Goal: Information Seeking & Learning: Compare options

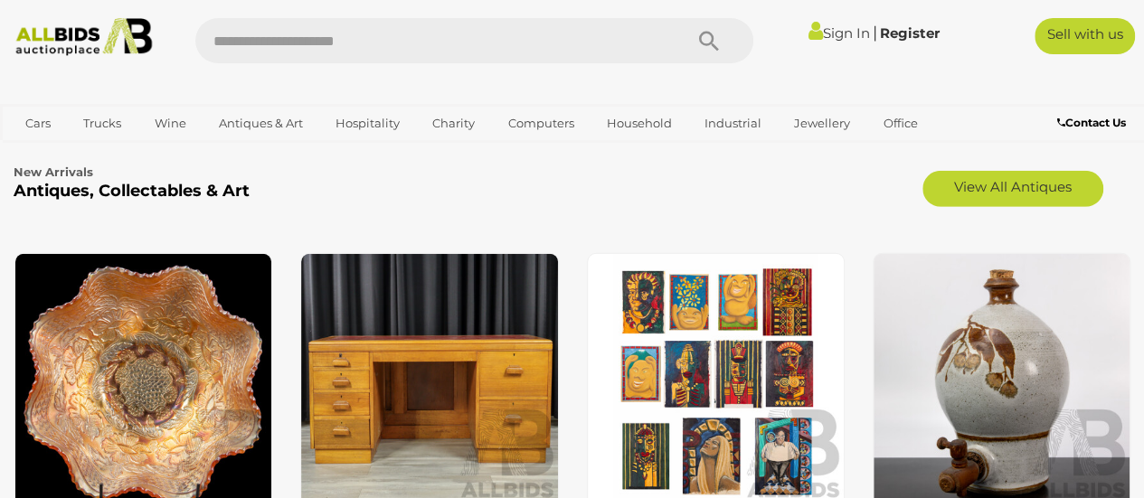
scroll to position [2623, 0]
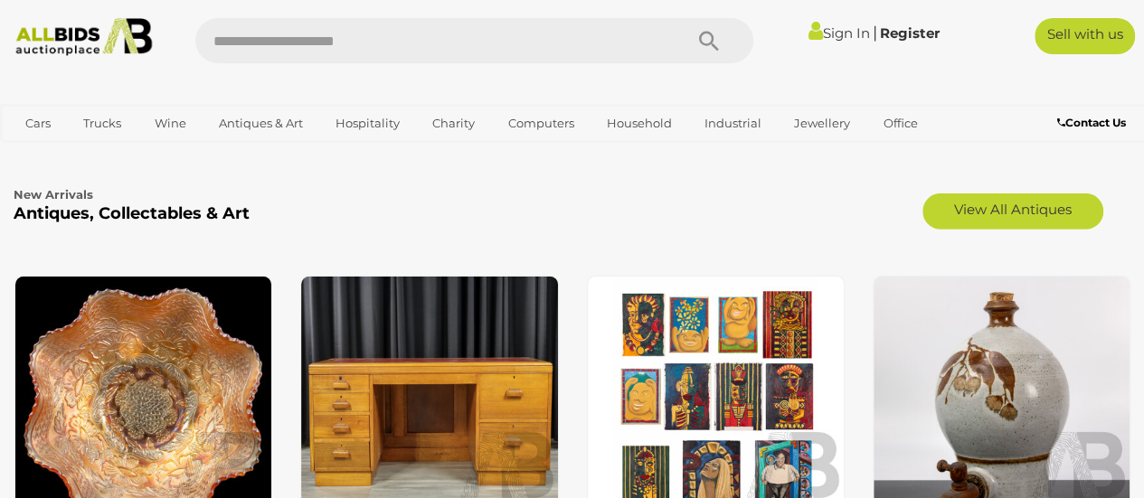
click at [75, 214] on b "Antiques, Collectables & Art" at bounding box center [132, 213] width 236 height 20
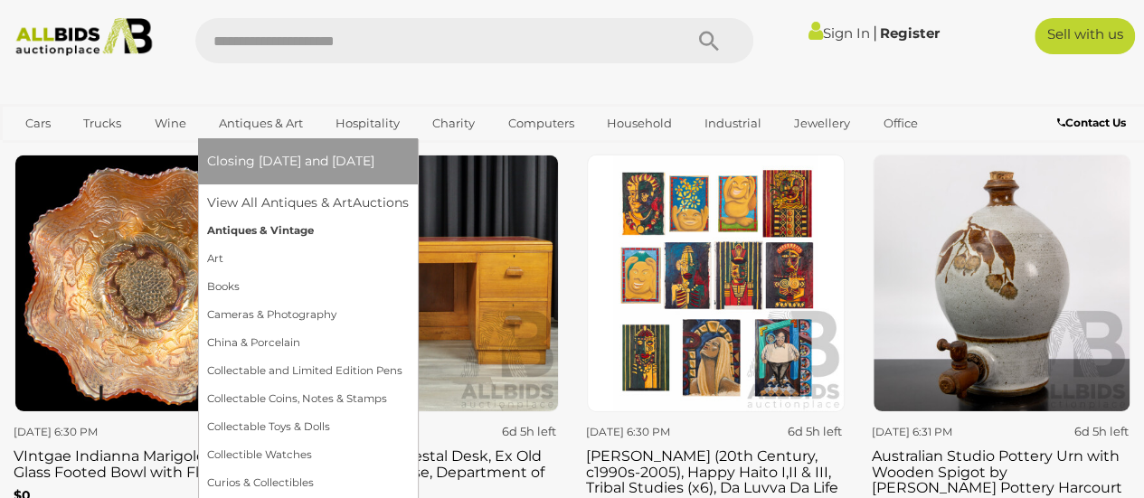
scroll to position [2713, 0]
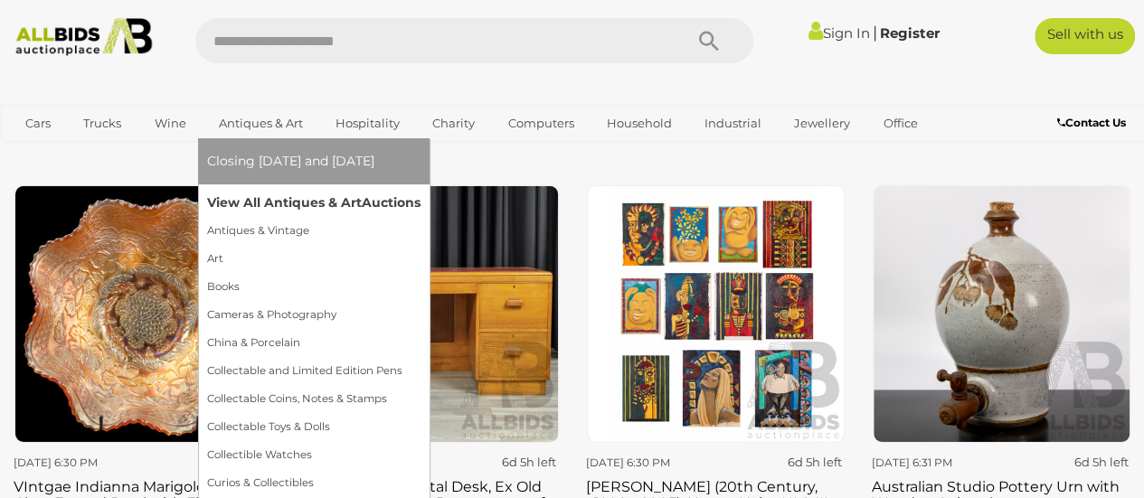
click at [269, 197] on link "View All Antiques & Art Auctions" at bounding box center [313, 203] width 213 height 28
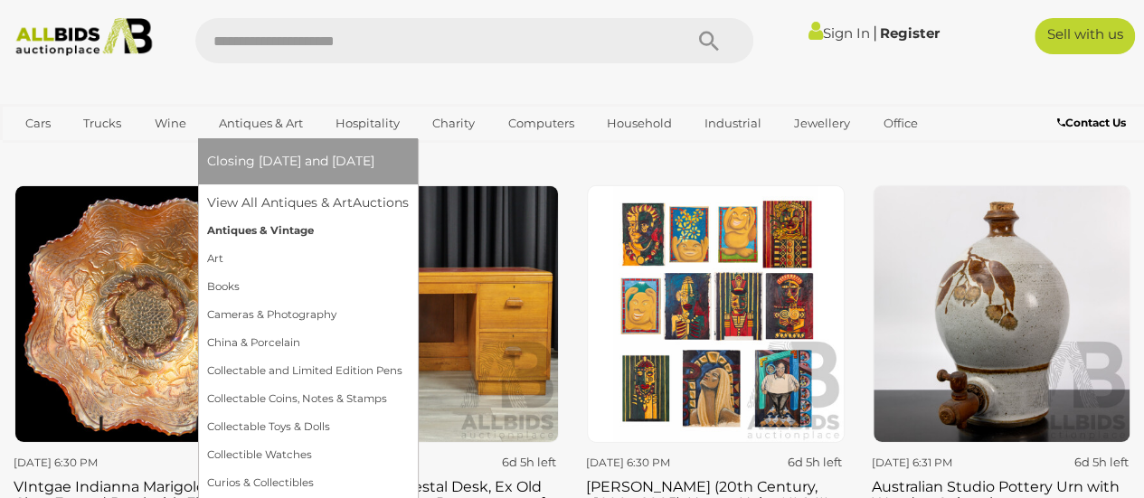
click at [253, 225] on link "Antiques & Vintage" at bounding box center [308, 231] width 202 height 28
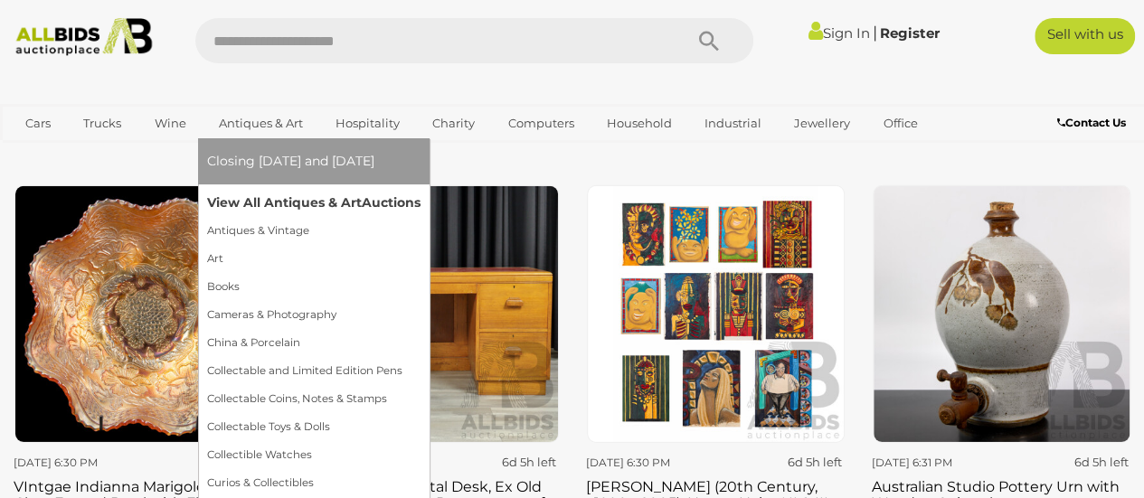
click at [273, 197] on link "View All Antiques & Art Auctions" at bounding box center [313, 203] width 213 height 28
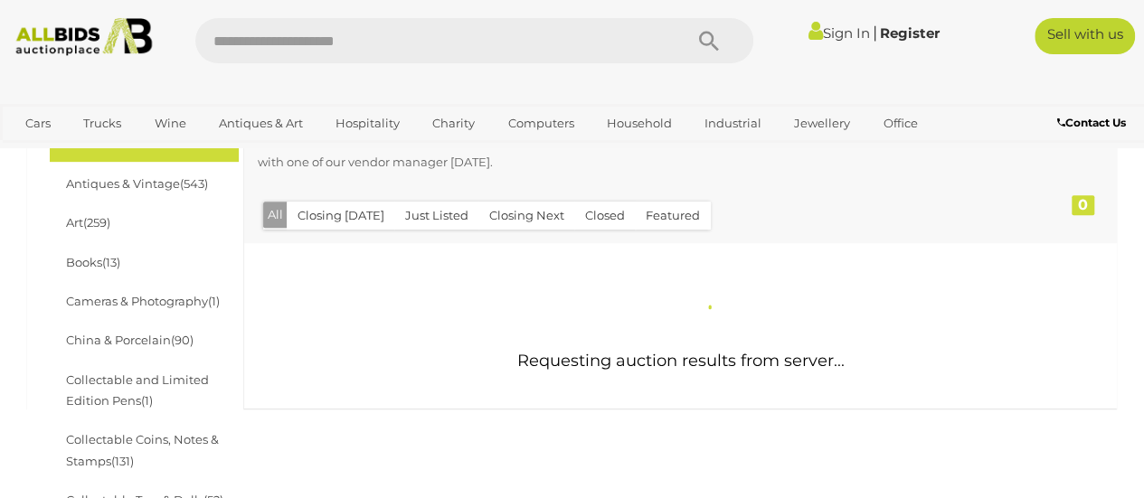
scroll to position [362, 0]
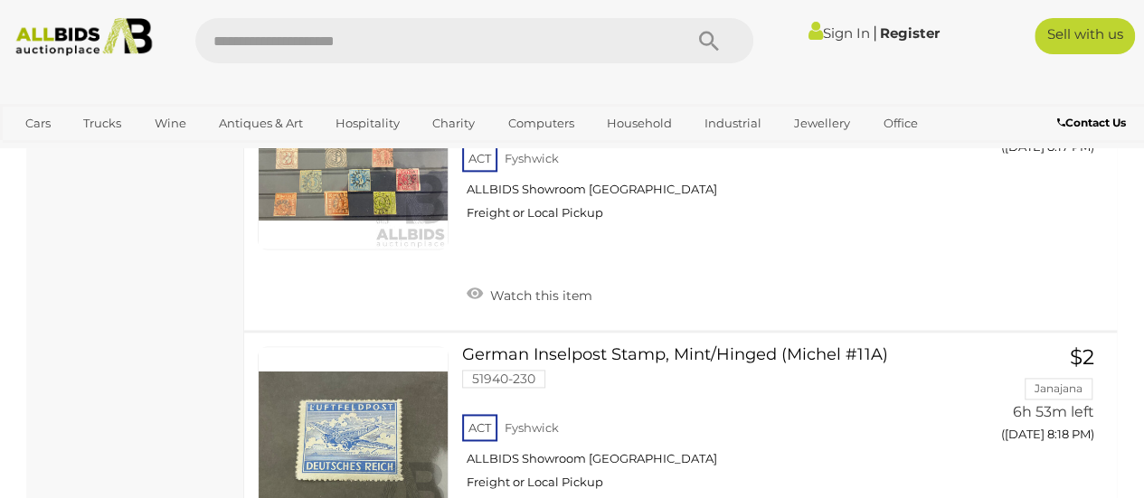
scroll to position [28848, 0]
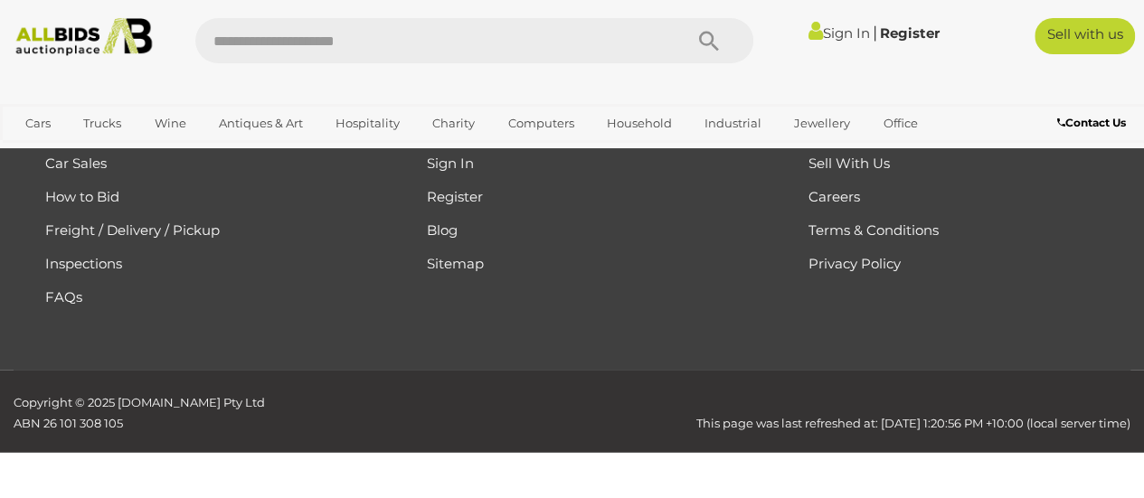
scroll to position [403, 0]
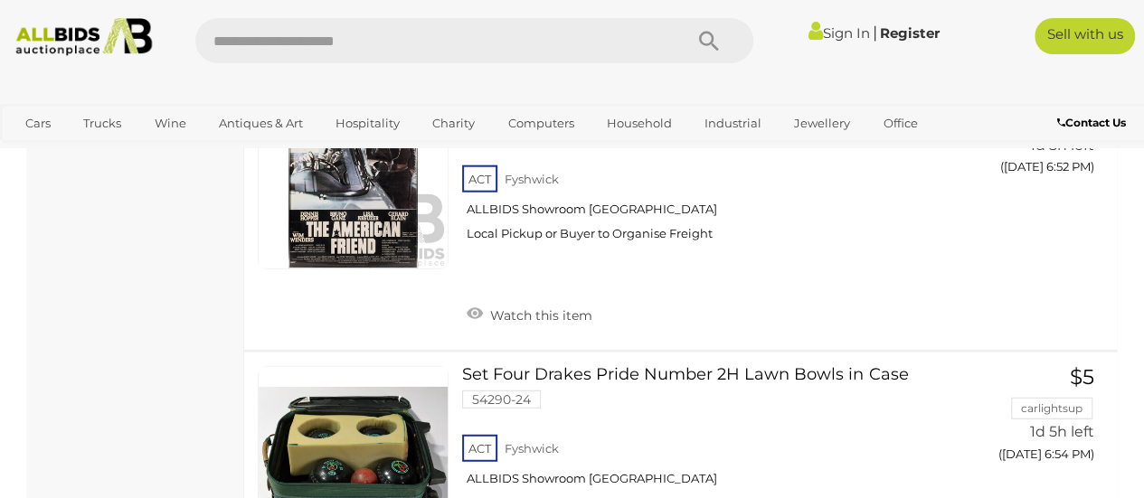
scroll to position [12612, 0]
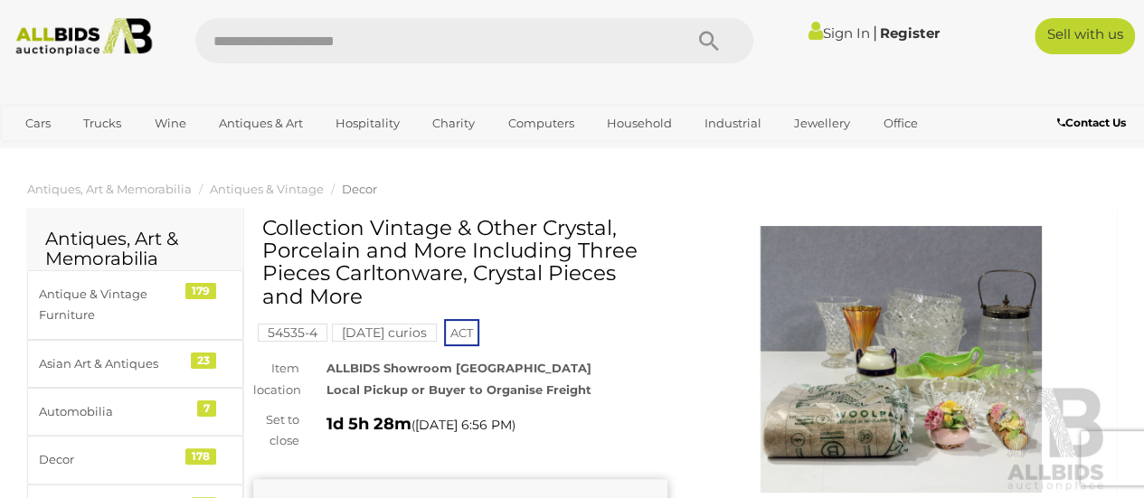
click at [920, 359] on img at bounding box center [902, 359] width 414 height 267
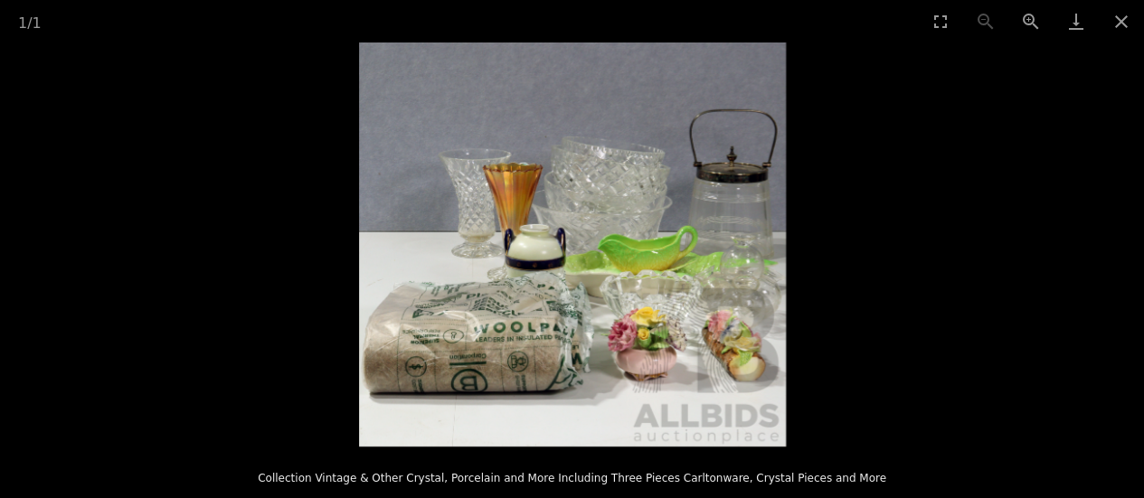
click at [622, 222] on img at bounding box center [572, 245] width 427 height 404
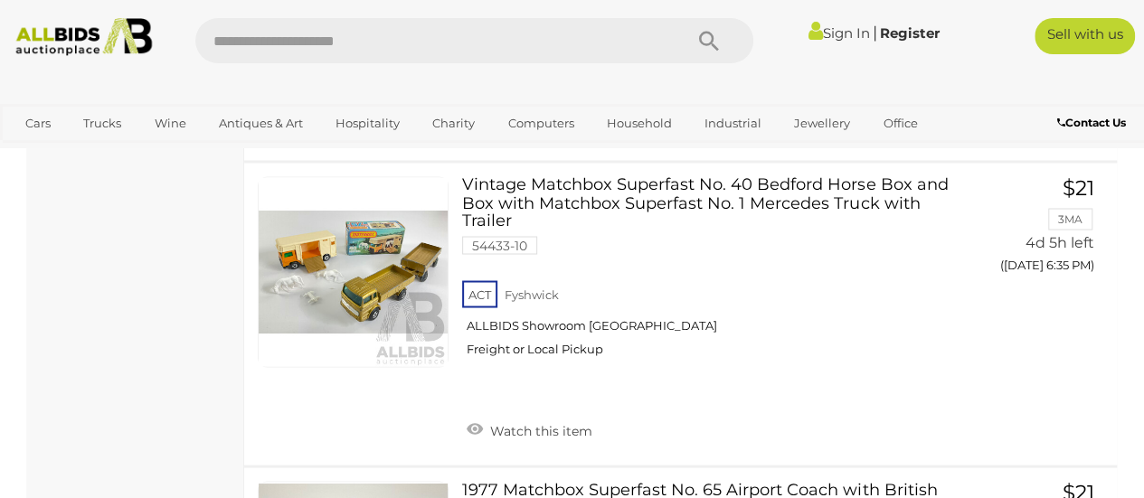
scroll to position [29113, 0]
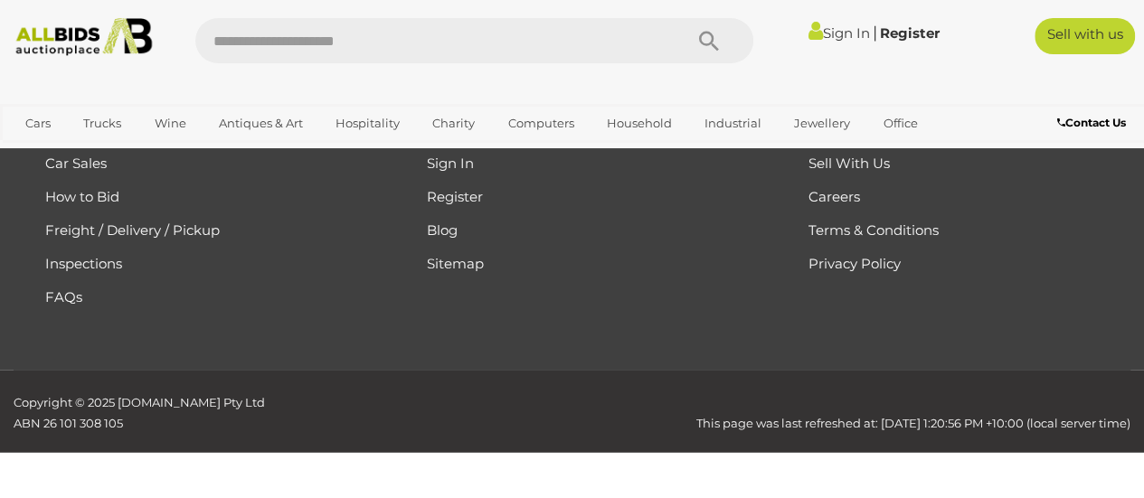
scroll to position [403, 0]
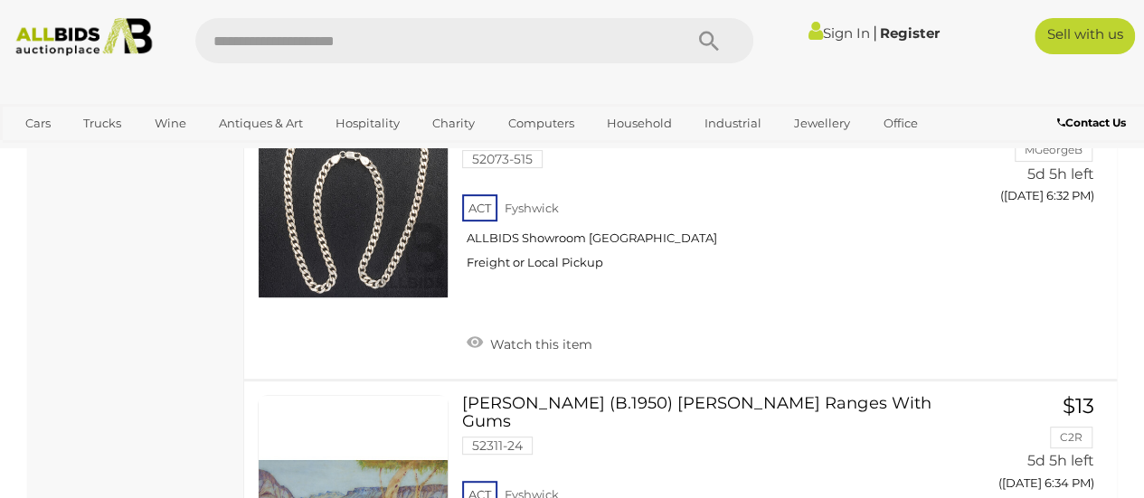
scroll to position [14239, 0]
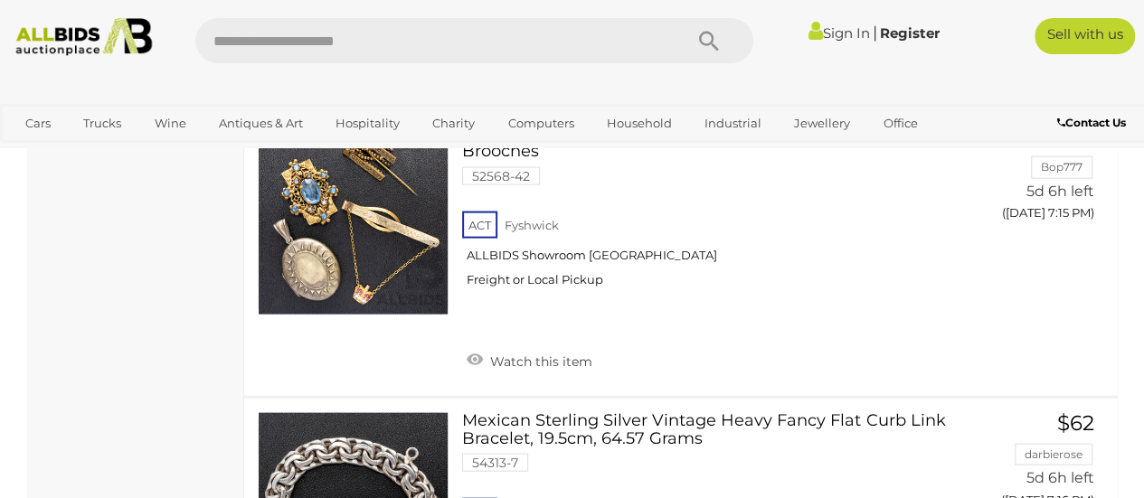
scroll to position [29432, 0]
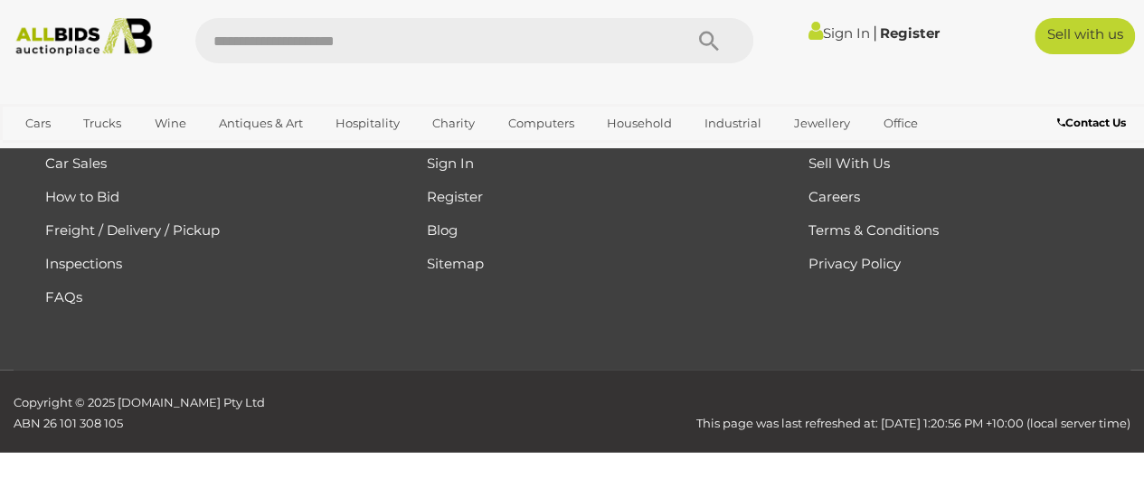
scroll to position [403, 0]
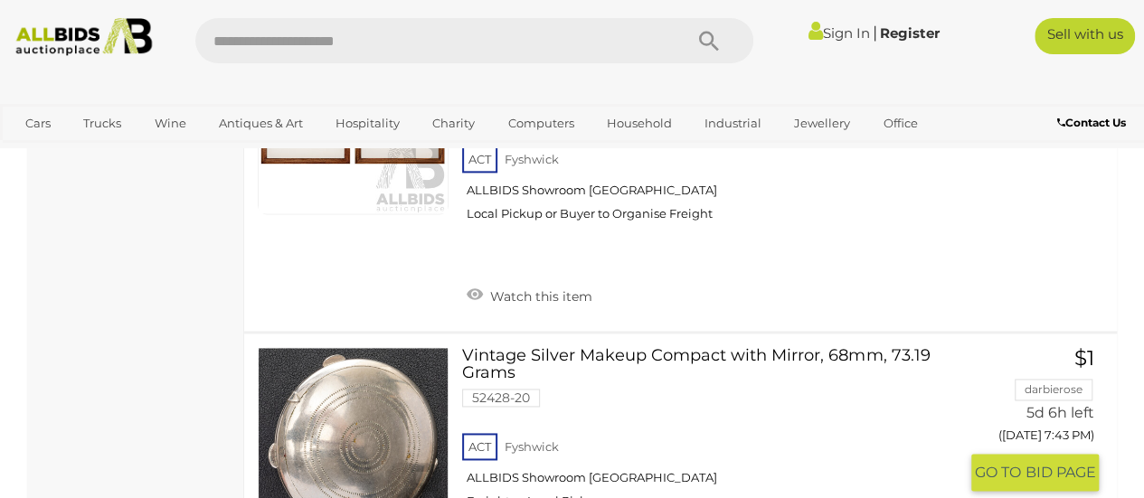
scroll to position [11436, 0]
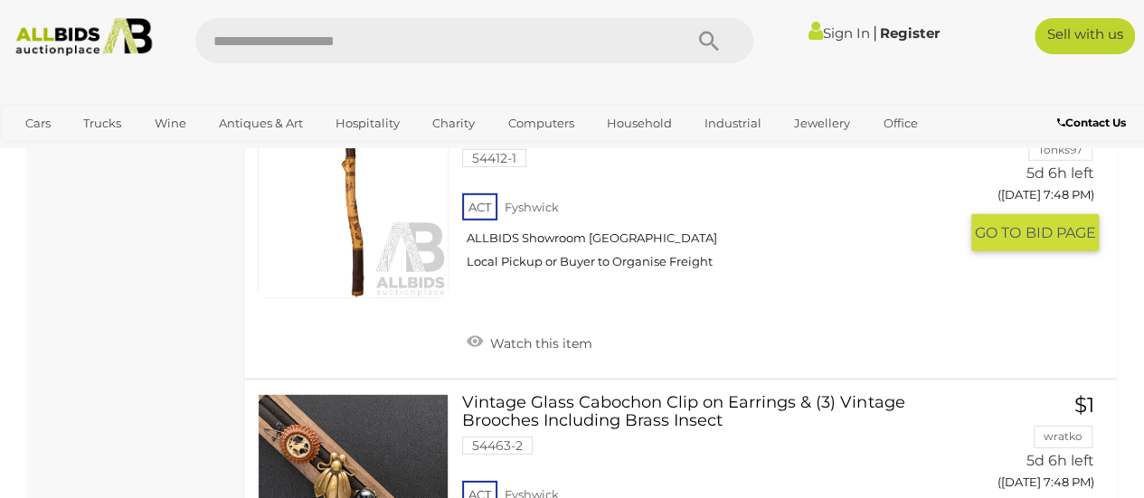
scroll to position [12883, 0]
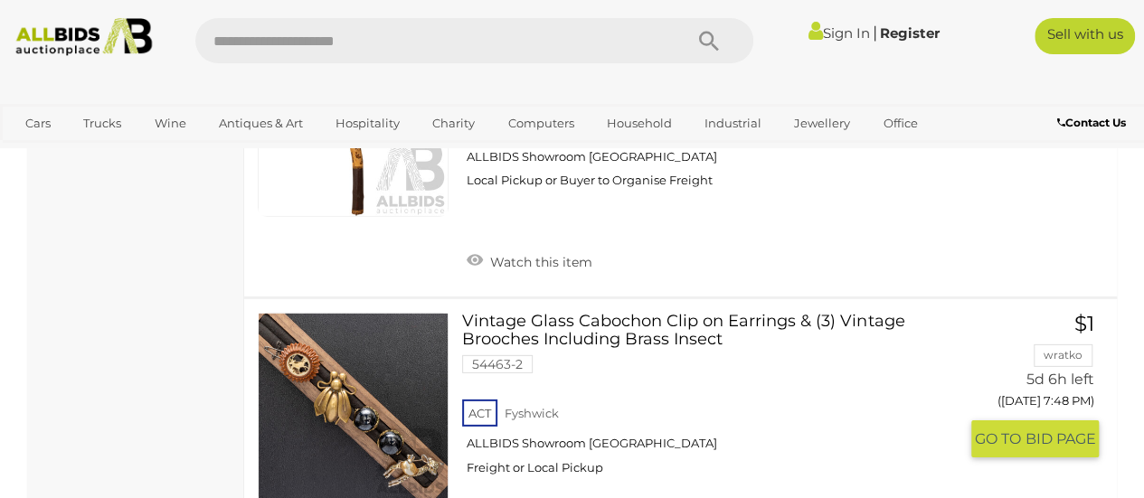
click at [411, 337] on link at bounding box center [353, 408] width 191 height 191
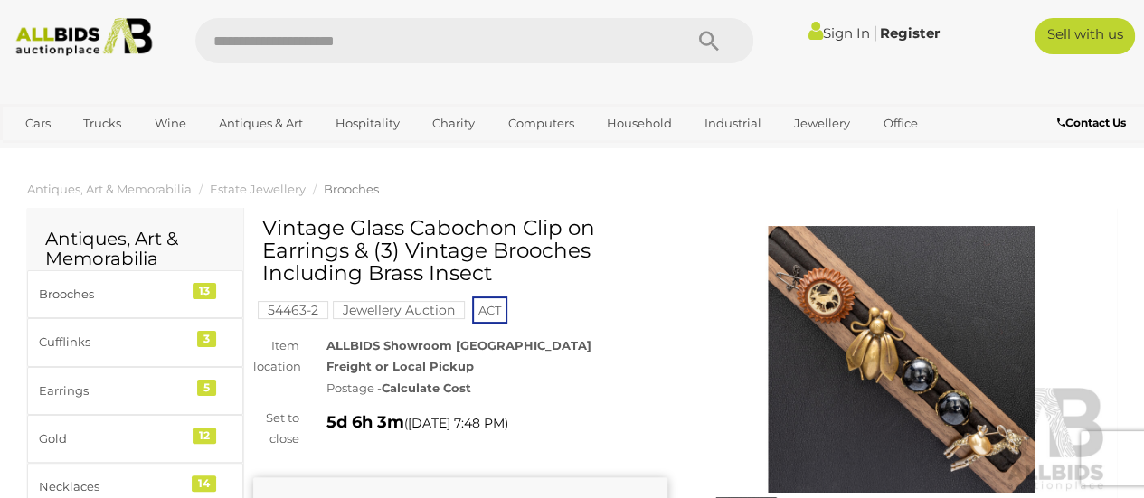
click at [875, 323] on img at bounding box center [902, 359] width 414 height 267
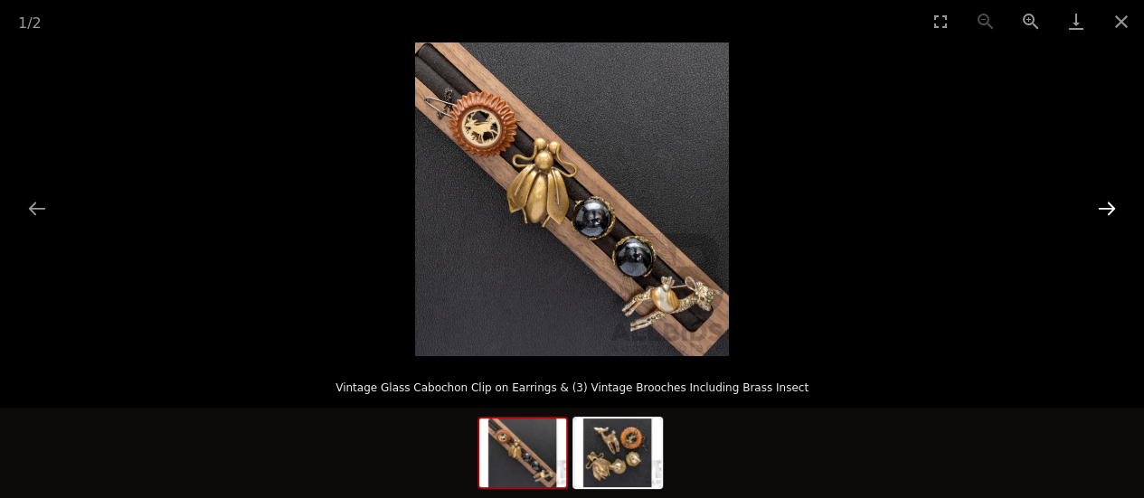
click at [1106, 203] on button "Next slide" at bounding box center [1107, 208] width 38 height 35
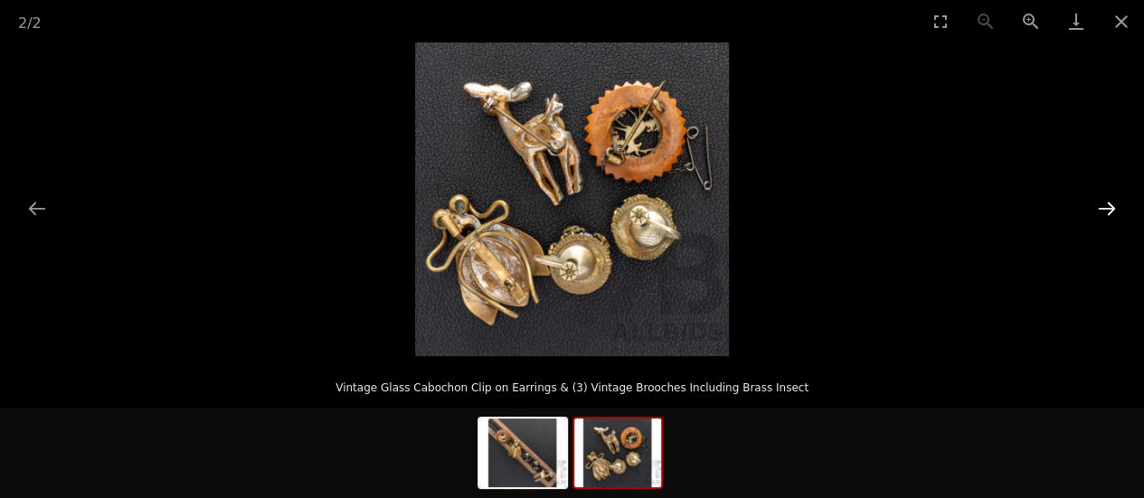
click at [1106, 203] on button "Next slide" at bounding box center [1107, 208] width 38 height 35
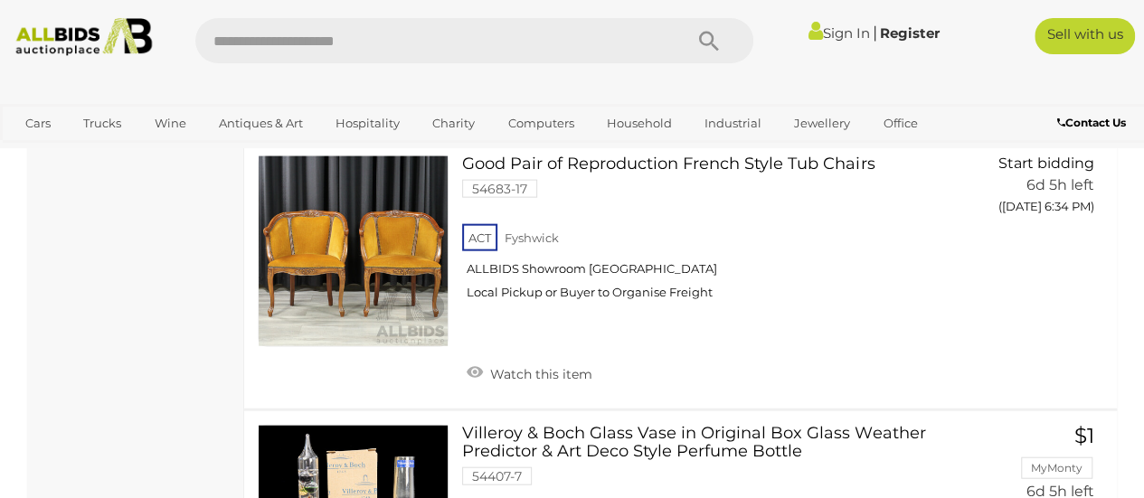
scroll to position [29653, 0]
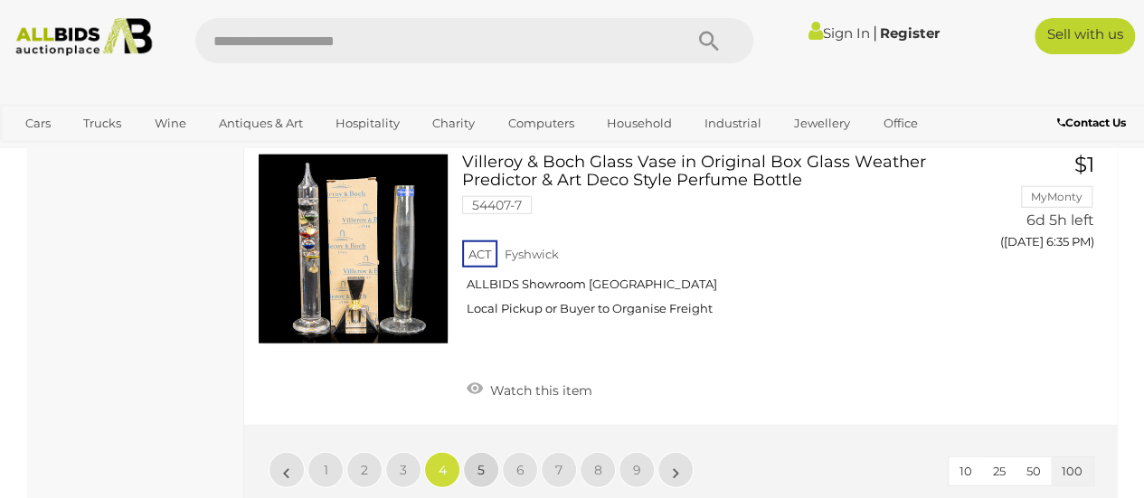
click at [477, 462] on span "5" at bounding box center [480, 470] width 7 height 16
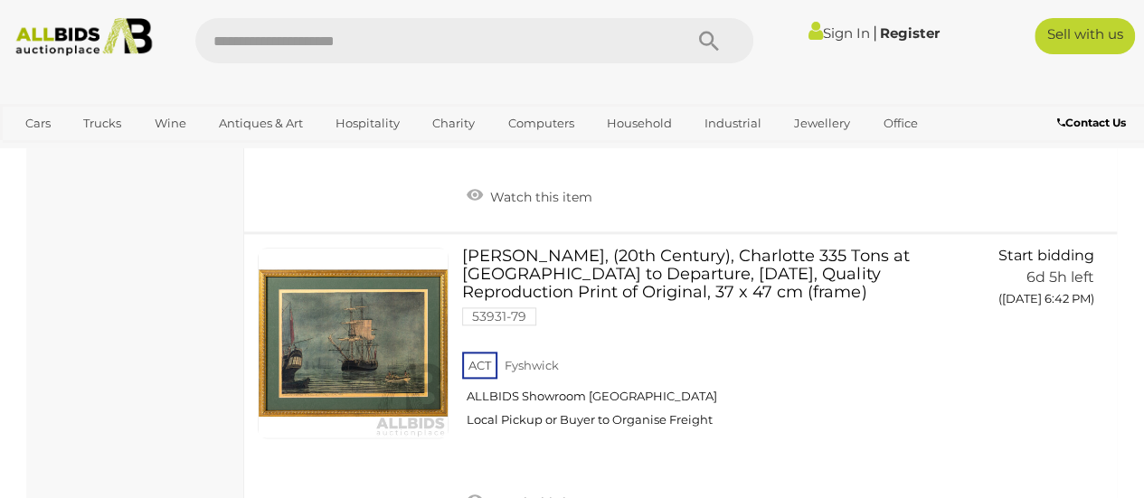
scroll to position [4654, 0]
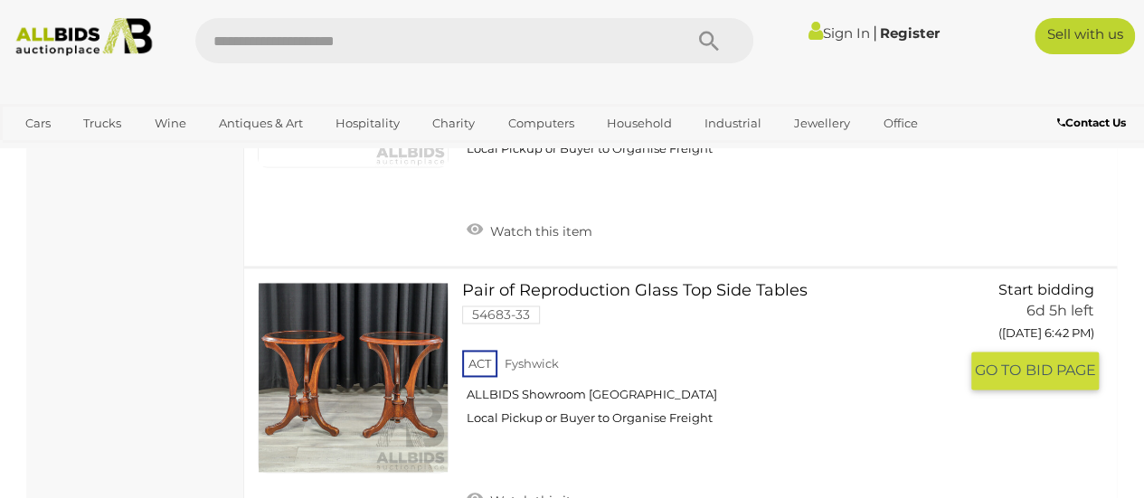
click at [345, 325] on link at bounding box center [353, 377] width 191 height 191
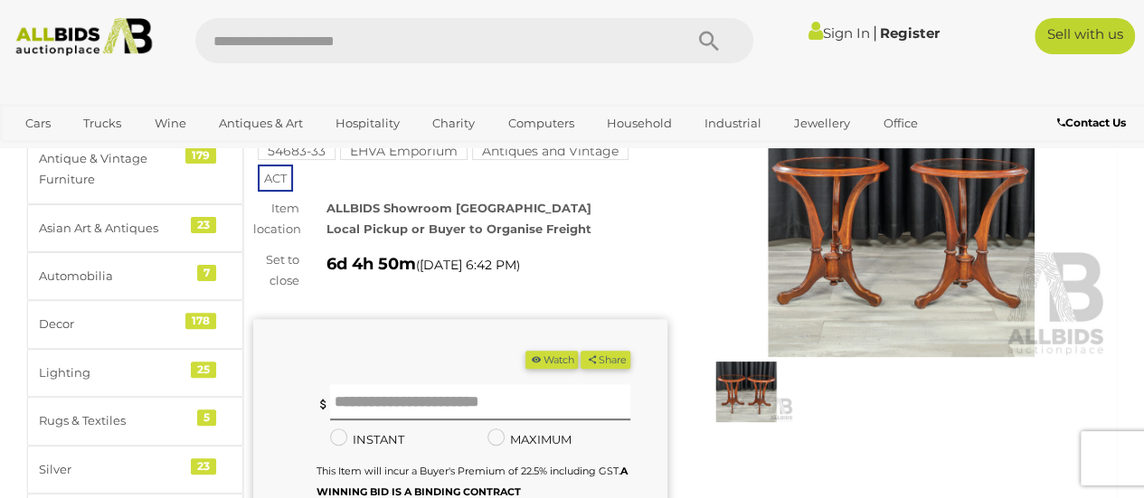
scroll to position [90, 0]
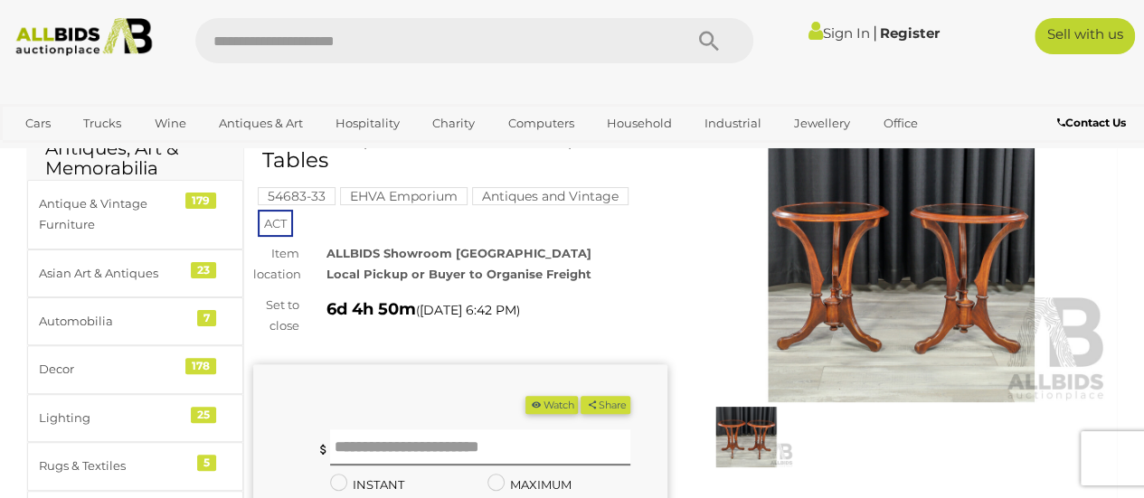
click at [899, 281] on img at bounding box center [902, 269] width 414 height 267
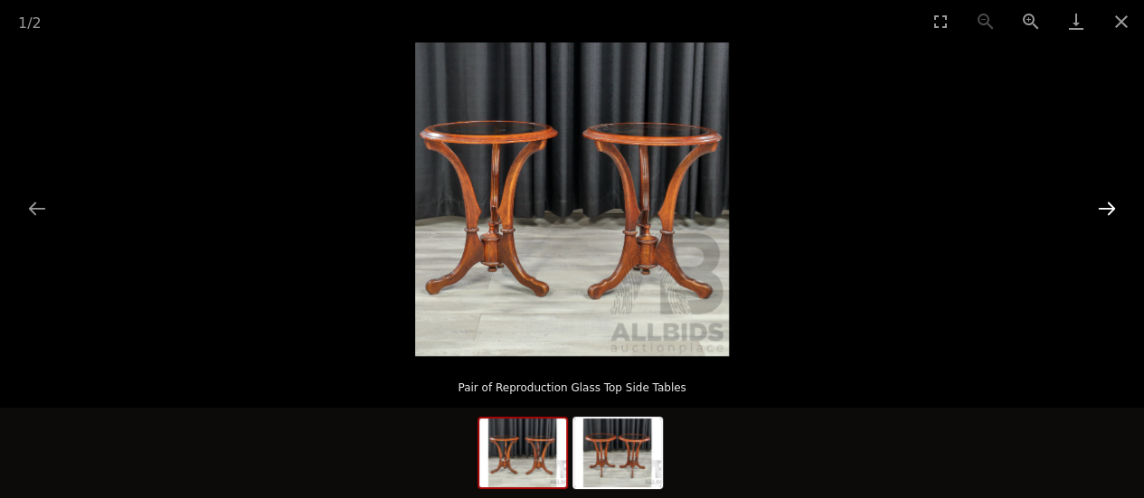
click at [1105, 208] on button "Next slide" at bounding box center [1107, 208] width 38 height 35
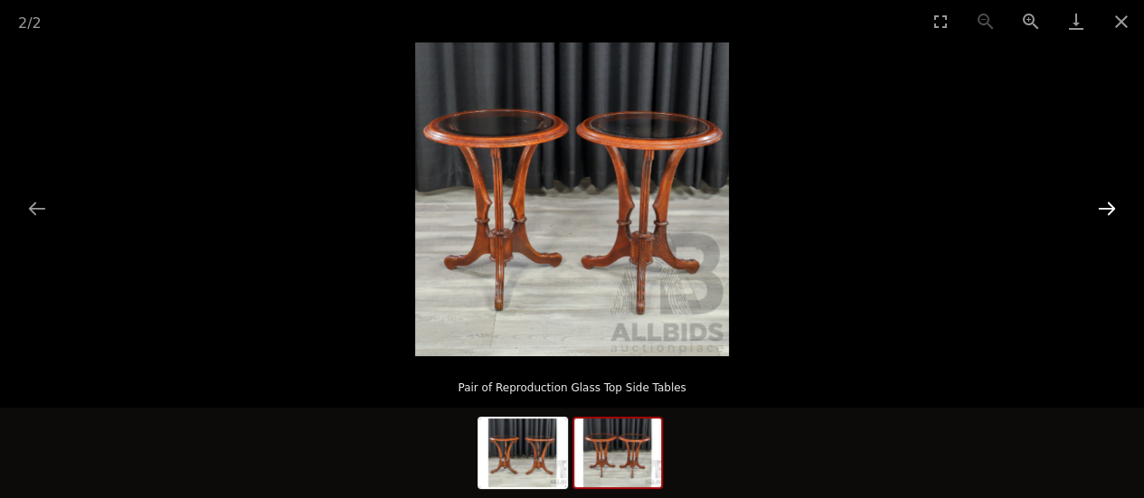
click at [1105, 208] on button "Next slide" at bounding box center [1107, 208] width 38 height 35
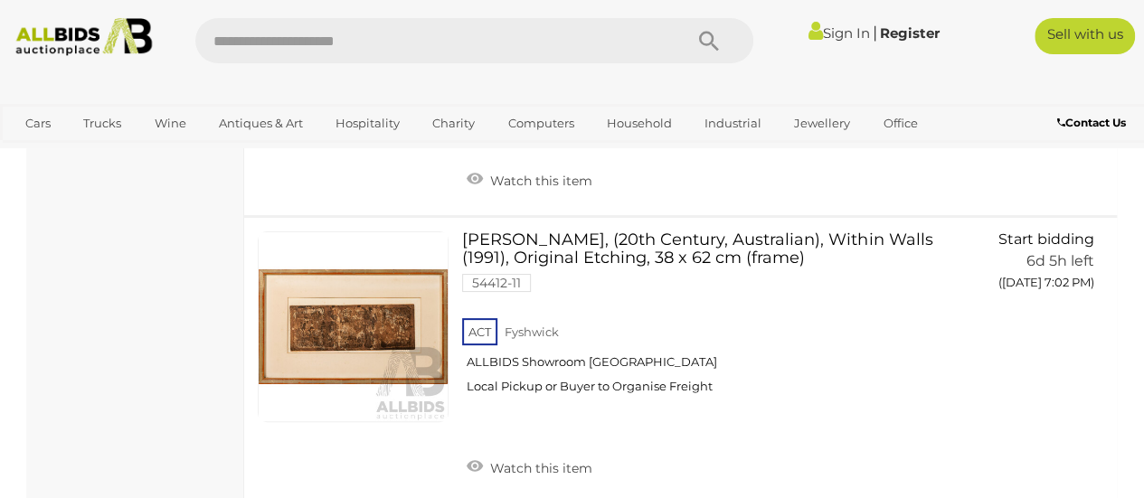
scroll to position [17349, 0]
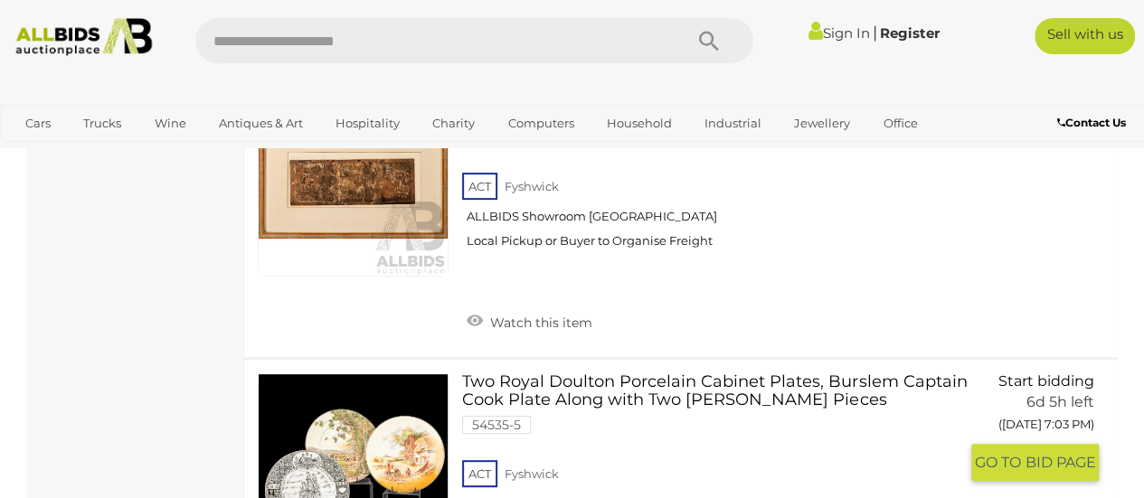
click at [387, 373] on link at bounding box center [353, 468] width 191 height 191
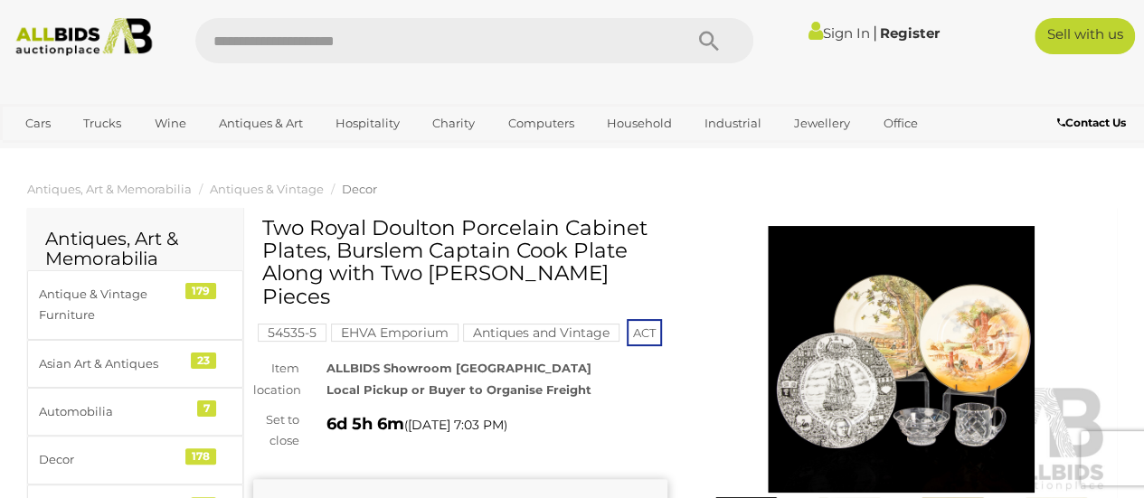
click at [930, 372] on img at bounding box center [902, 359] width 414 height 267
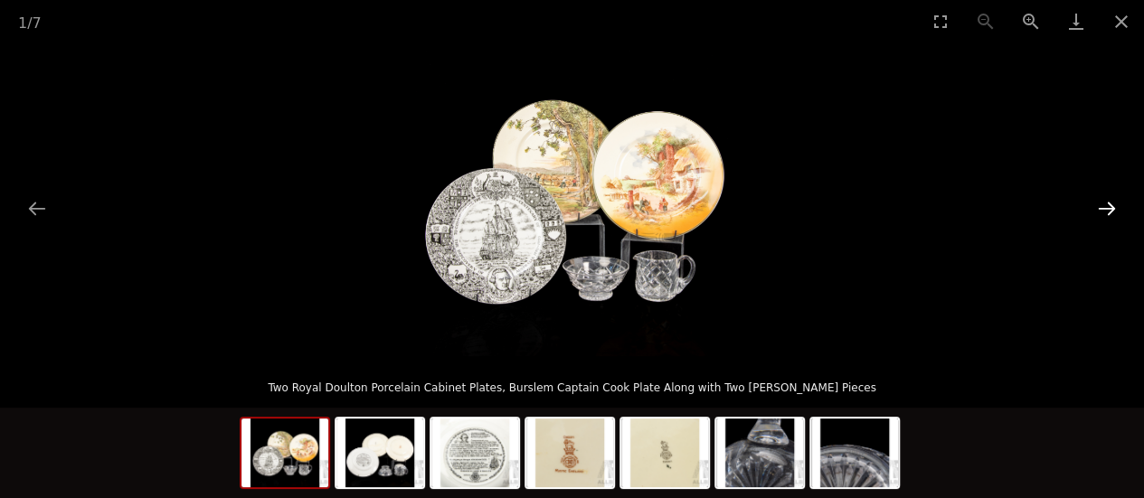
click at [1108, 205] on button "Next slide" at bounding box center [1107, 208] width 38 height 35
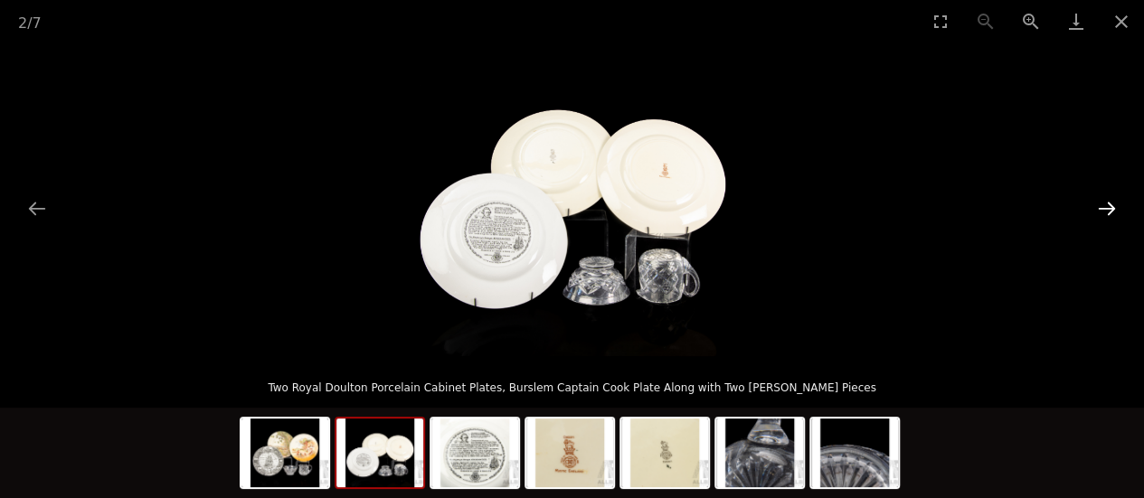
click at [1107, 204] on button "Next slide" at bounding box center [1107, 208] width 38 height 35
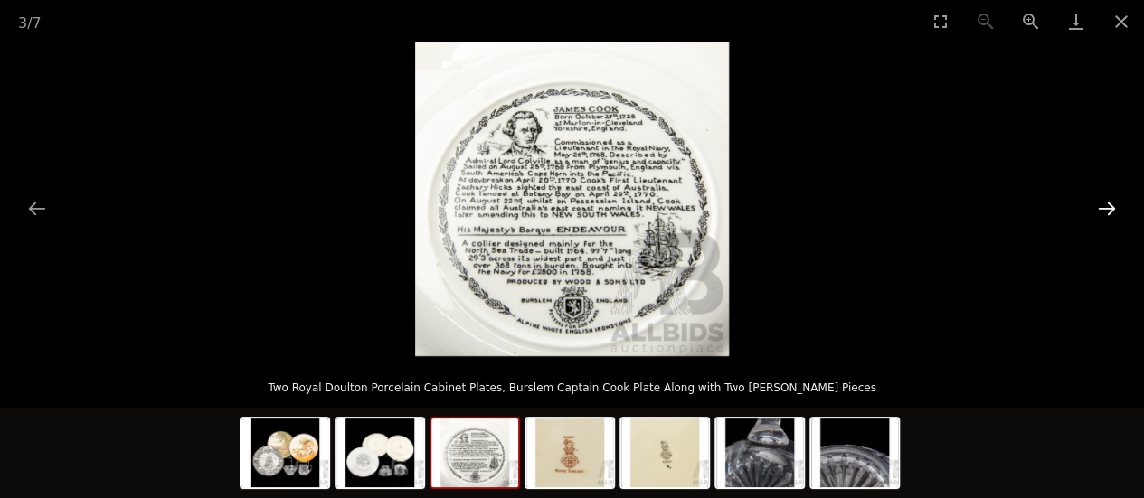
click at [1107, 205] on button "Next slide" at bounding box center [1107, 208] width 38 height 35
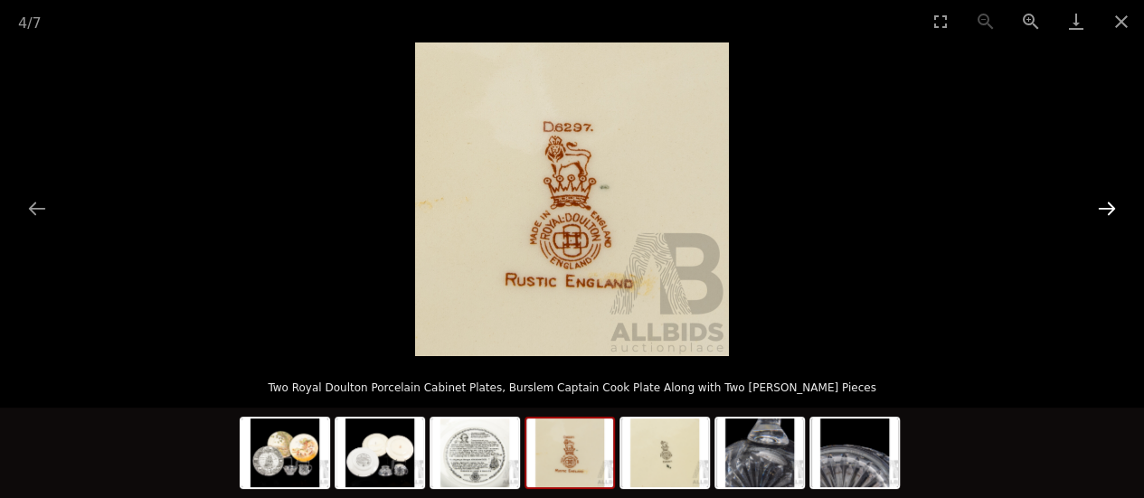
click at [1107, 207] on button "Next slide" at bounding box center [1107, 208] width 38 height 35
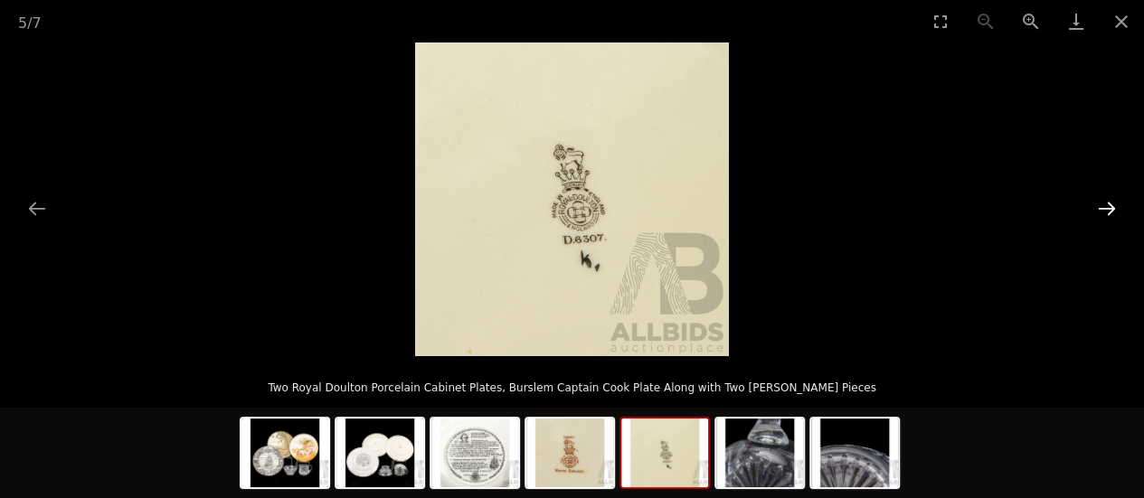
click at [1107, 208] on button "Next slide" at bounding box center [1107, 208] width 38 height 35
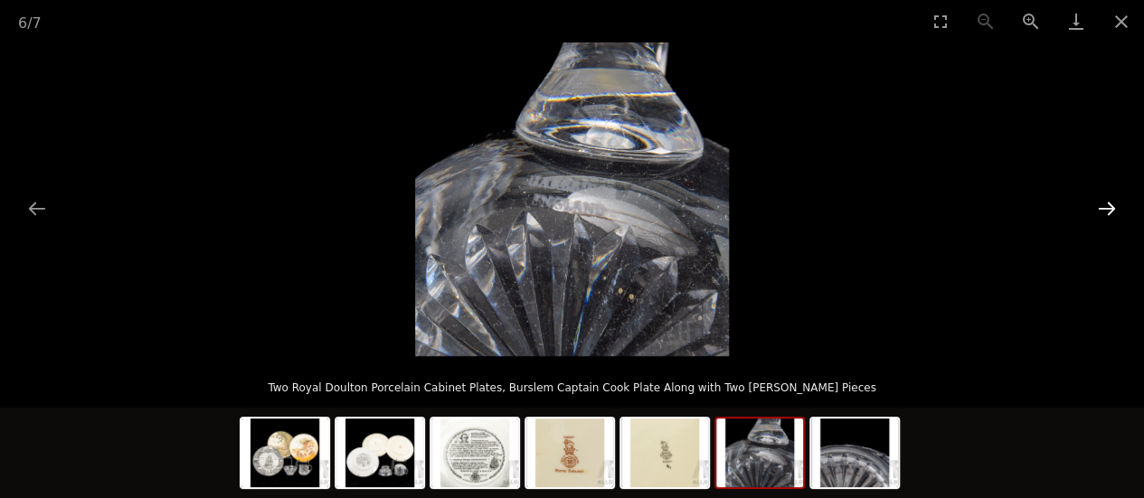
click at [1107, 208] on button "Next slide" at bounding box center [1107, 208] width 38 height 35
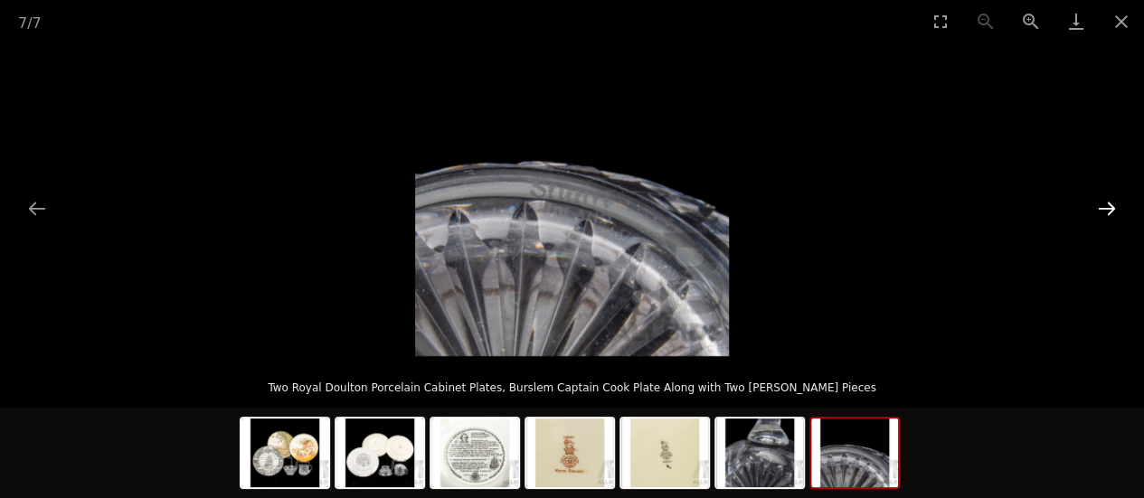
click at [1107, 208] on button "Next slide" at bounding box center [1107, 208] width 38 height 35
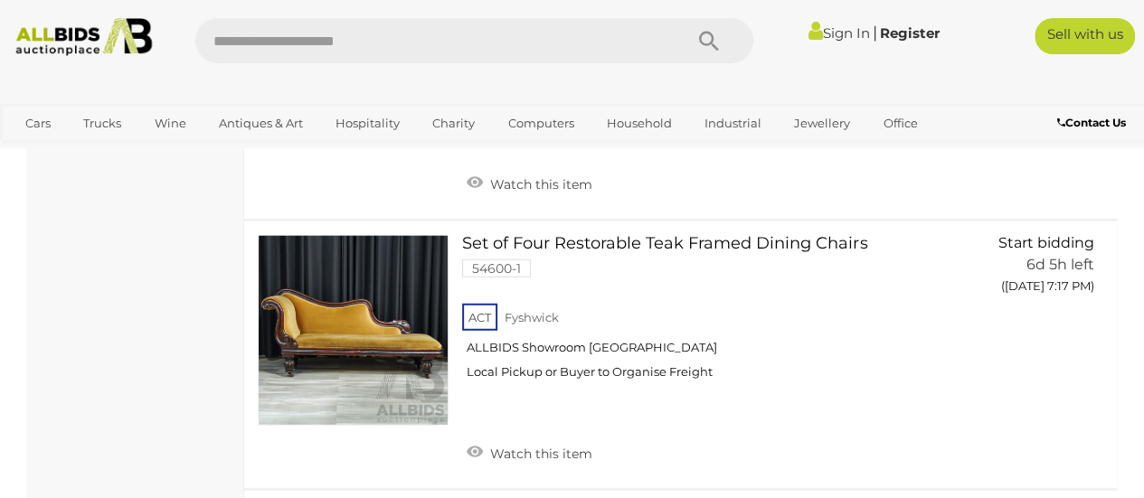
scroll to position [26325, 0]
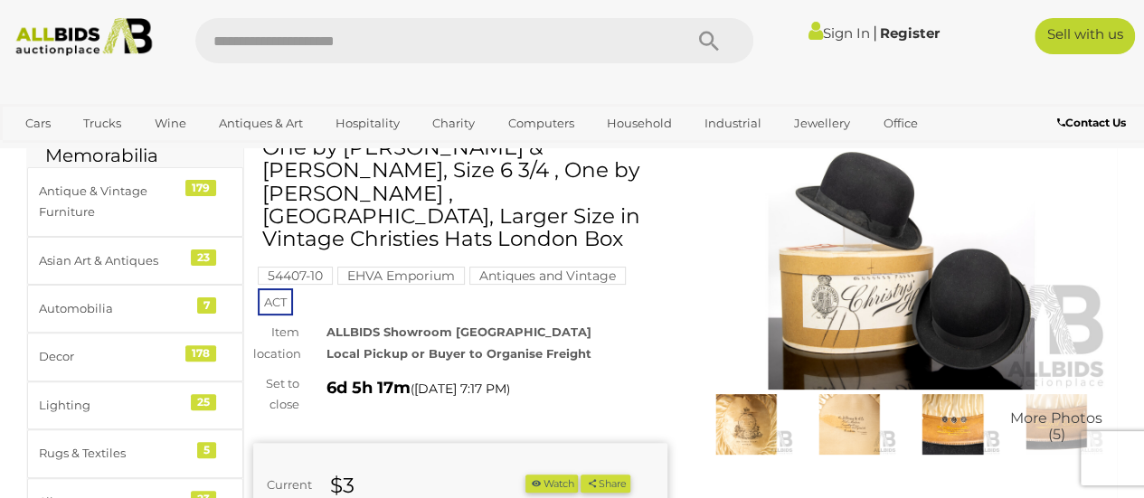
scroll to position [90, 0]
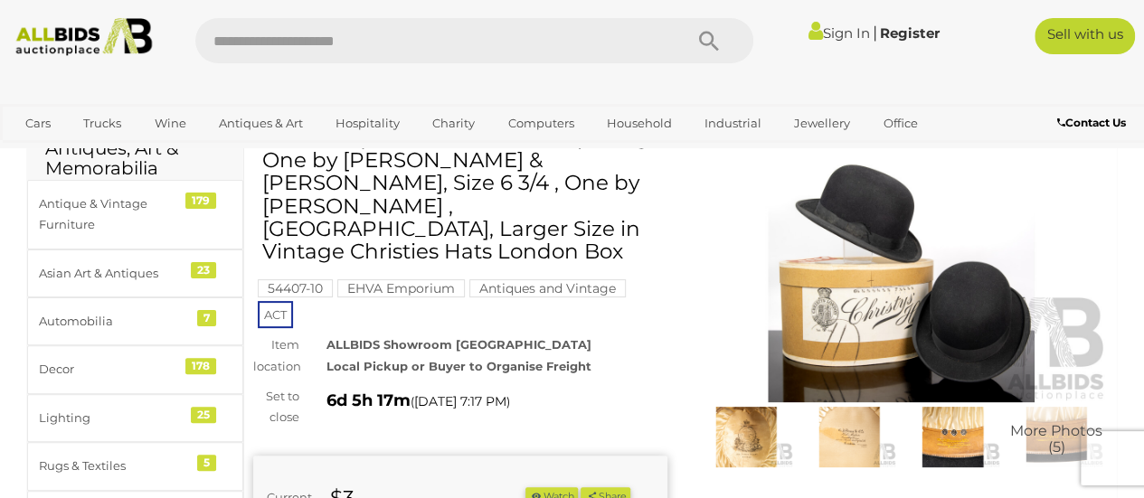
click at [882, 298] on img at bounding box center [902, 269] width 414 height 267
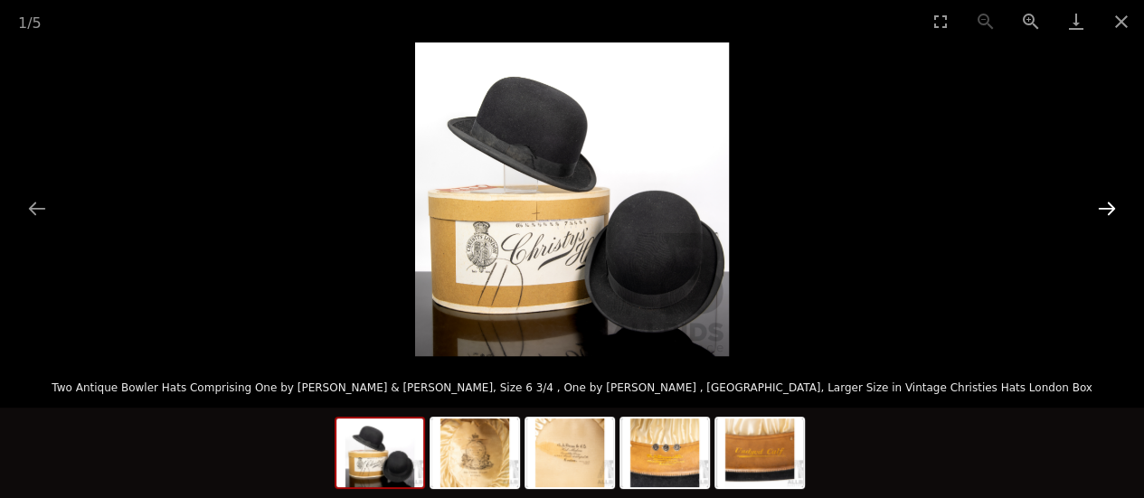
click at [1105, 205] on button "Next slide" at bounding box center [1107, 208] width 38 height 35
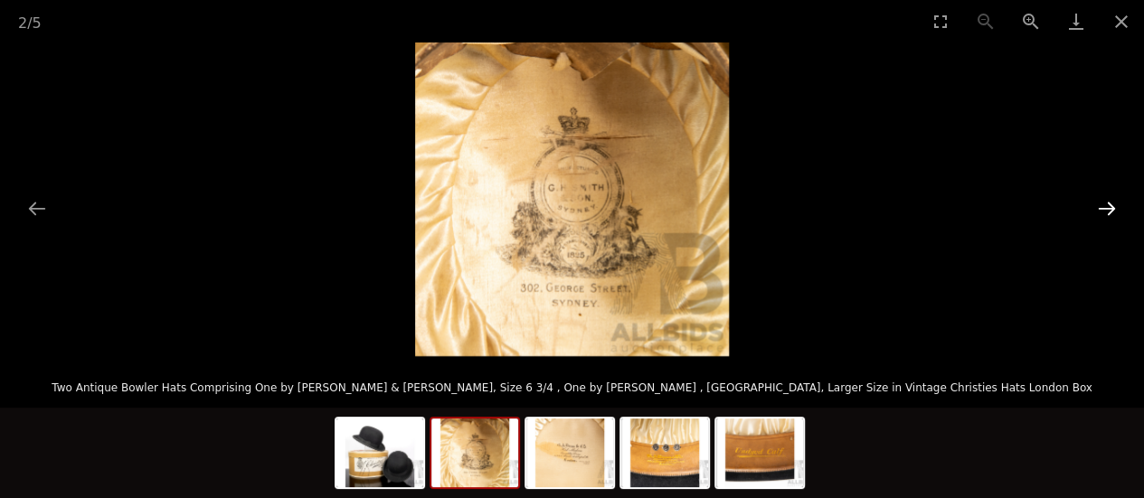
click at [1105, 205] on button "Next slide" at bounding box center [1107, 208] width 38 height 35
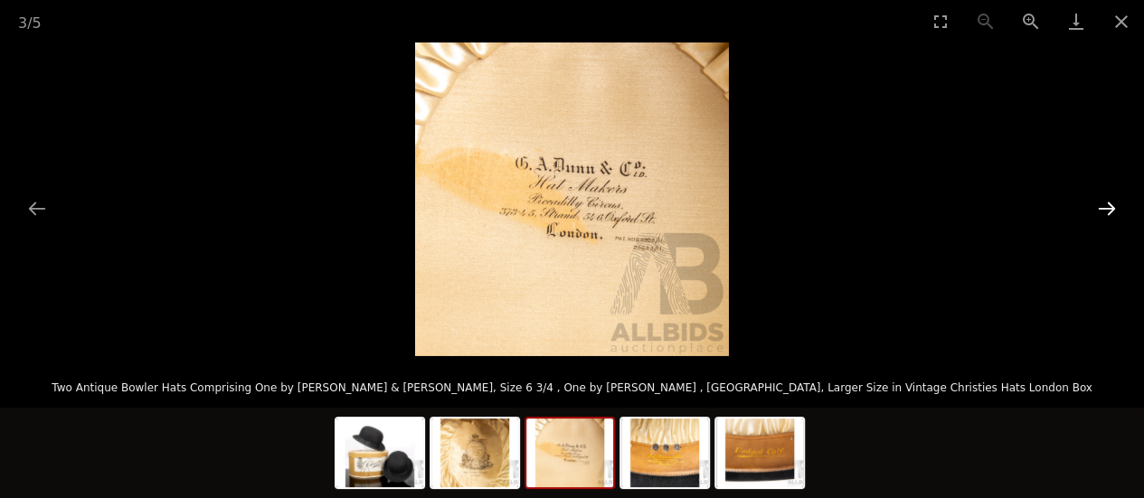
click at [1105, 205] on button "Next slide" at bounding box center [1107, 208] width 38 height 35
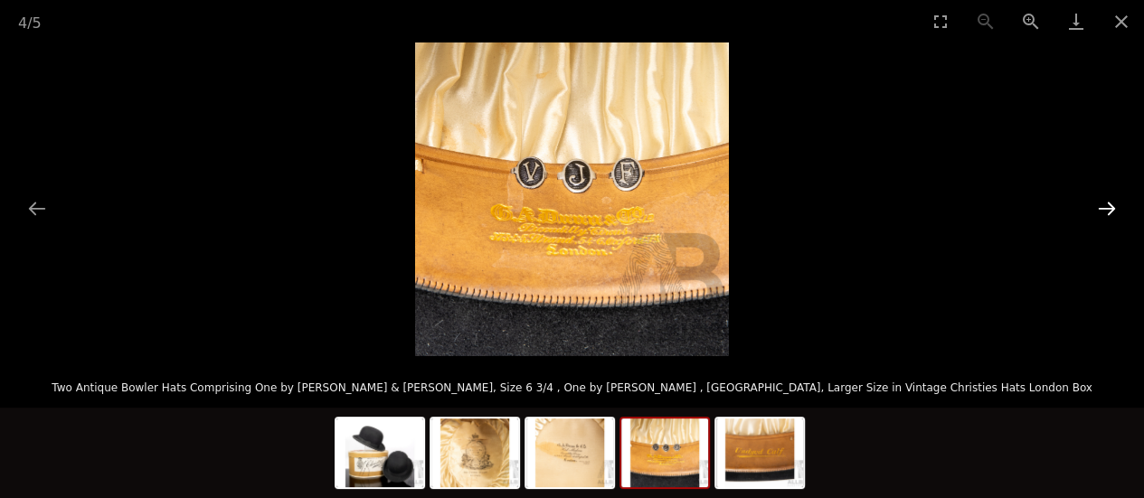
click at [1104, 205] on button "Next slide" at bounding box center [1107, 208] width 38 height 35
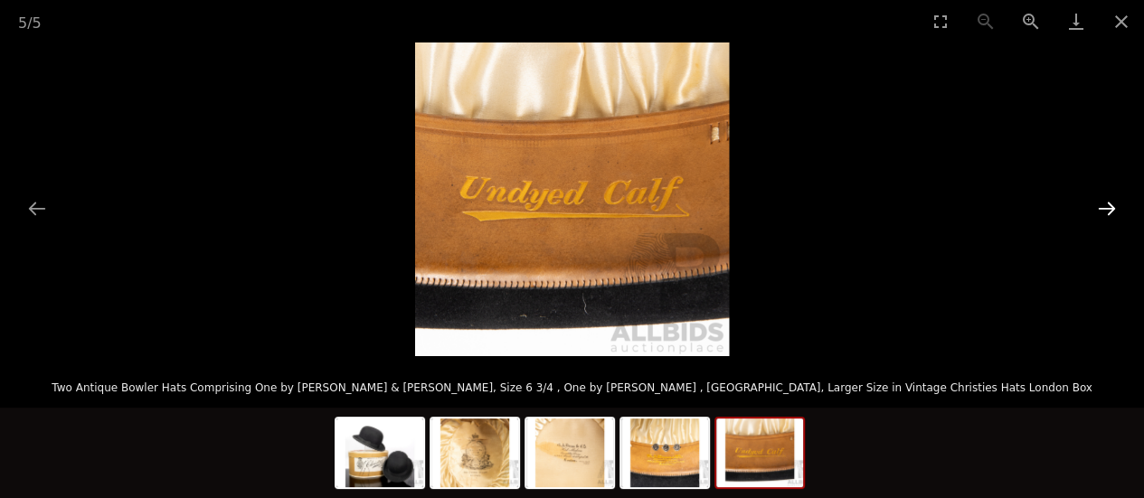
click at [1103, 207] on button "Next slide" at bounding box center [1107, 208] width 38 height 35
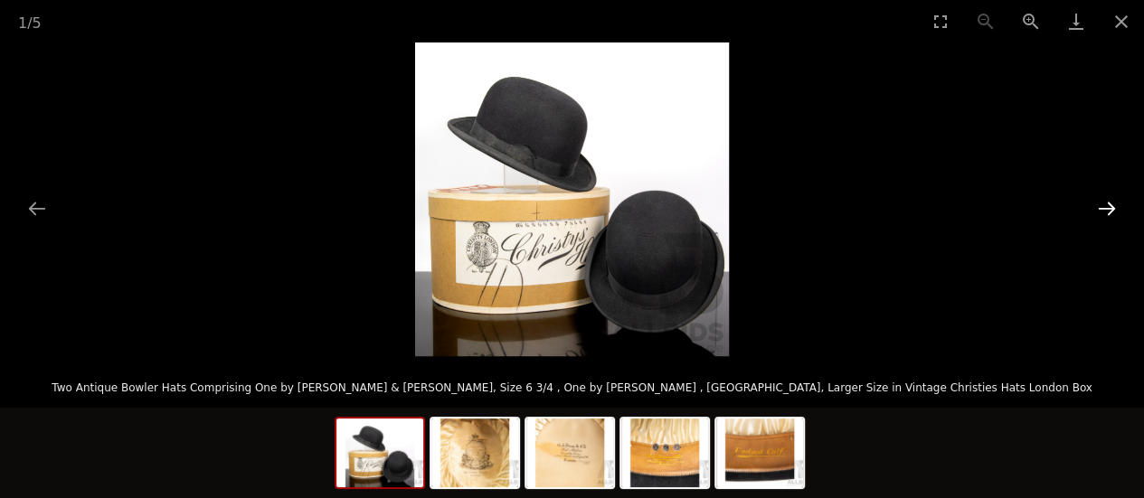
click at [1103, 207] on button "Next slide" at bounding box center [1107, 208] width 38 height 35
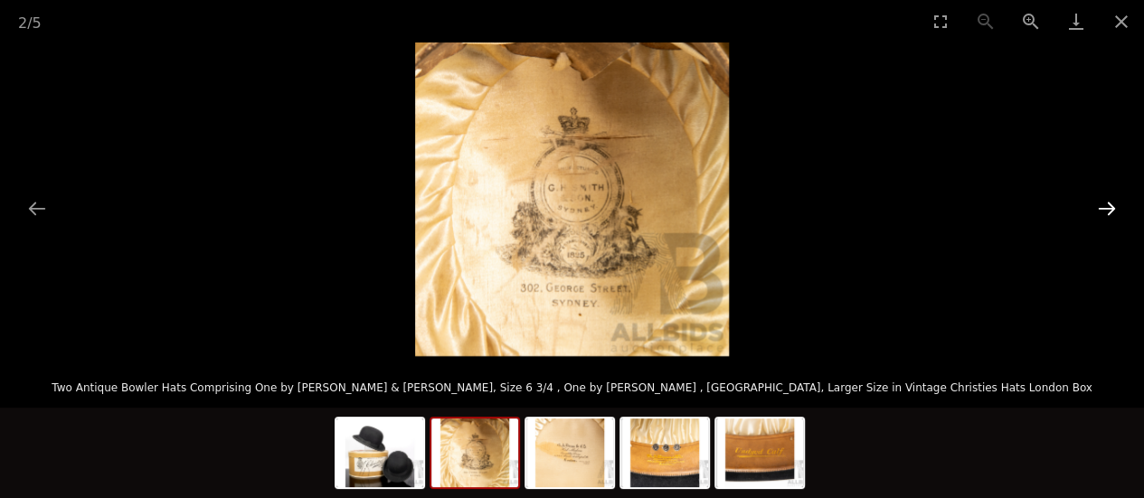
click at [1103, 207] on button "Next slide" at bounding box center [1107, 208] width 38 height 35
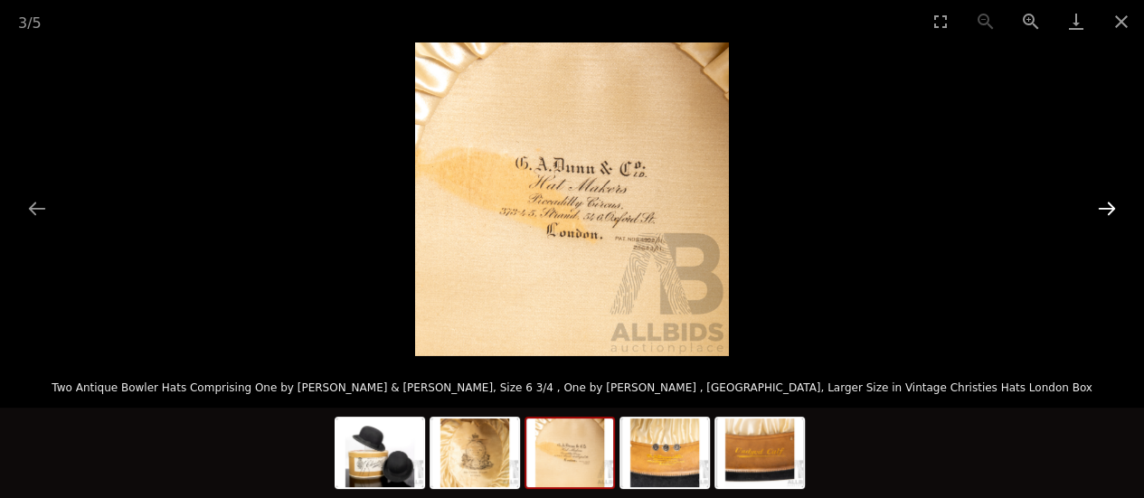
click at [1103, 207] on button "Next slide" at bounding box center [1107, 208] width 38 height 35
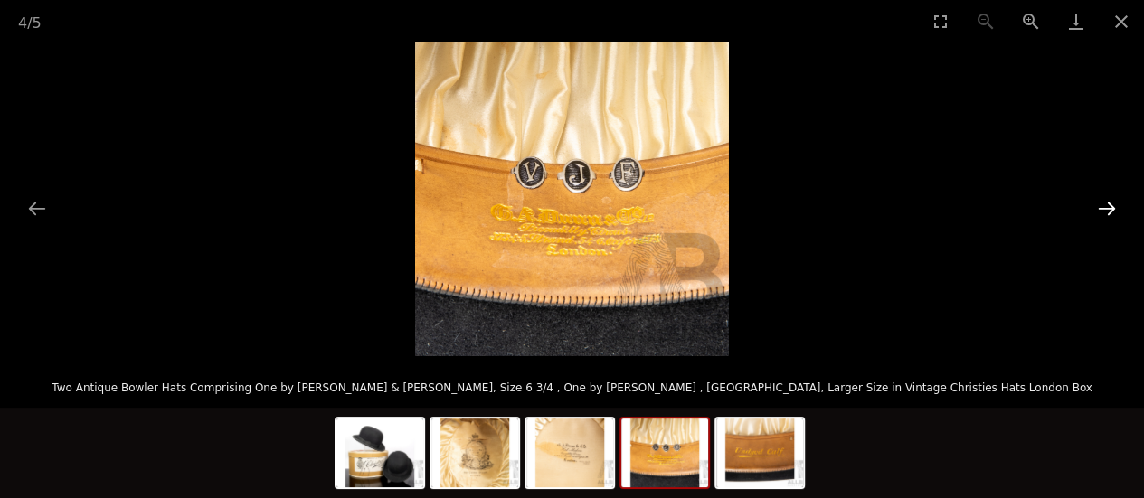
click at [1103, 207] on button "Next slide" at bounding box center [1107, 208] width 38 height 35
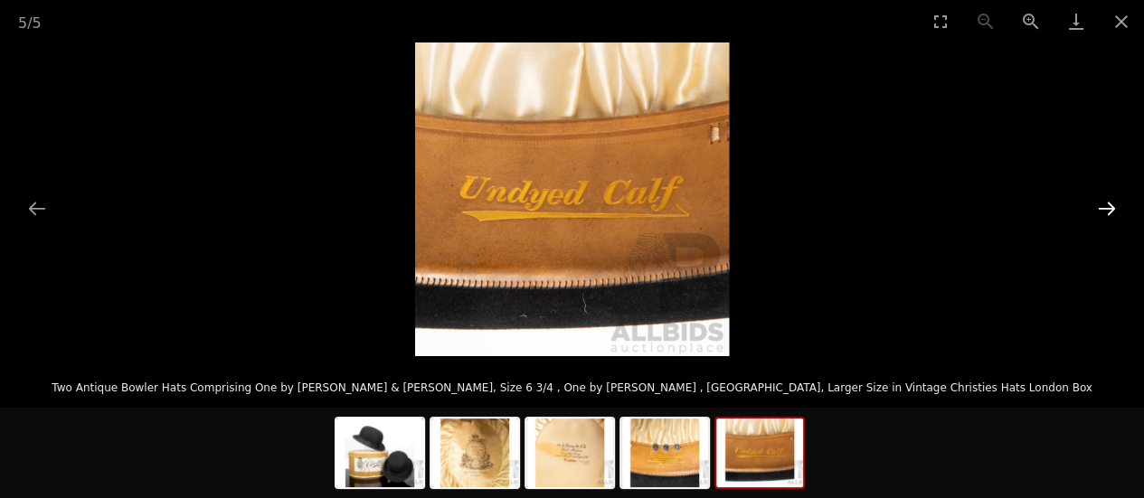
click at [1103, 207] on button "Next slide" at bounding box center [1107, 208] width 38 height 35
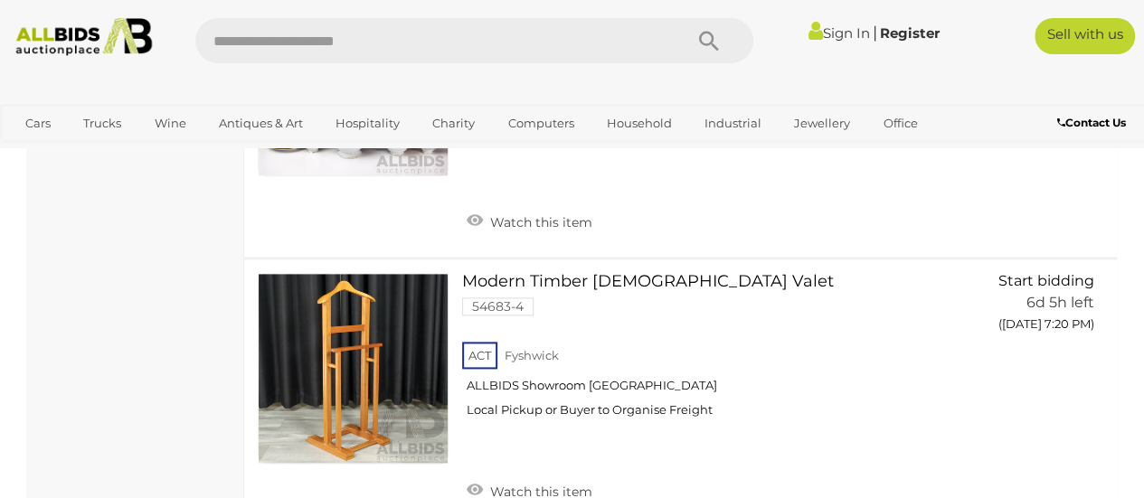
scroll to position [28585, 0]
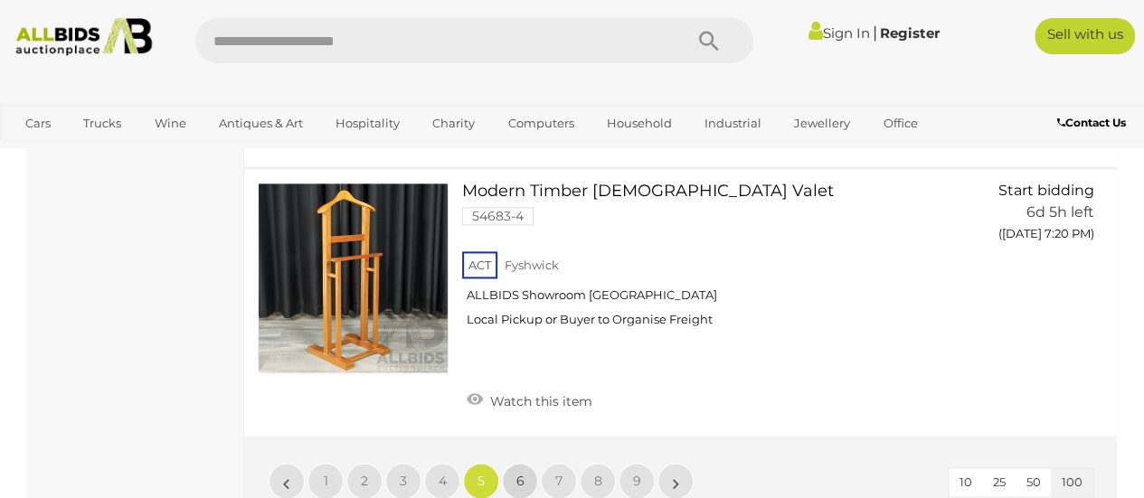
click at [519, 473] on span "6" at bounding box center [520, 481] width 8 height 16
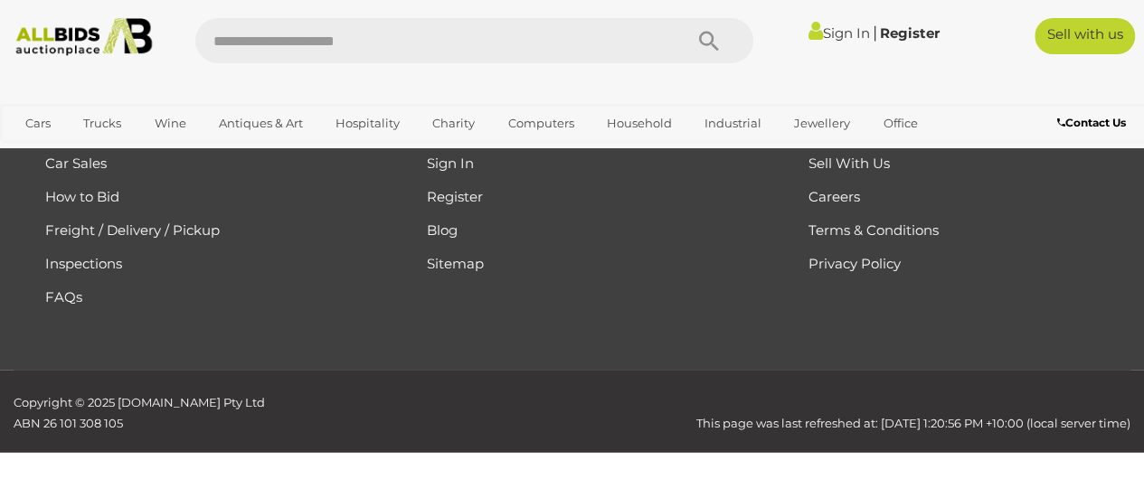
scroll to position [403, 0]
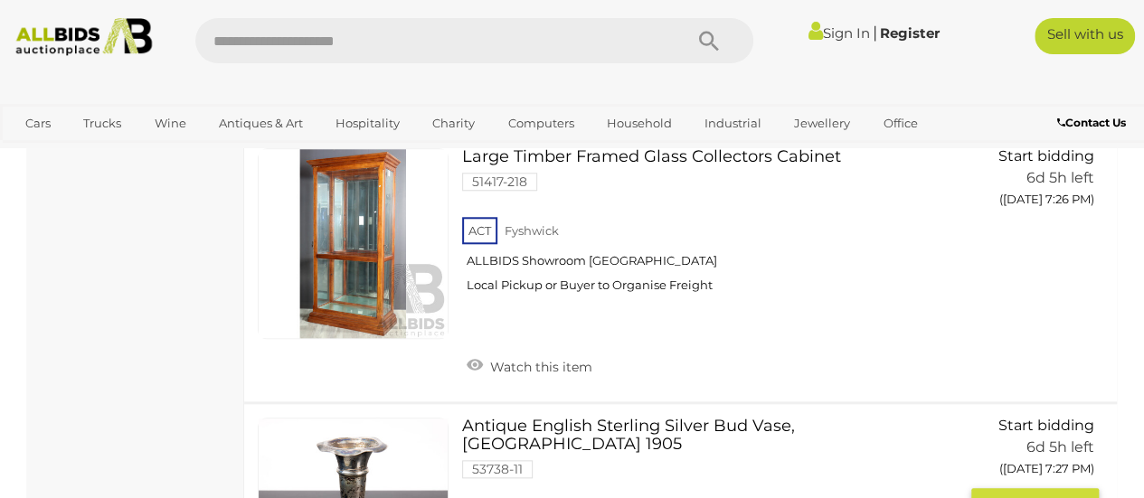
scroll to position [4292, 0]
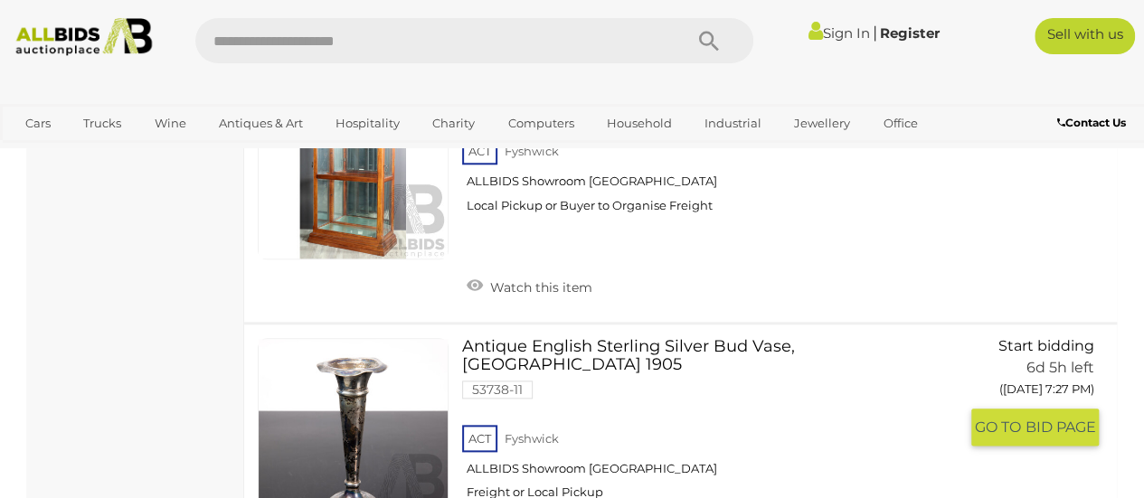
click at [381, 338] on link at bounding box center [353, 433] width 191 height 191
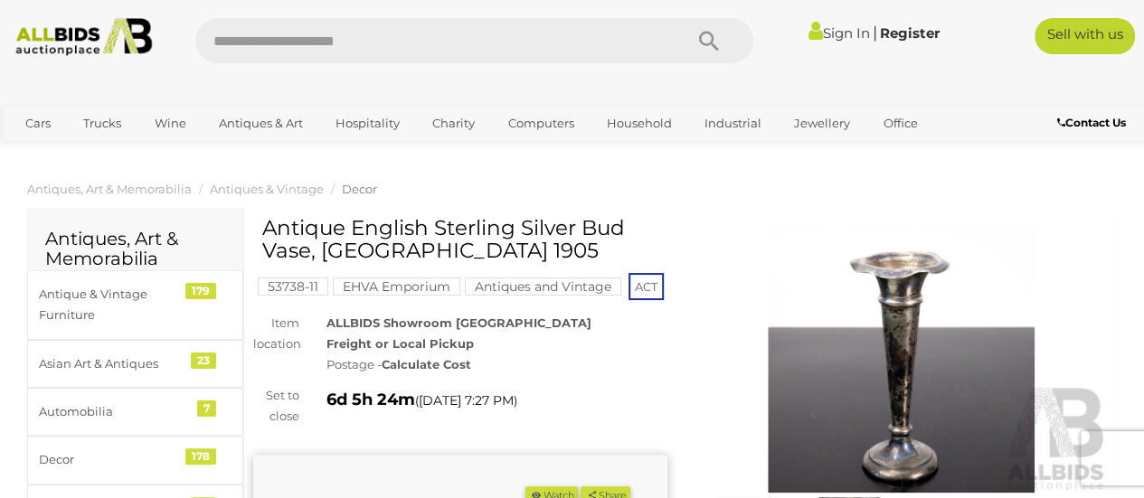
click at [901, 303] on img at bounding box center [902, 359] width 414 height 267
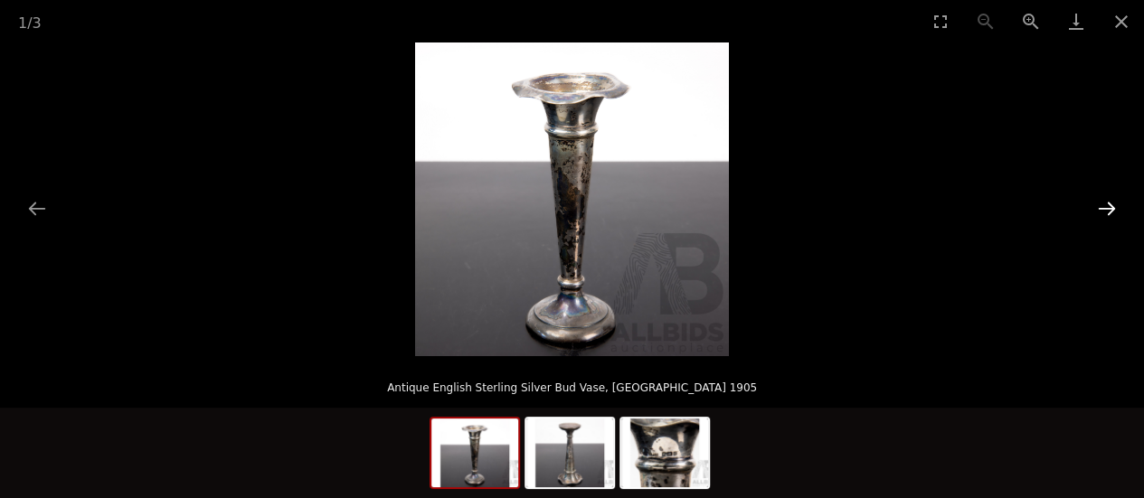
click at [1106, 203] on button "Next slide" at bounding box center [1107, 208] width 38 height 35
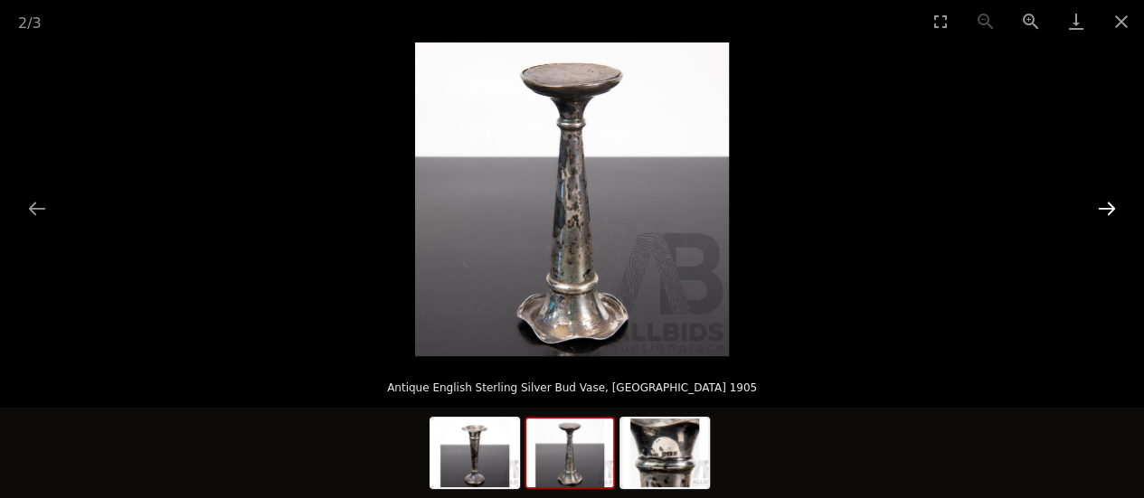
click at [1106, 201] on button "Next slide" at bounding box center [1107, 208] width 38 height 35
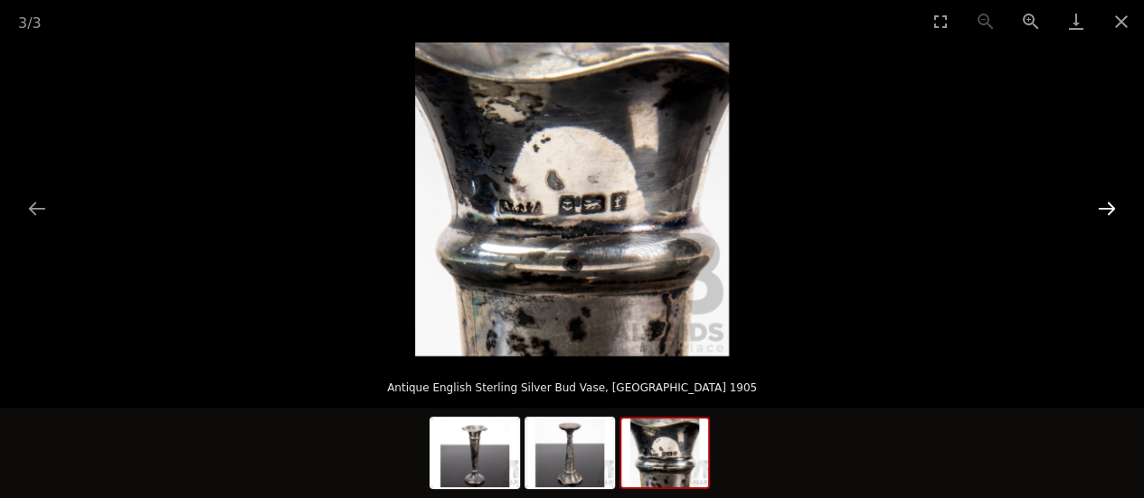
click at [1106, 200] on button "Next slide" at bounding box center [1107, 208] width 38 height 35
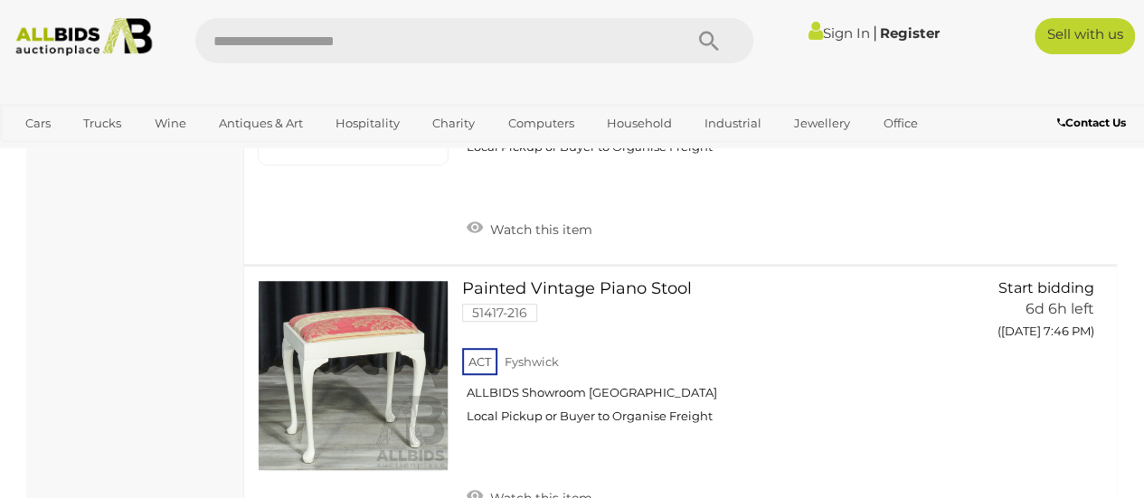
scroll to position [17569, 0]
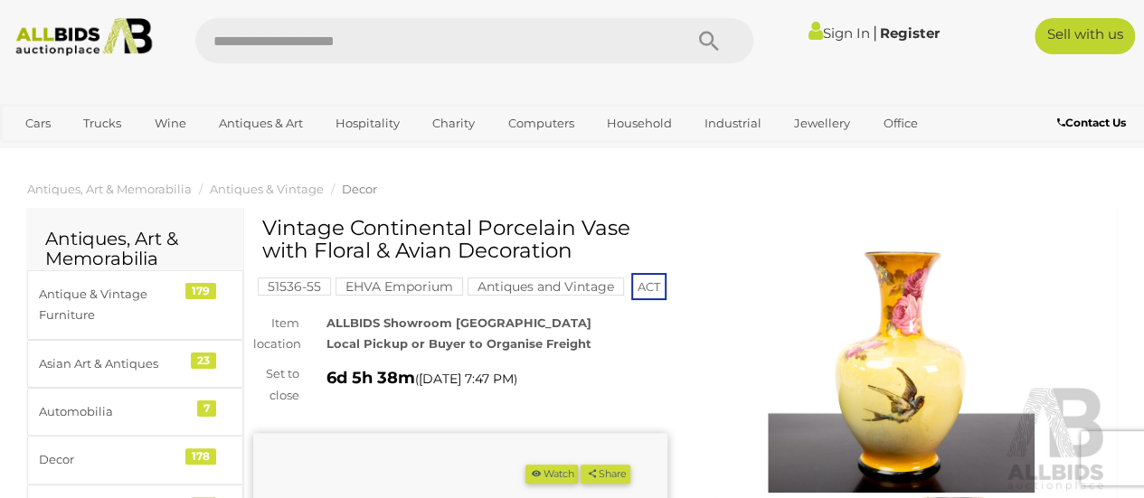
click at [929, 349] on img at bounding box center [902, 359] width 414 height 267
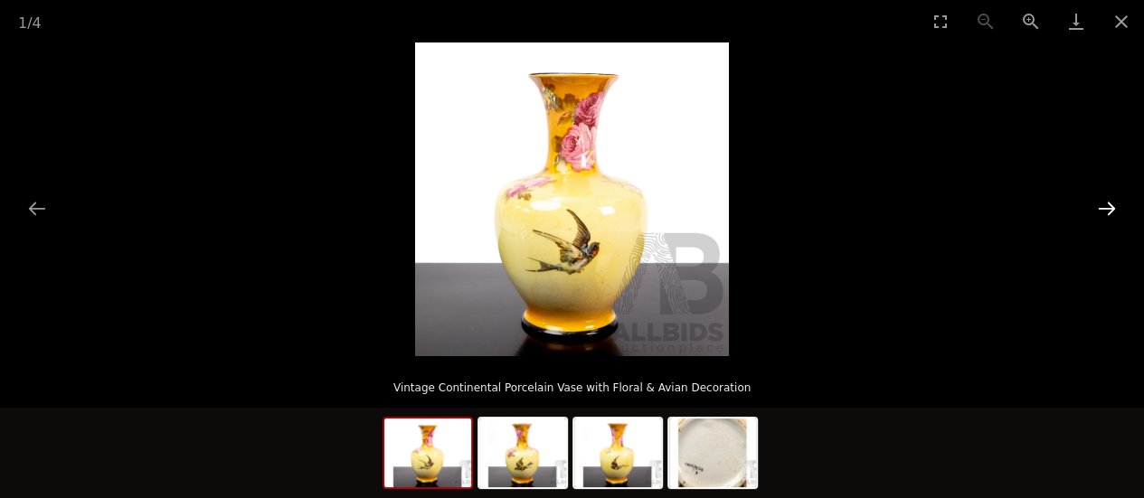
click at [1103, 206] on button "Next slide" at bounding box center [1107, 208] width 38 height 35
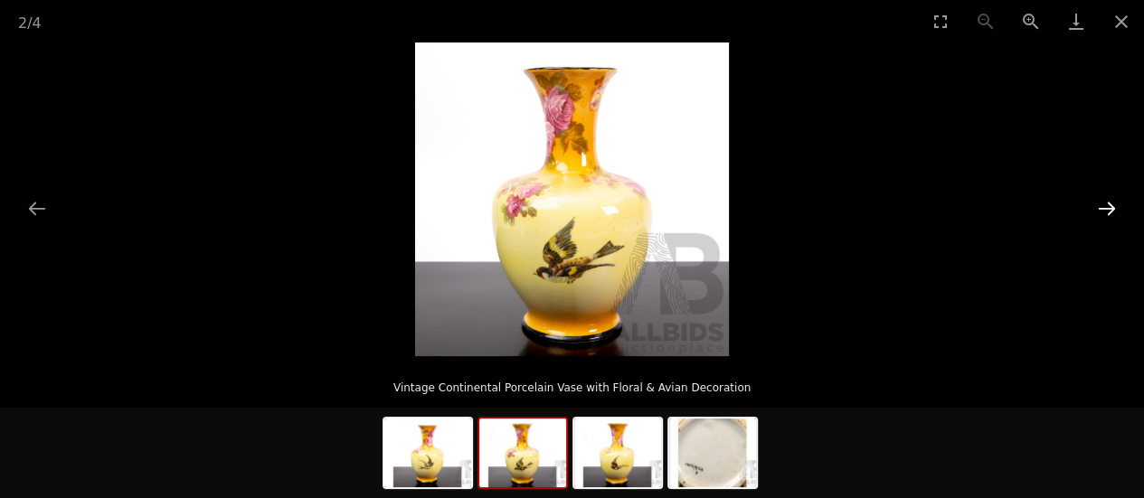
click at [1103, 206] on button "Next slide" at bounding box center [1107, 208] width 38 height 35
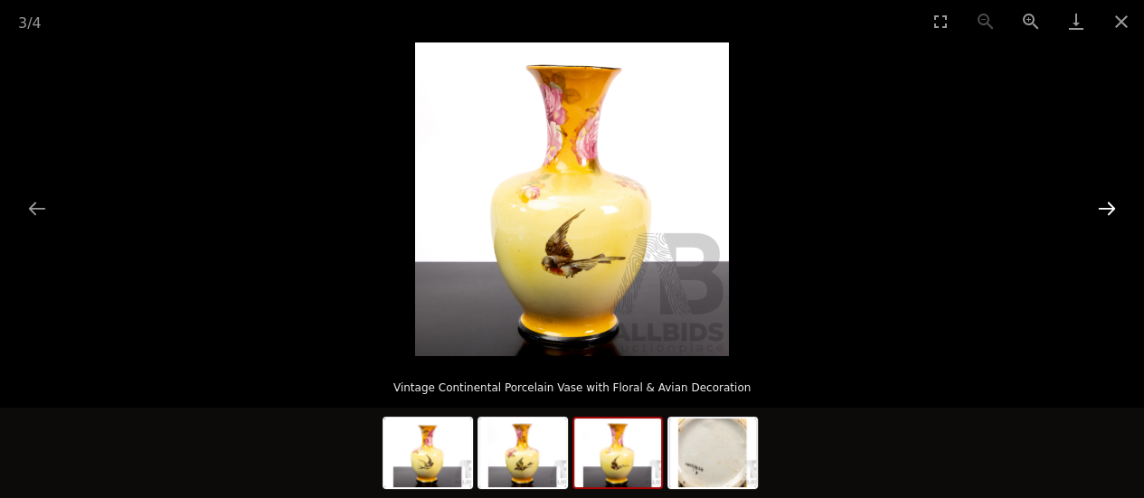
click at [1103, 207] on button "Next slide" at bounding box center [1107, 208] width 38 height 35
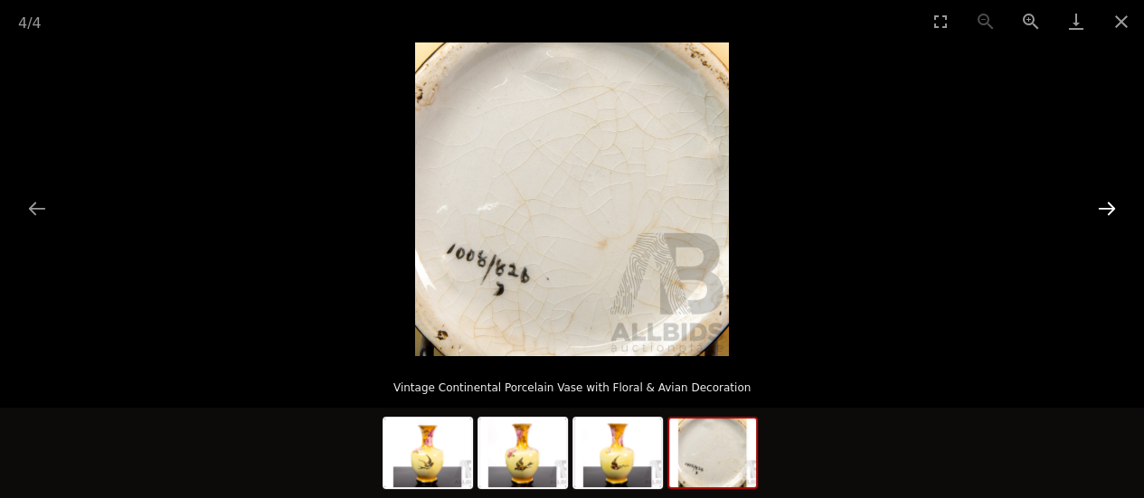
click at [1103, 207] on button "Next slide" at bounding box center [1107, 208] width 38 height 35
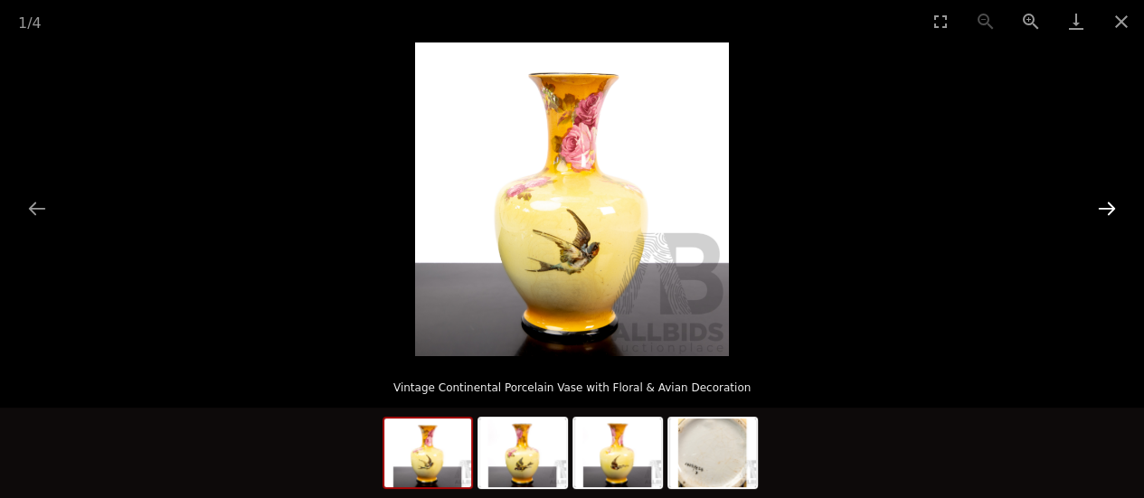
click at [1103, 207] on button "Next slide" at bounding box center [1107, 208] width 38 height 35
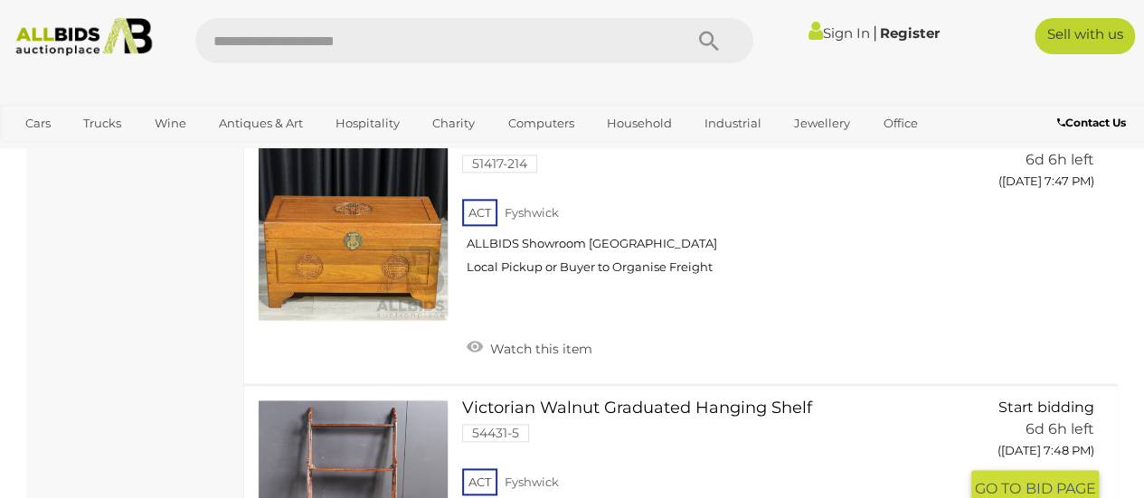
scroll to position [18130, 0]
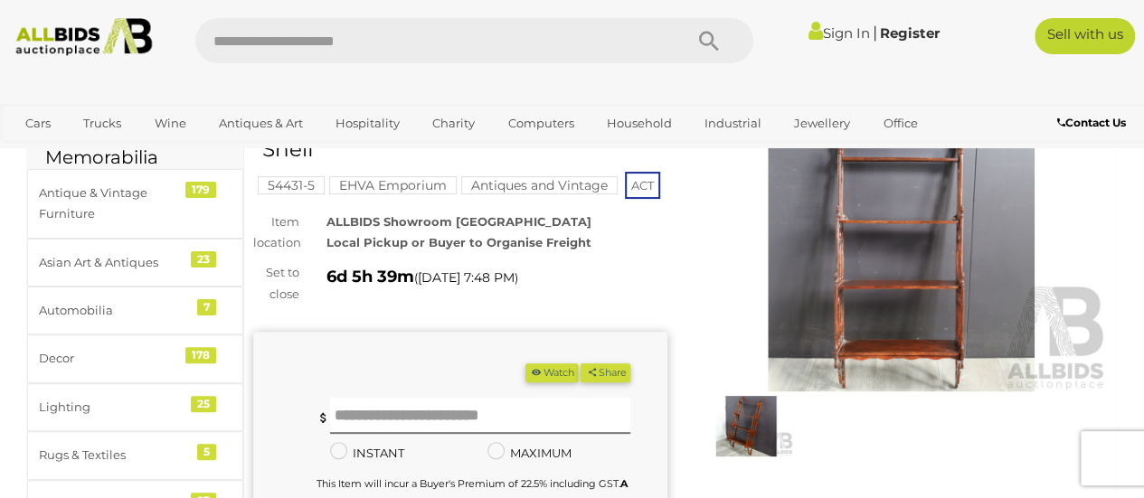
scroll to position [90, 0]
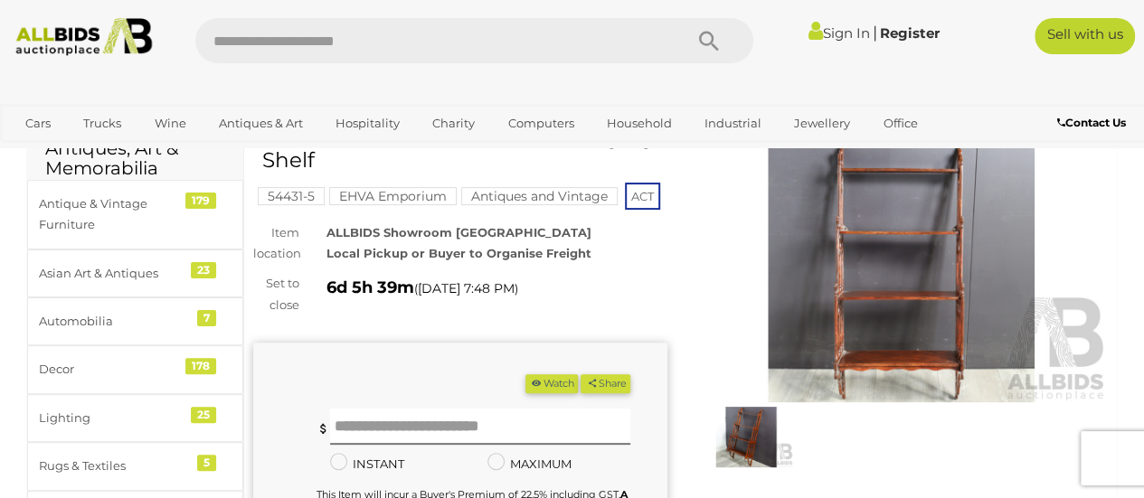
click at [883, 288] on img at bounding box center [902, 269] width 414 height 267
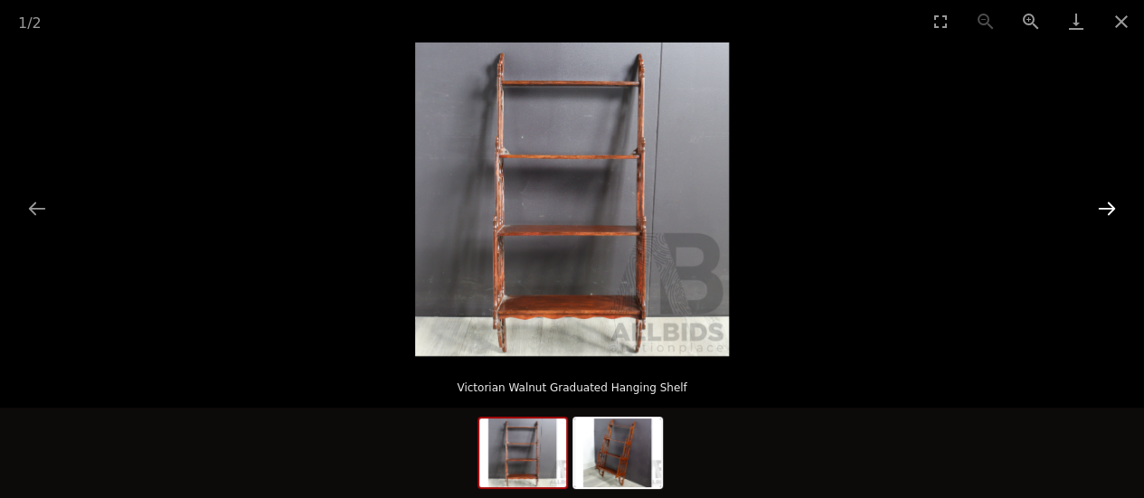
click at [1105, 207] on button "Next slide" at bounding box center [1107, 208] width 38 height 35
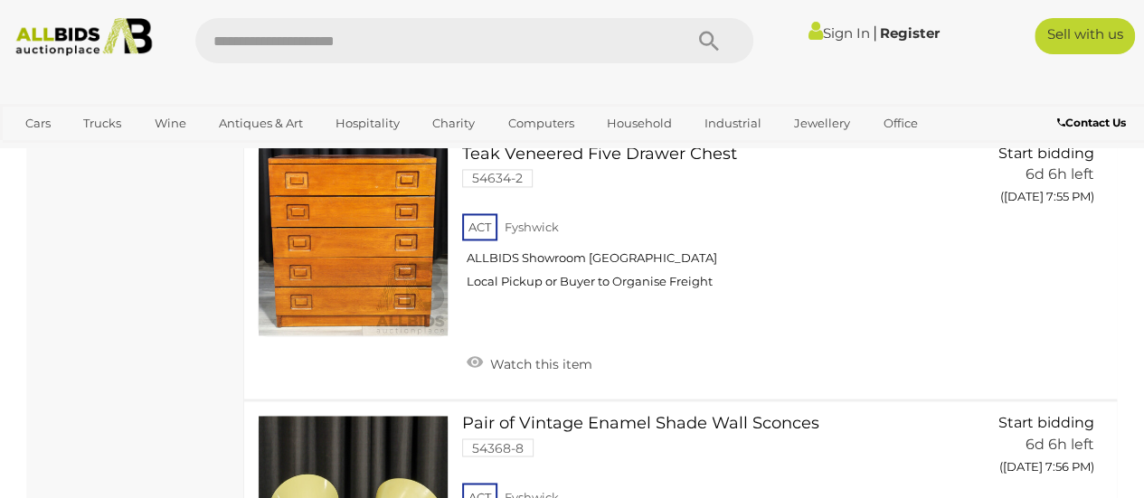
scroll to position [22033, 0]
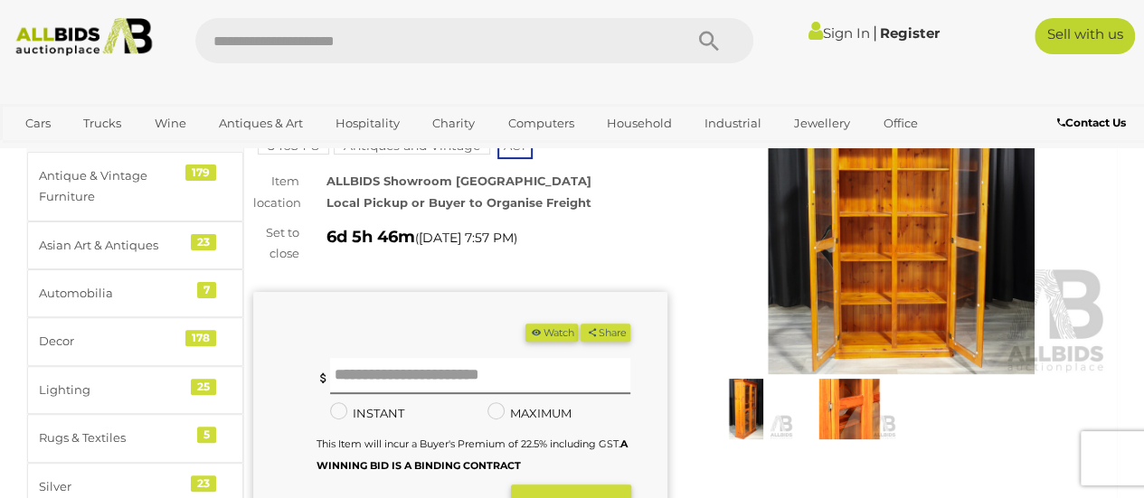
scroll to position [90, 0]
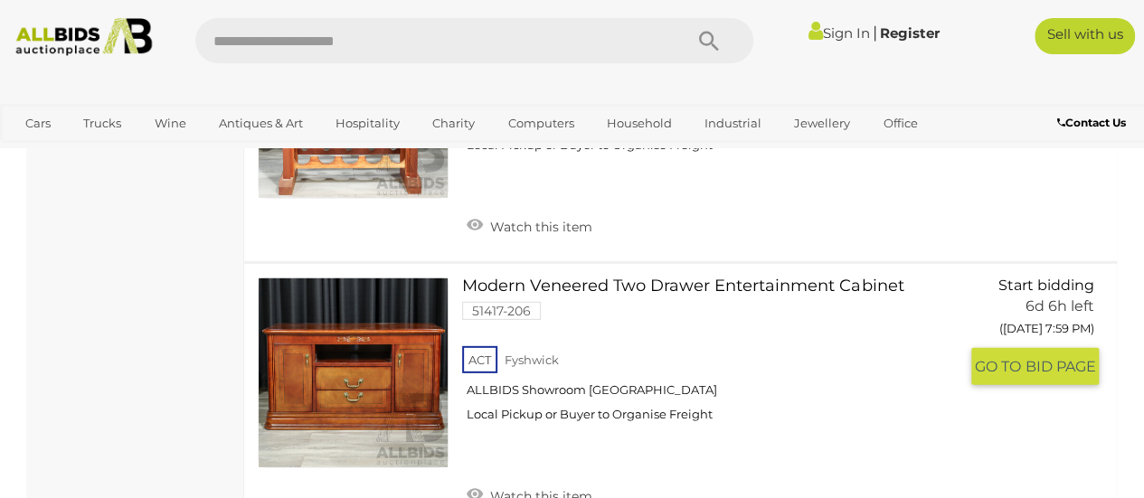
scroll to position [23140, 0]
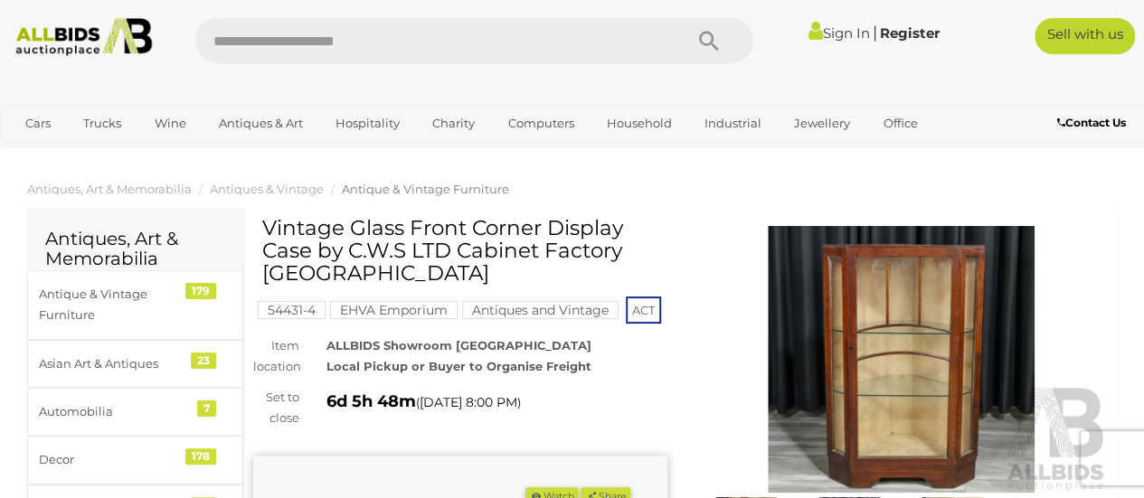
click at [903, 360] on img at bounding box center [902, 359] width 414 height 267
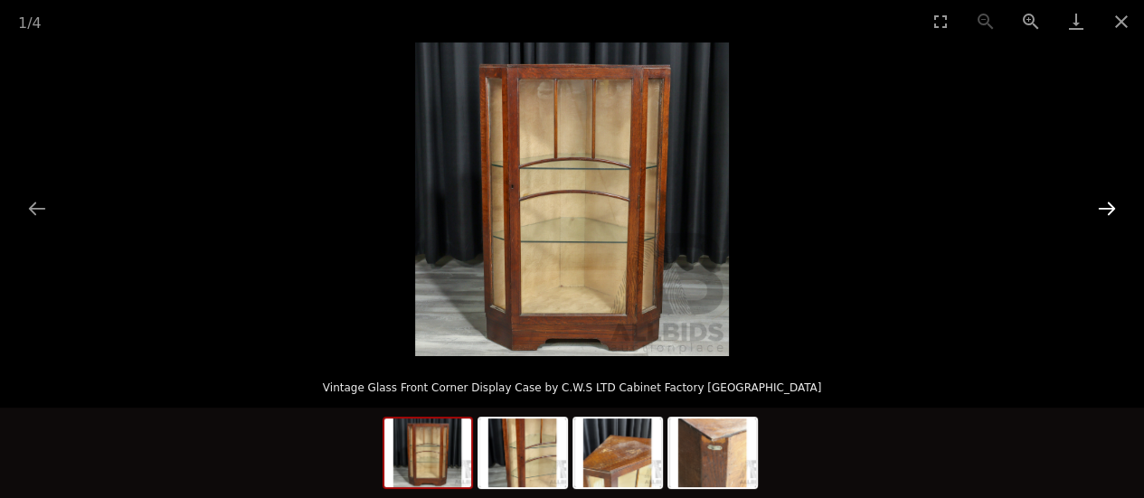
click at [1105, 207] on button "Next slide" at bounding box center [1107, 208] width 38 height 35
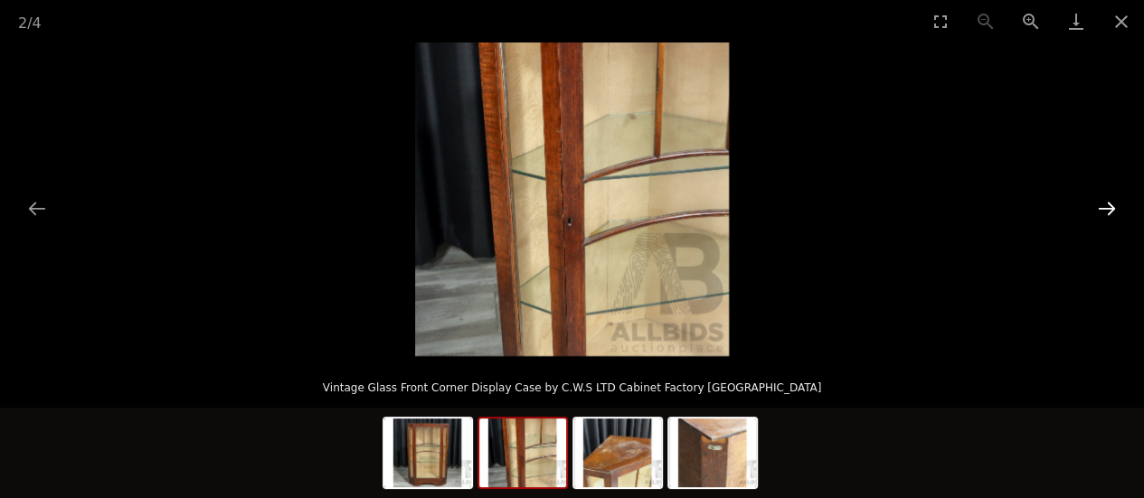
click at [1105, 207] on button "Next slide" at bounding box center [1107, 208] width 38 height 35
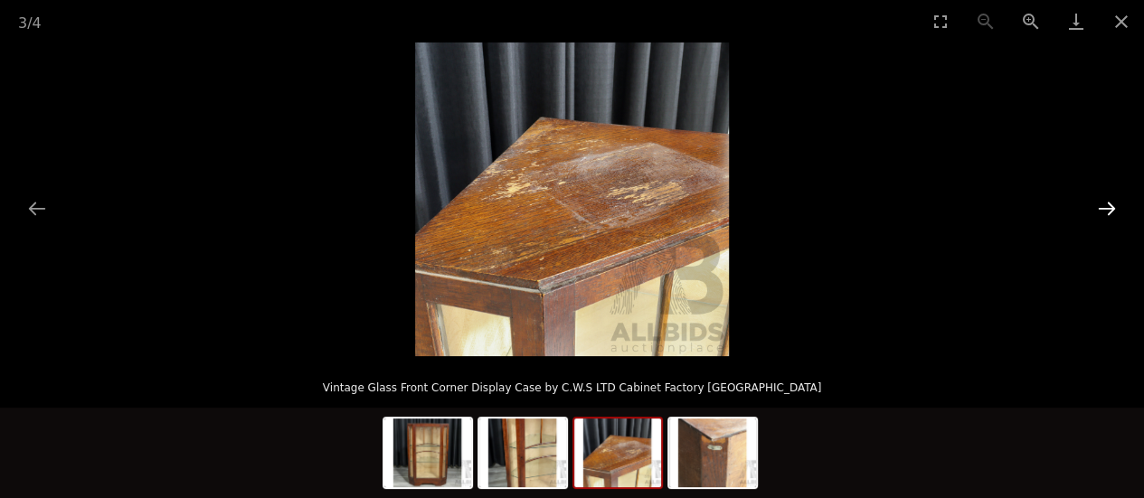
click at [1105, 207] on button "Next slide" at bounding box center [1107, 208] width 38 height 35
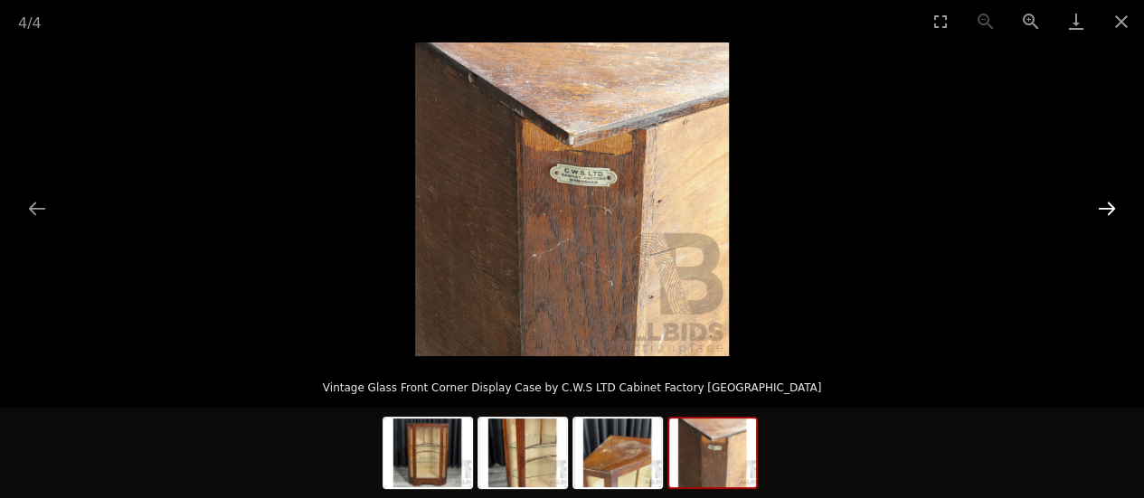
click at [1105, 207] on button "Next slide" at bounding box center [1107, 208] width 38 height 35
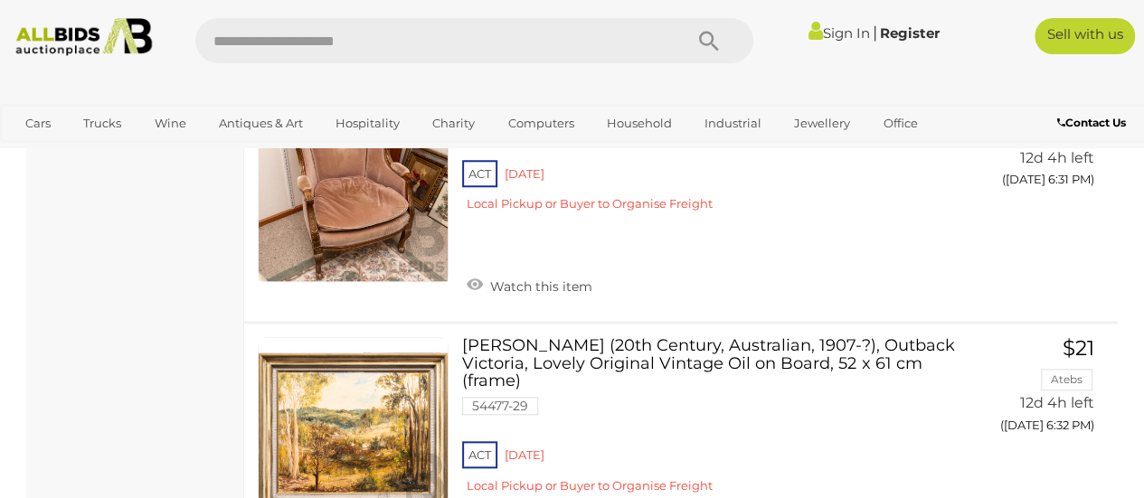
scroll to position [28321, 0]
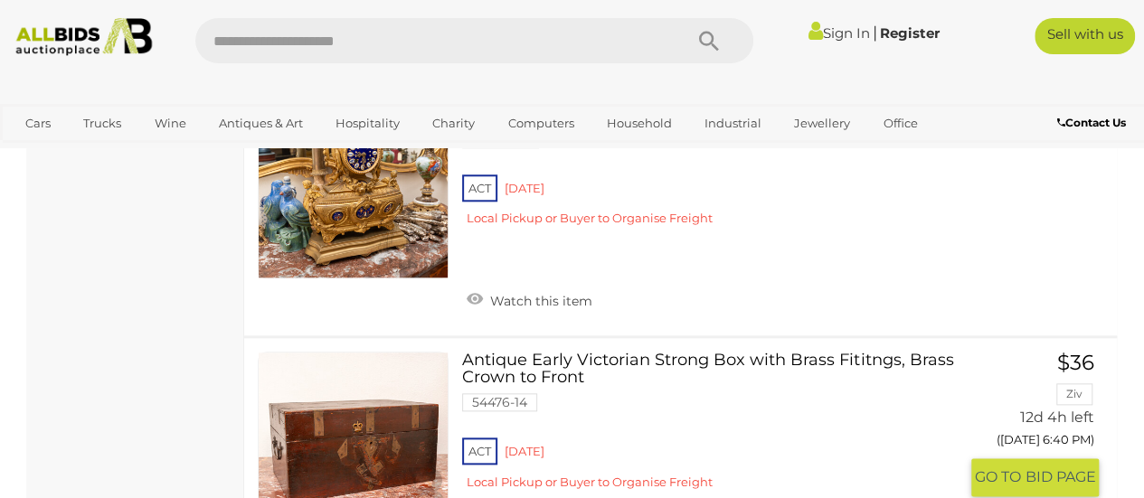
scroll to position [4292, 0]
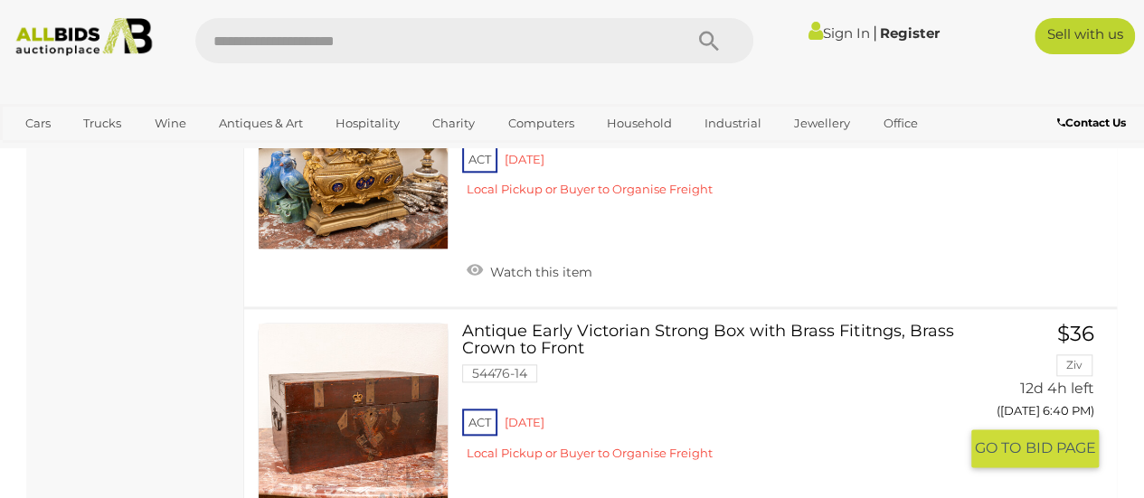
click at [390, 323] on link at bounding box center [353, 418] width 191 height 191
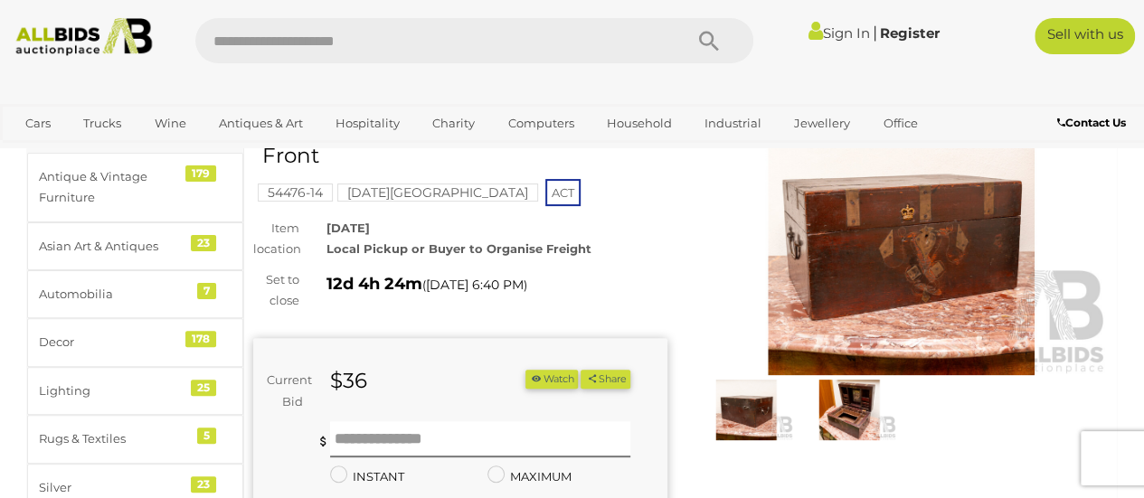
scroll to position [90, 0]
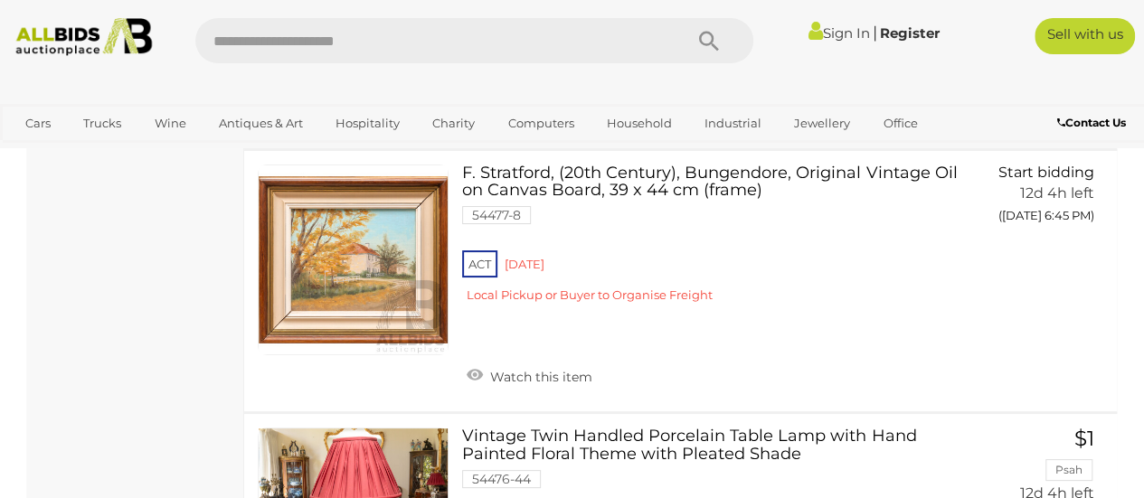
scroll to position [6972, 0]
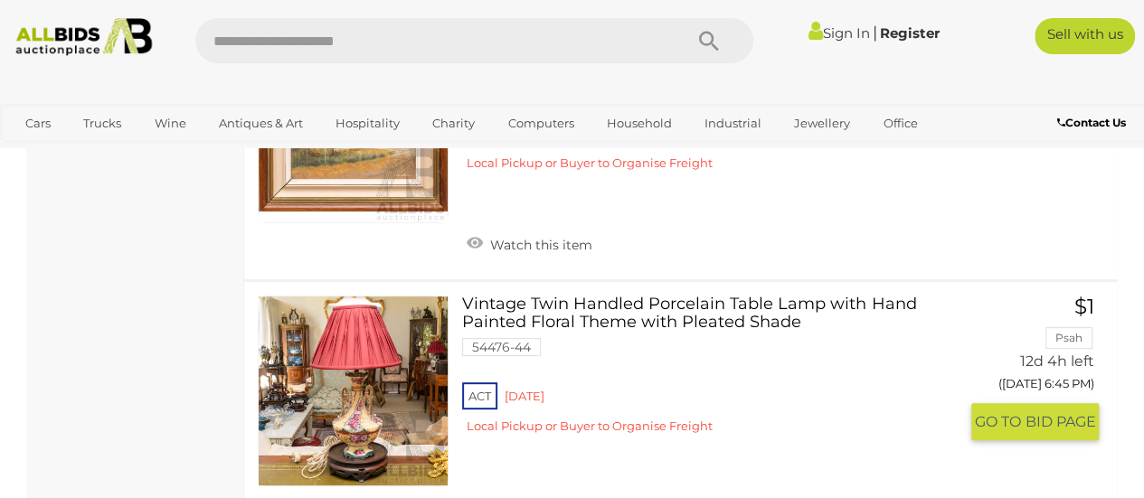
click at [420, 298] on link at bounding box center [353, 391] width 191 height 191
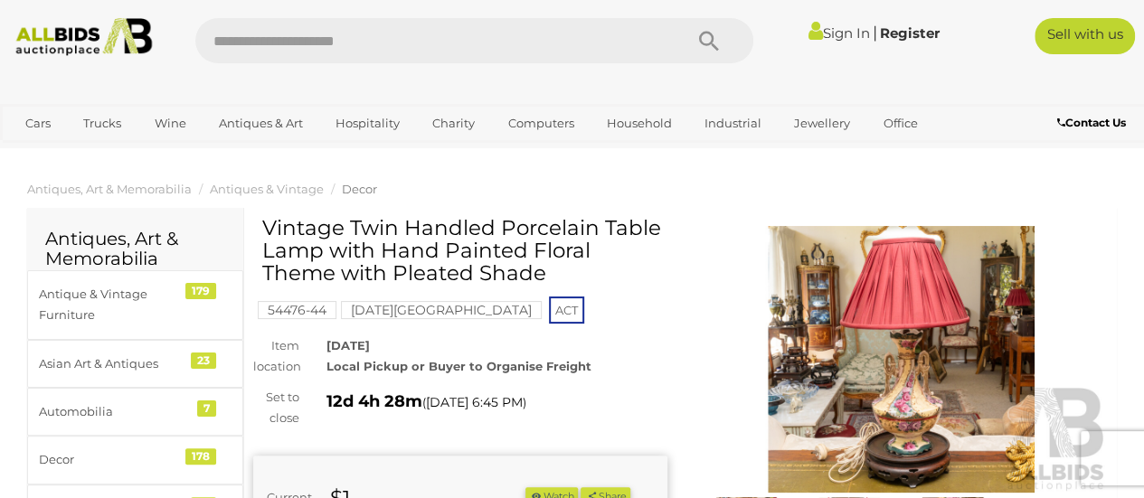
click at [889, 347] on img at bounding box center [902, 359] width 414 height 267
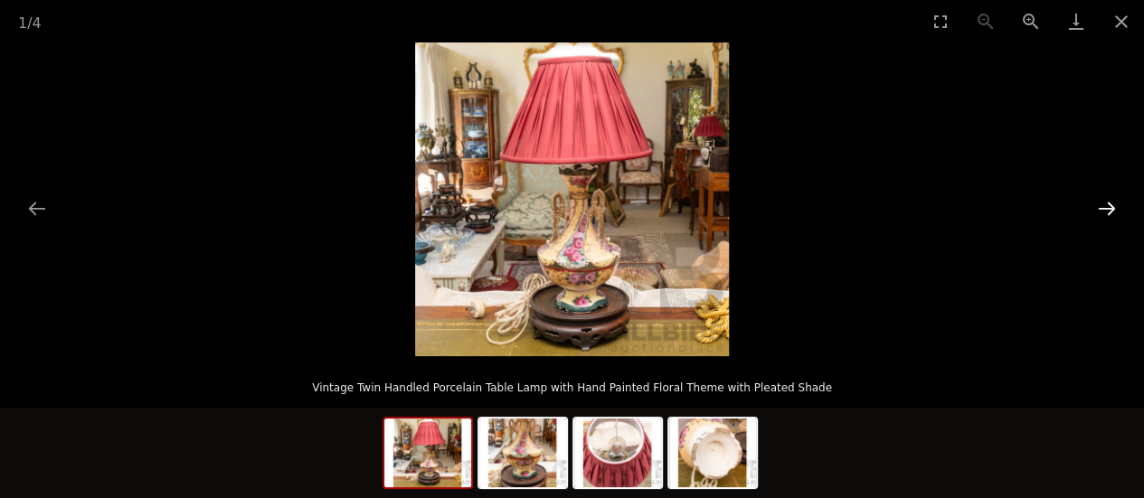
click at [1103, 206] on button "Next slide" at bounding box center [1107, 208] width 38 height 35
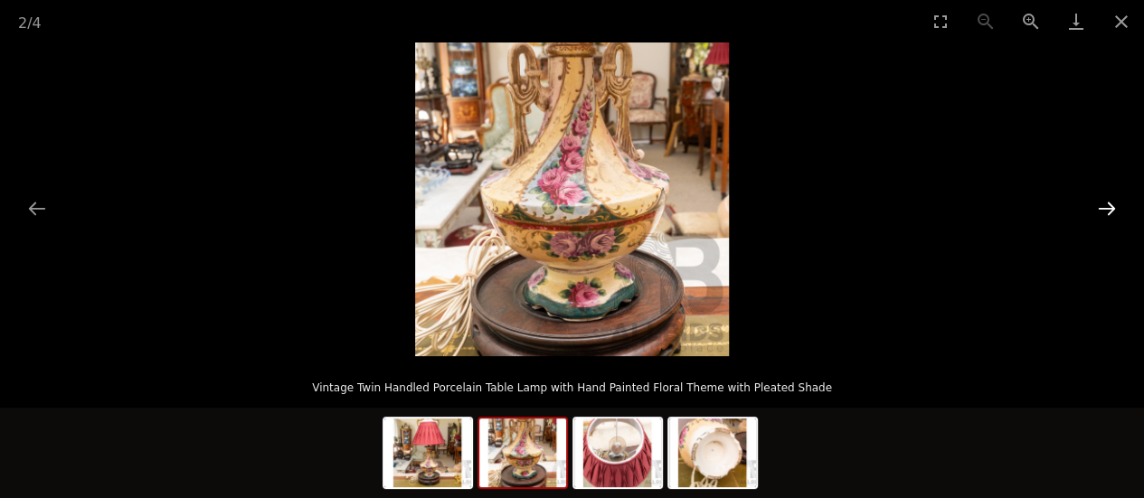
click at [1103, 206] on button "Next slide" at bounding box center [1107, 208] width 38 height 35
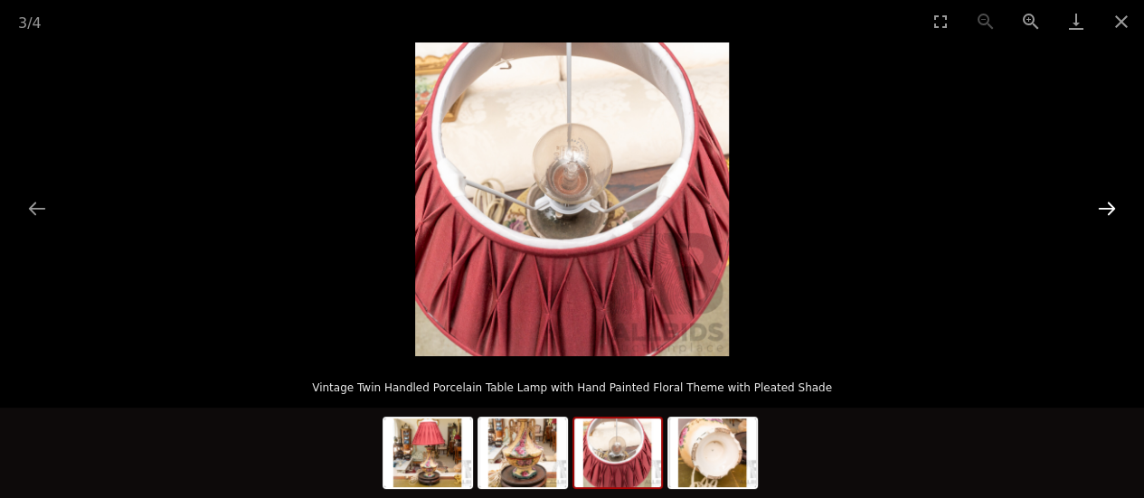
click at [1103, 206] on button "Next slide" at bounding box center [1107, 208] width 38 height 35
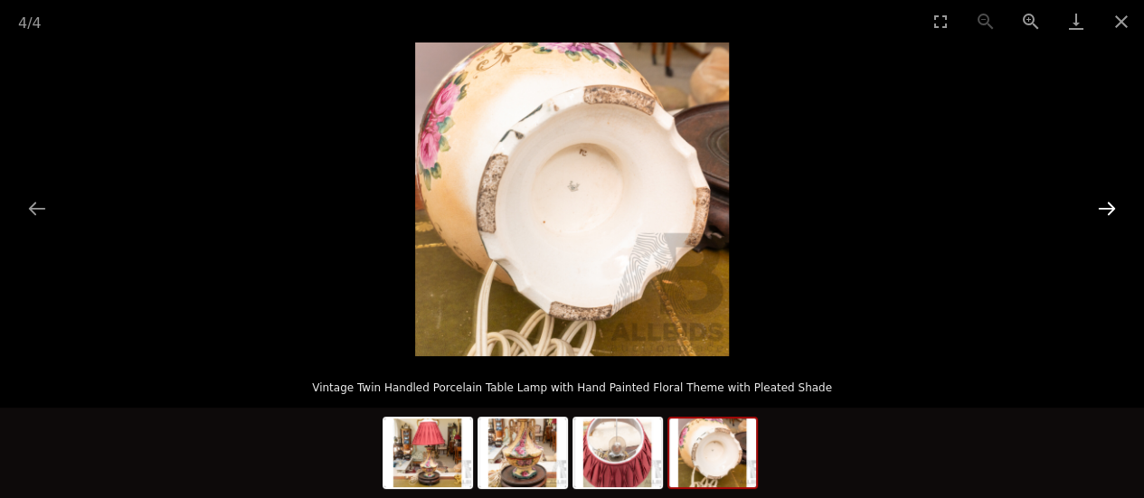
click at [1103, 207] on button "Next slide" at bounding box center [1107, 208] width 38 height 35
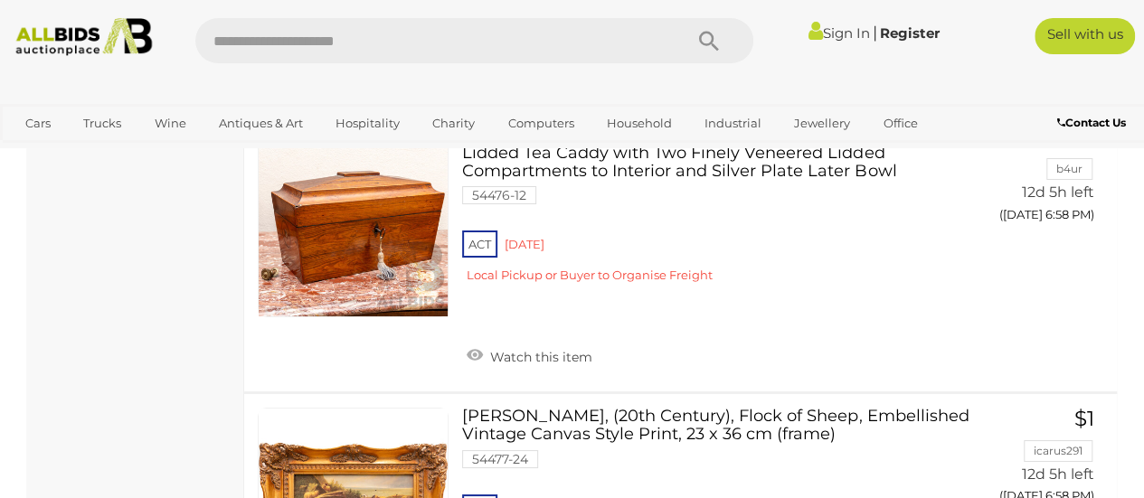
scroll to position [13511, 0]
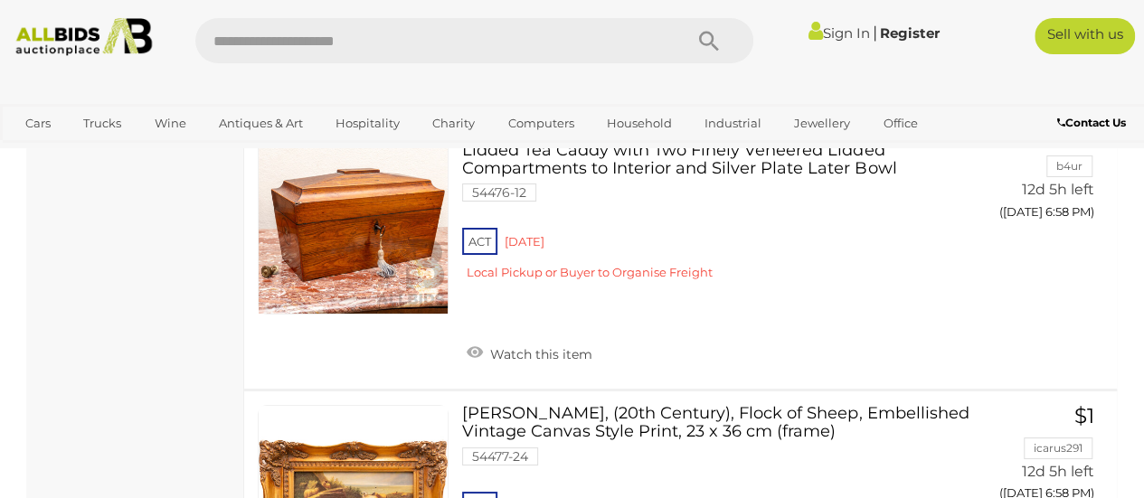
click at [390, 405] on link at bounding box center [353, 500] width 191 height 191
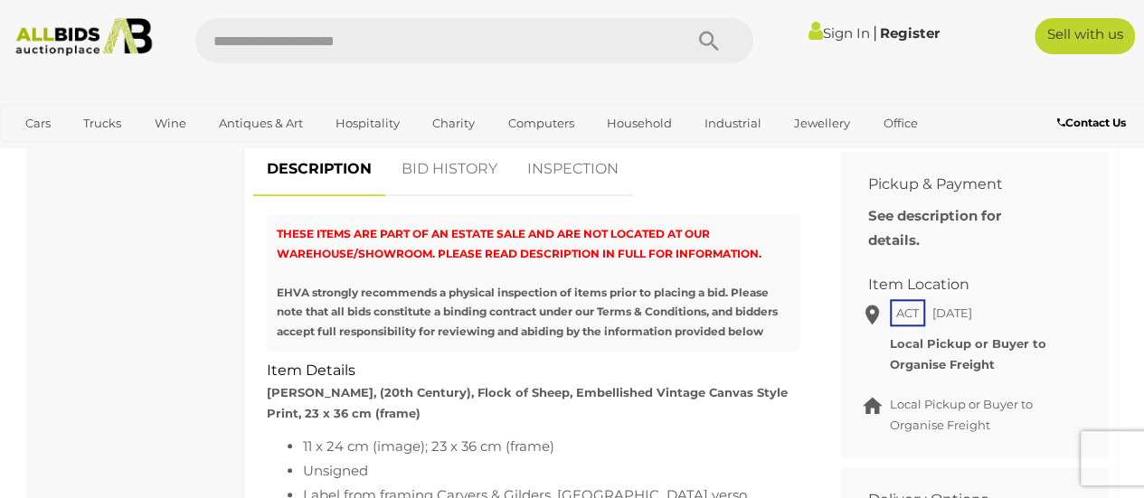
scroll to position [814, 0]
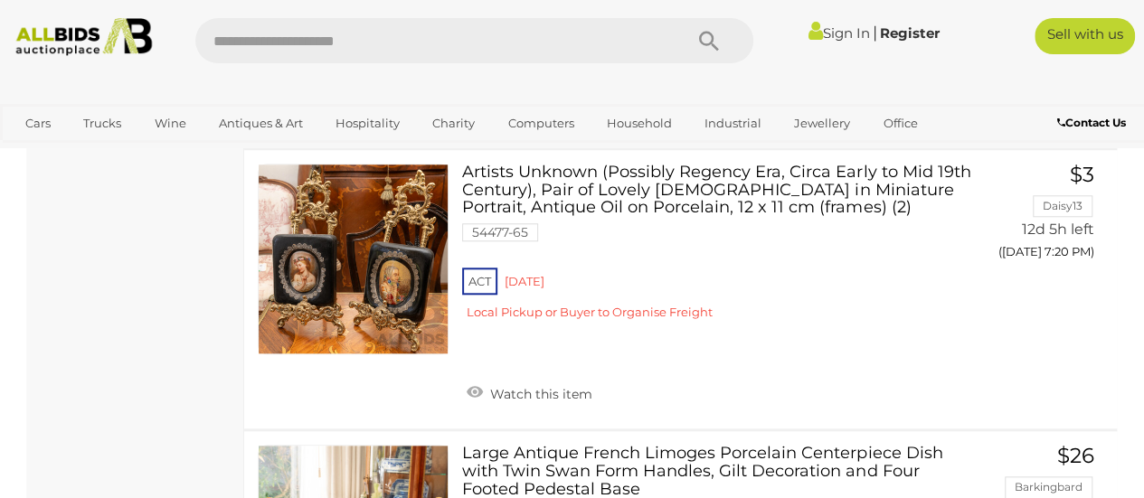
scroll to position [24766, 0]
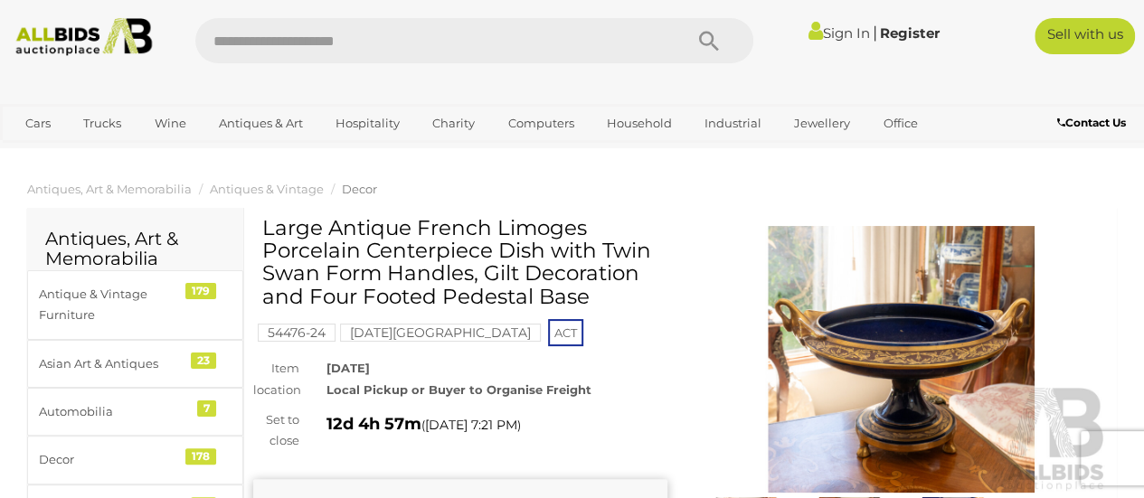
click at [930, 313] on img at bounding box center [902, 359] width 414 height 267
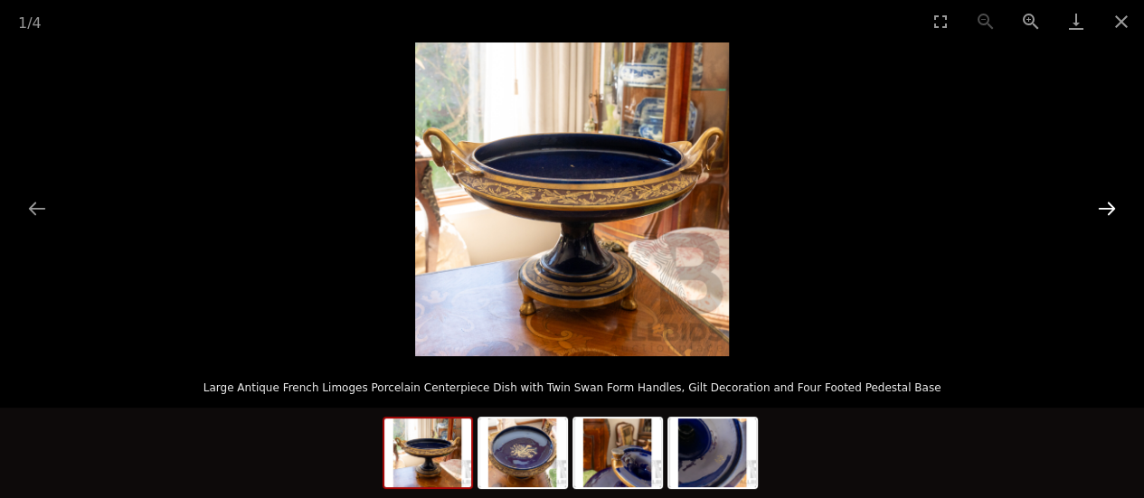
click at [1107, 203] on button "Next slide" at bounding box center [1107, 208] width 38 height 35
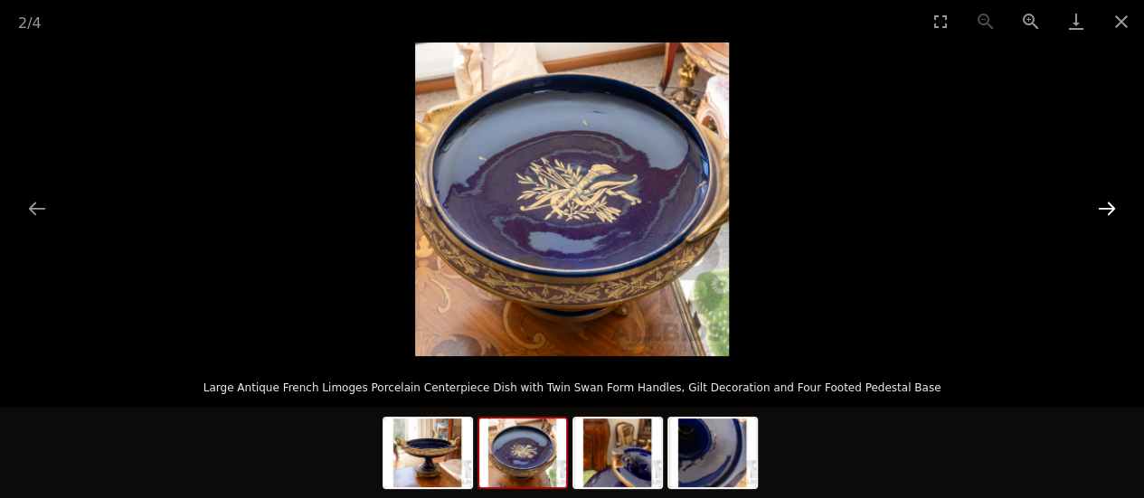
click at [1106, 203] on button "Next slide" at bounding box center [1107, 208] width 38 height 35
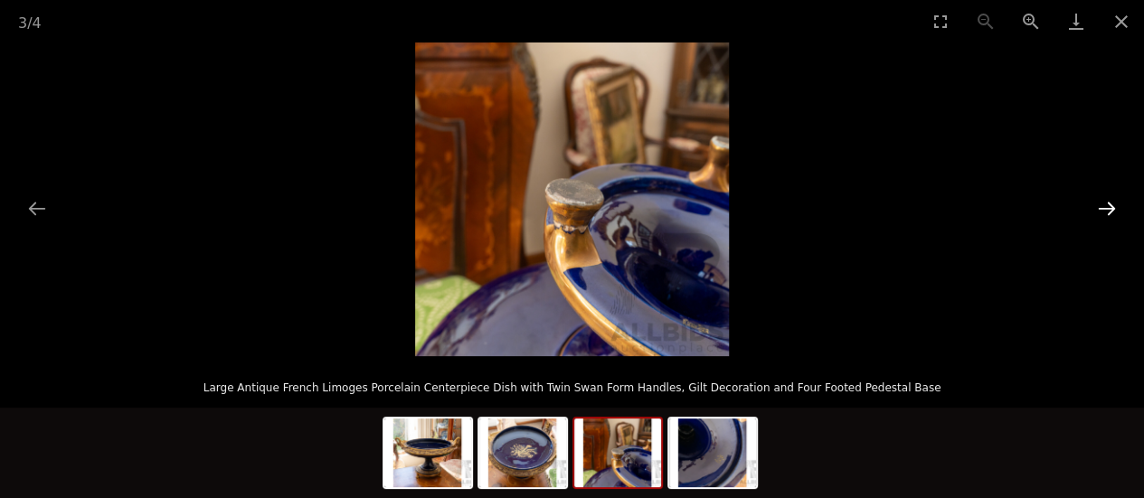
click at [1107, 203] on button "Next slide" at bounding box center [1107, 208] width 38 height 35
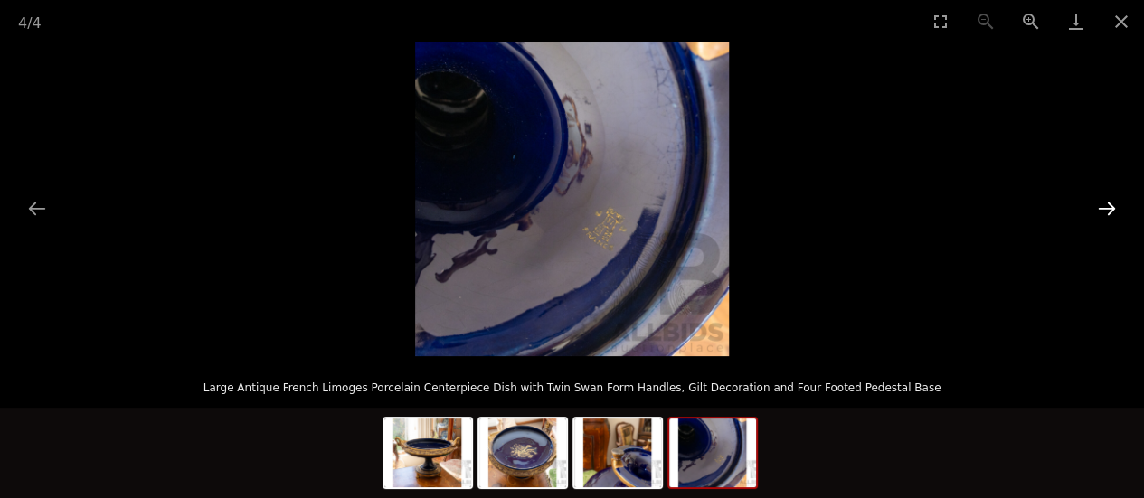
click at [1107, 203] on button "Next slide" at bounding box center [1107, 208] width 38 height 35
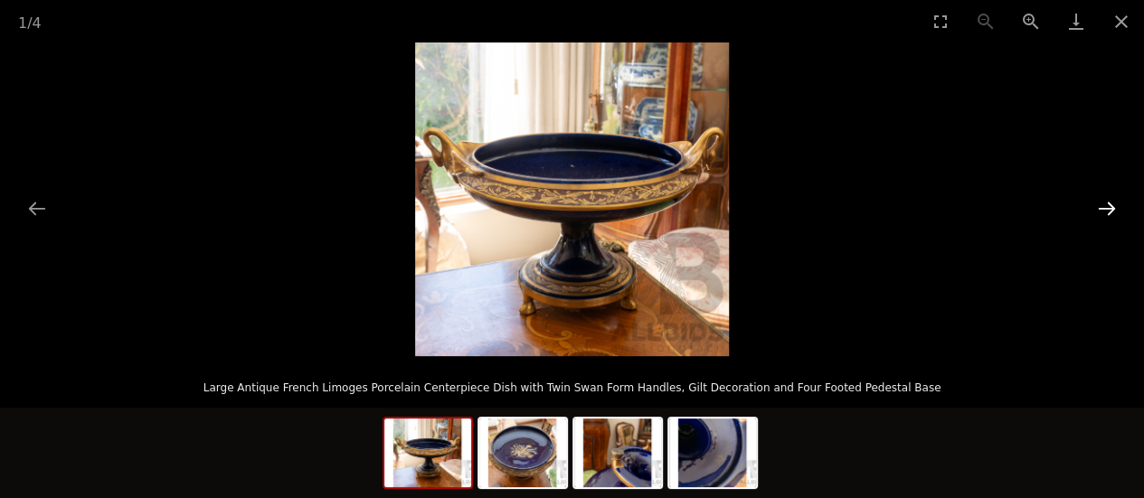
click at [1103, 205] on button "Next slide" at bounding box center [1107, 208] width 38 height 35
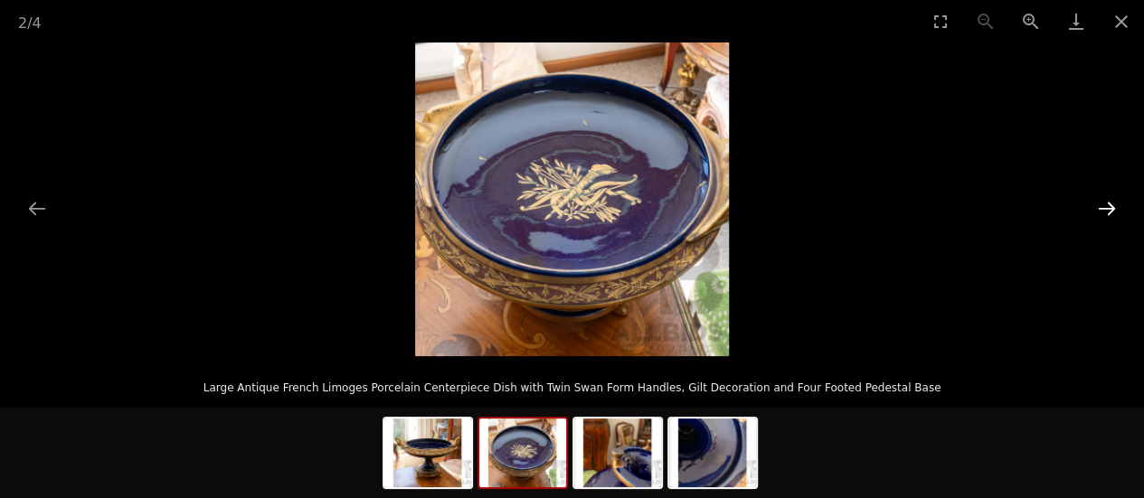
click at [1104, 205] on button "Next slide" at bounding box center [1107, 208] width 38 height 35
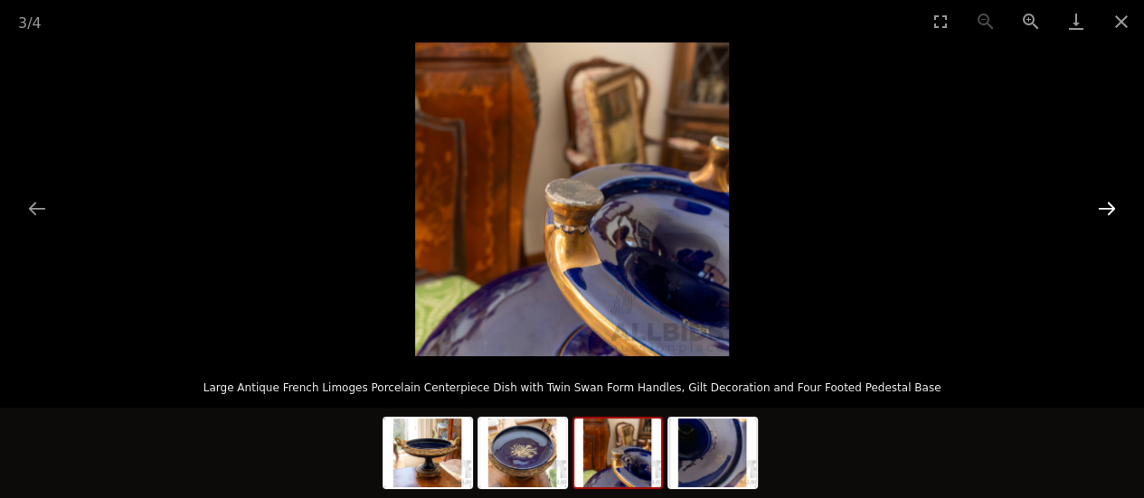
click at [1104, 205] on button "Next slide" at bounding box center [1107, 208] width 38 height 35
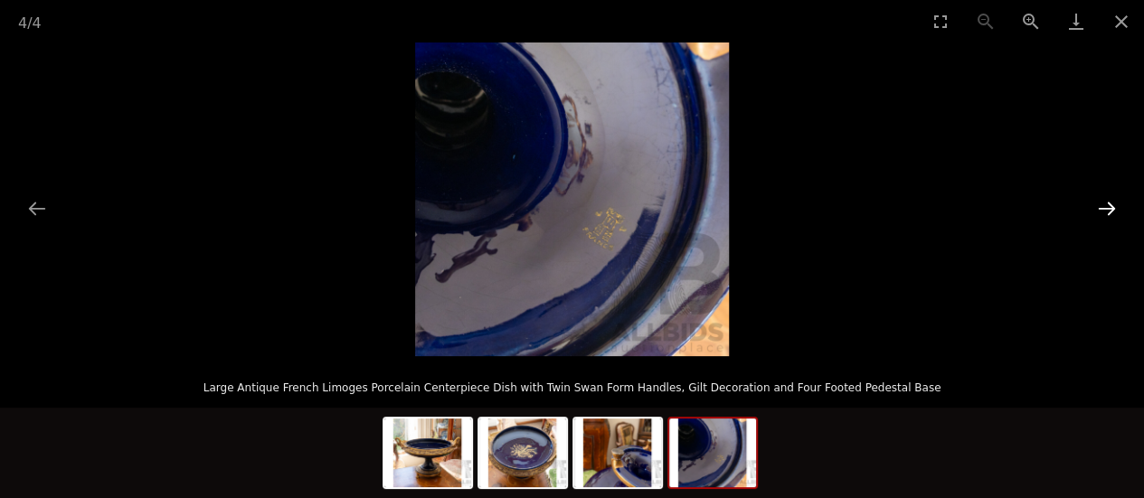
click at [1104, 205] on button "Next slide" at bounding box center [1107, 208] width 38 height 35
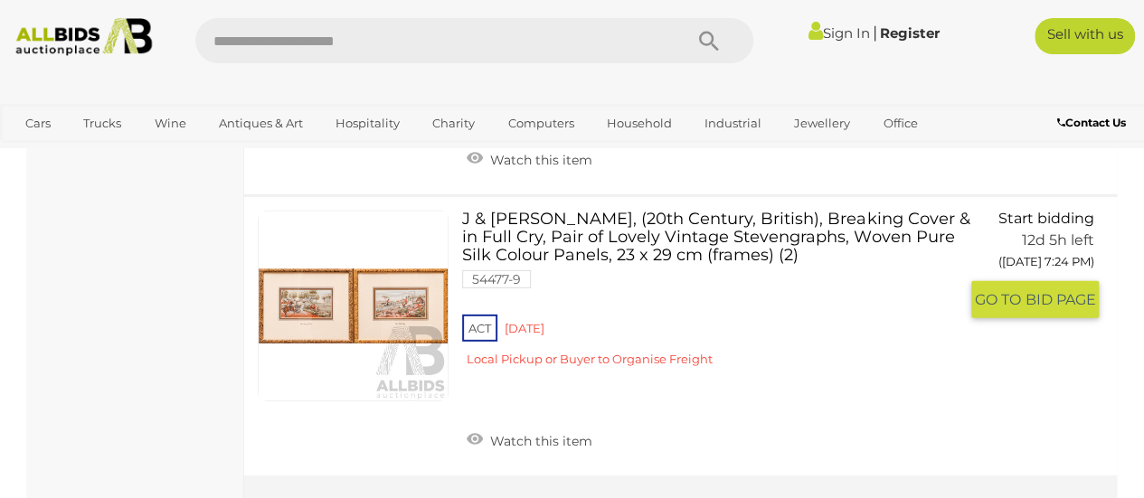
scroll to position [26681, 0]
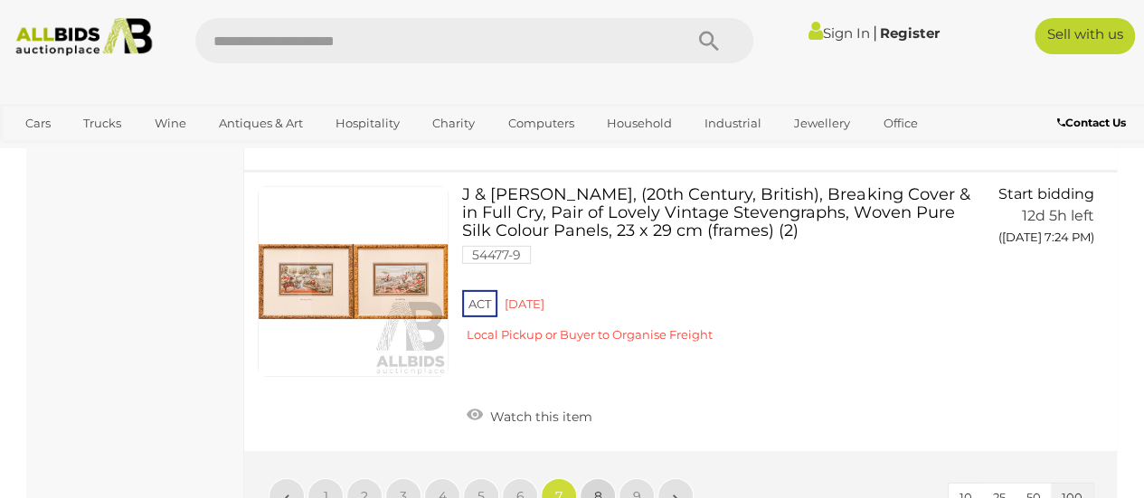
click at [597, 488] on span "8" at bounding box center [598, 496] width 8 height 16
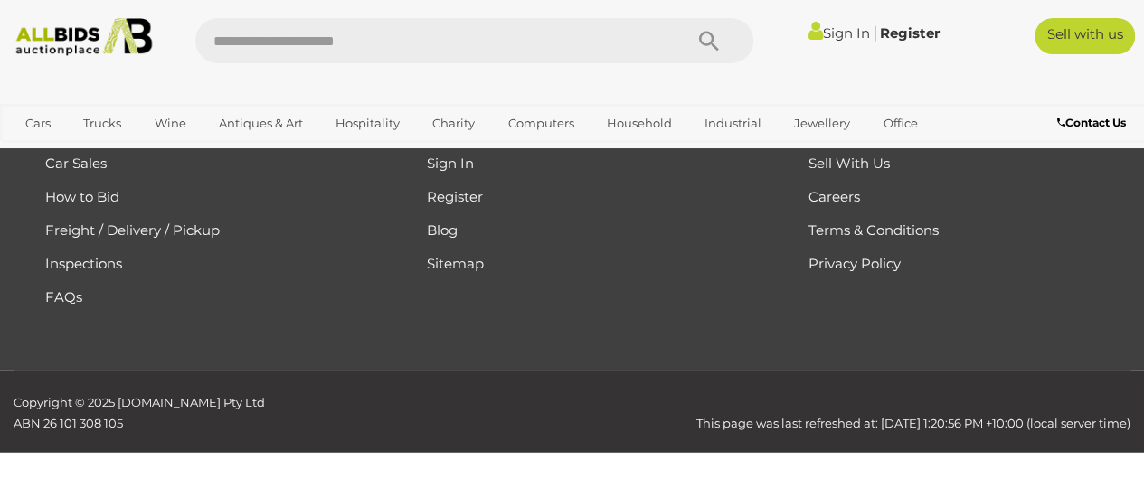
scroll to position [403, 0]
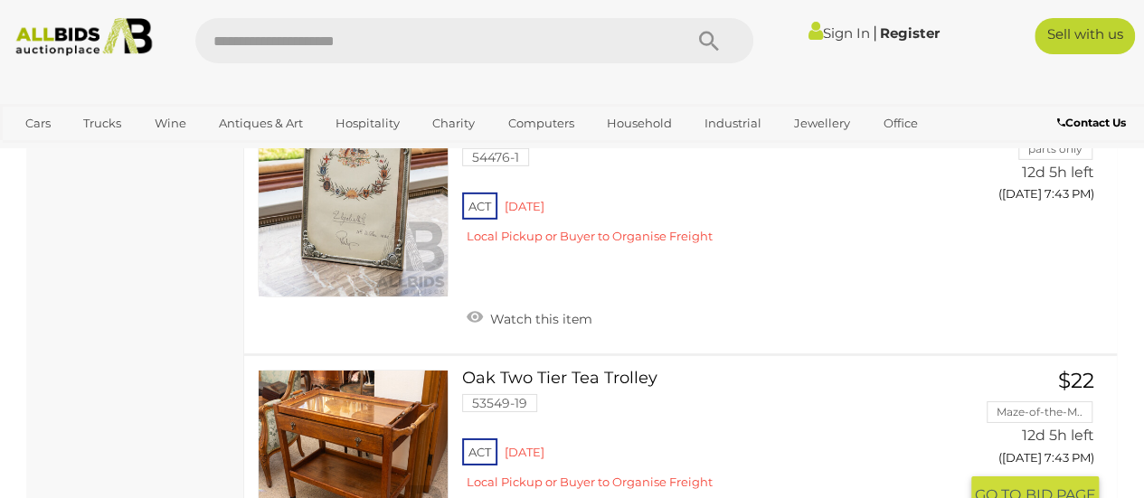
scroll to position [13064, 0]
click at [347, 369] on link at bounding box center [353, 464] width 191 height 191
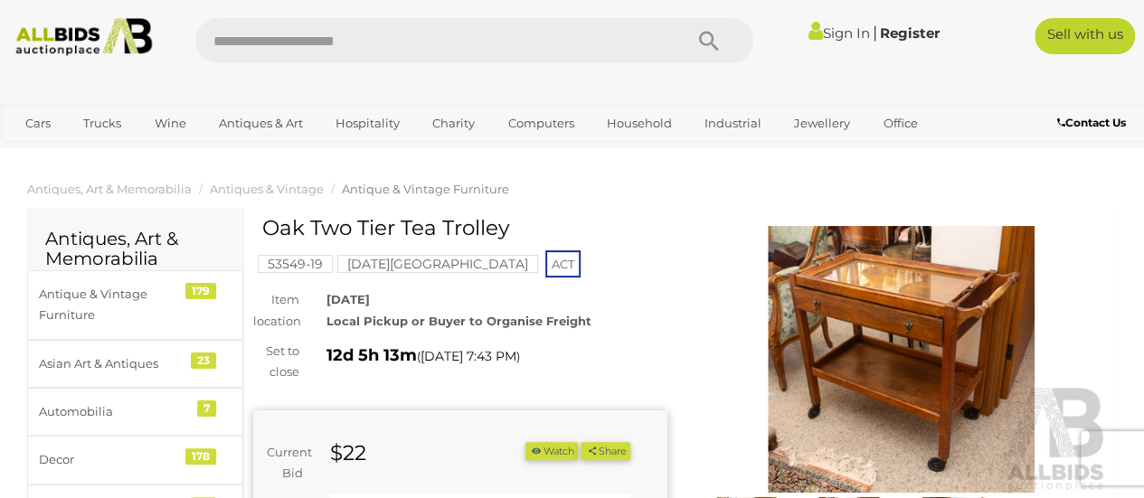
click at [911, 322] on img at bounding box center [902, 359] width 414 height 267
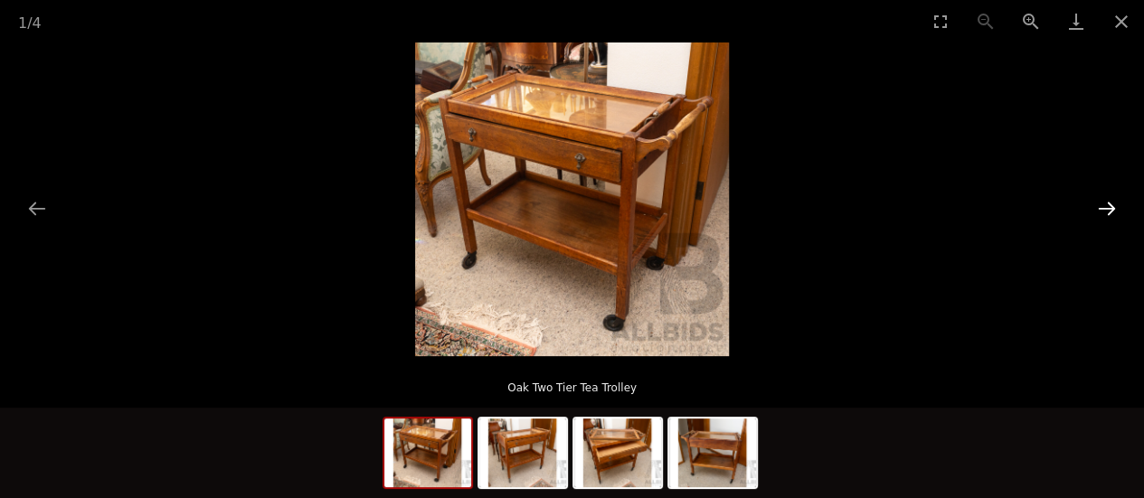
click at [1103, 204] on button "Next slide" at bounding box center [1107, 208] width 38 height 35
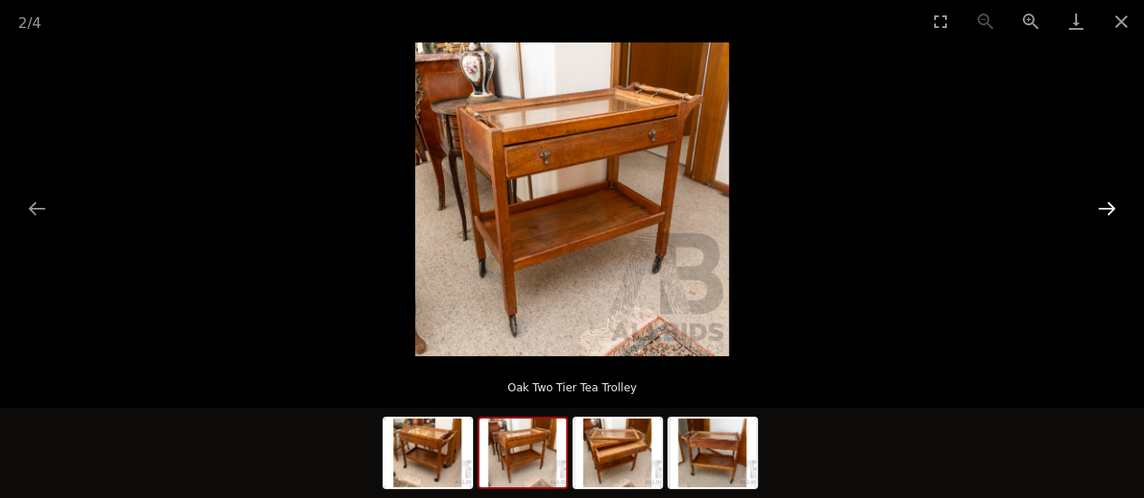
click at [1103, 204] on button "Next slide" at bounding box center [1107, 208] width 38 height 35
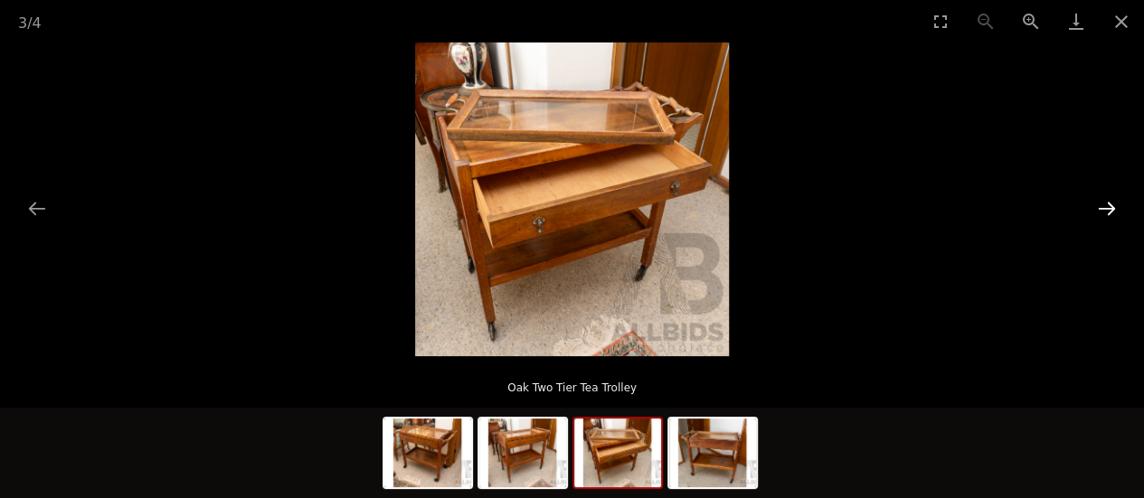
click at [1103, 204] on button "Next slide" at bounding box center [1107, 208] width 38 height 35
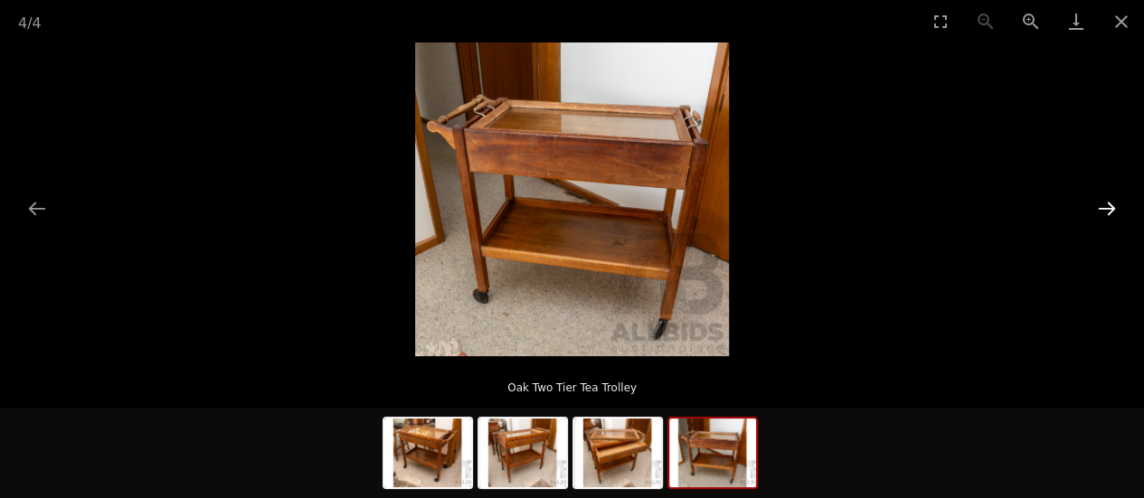
click at [1103, 204] on button "Next slide" at bounding box center [1107, 208] width 38 height 35
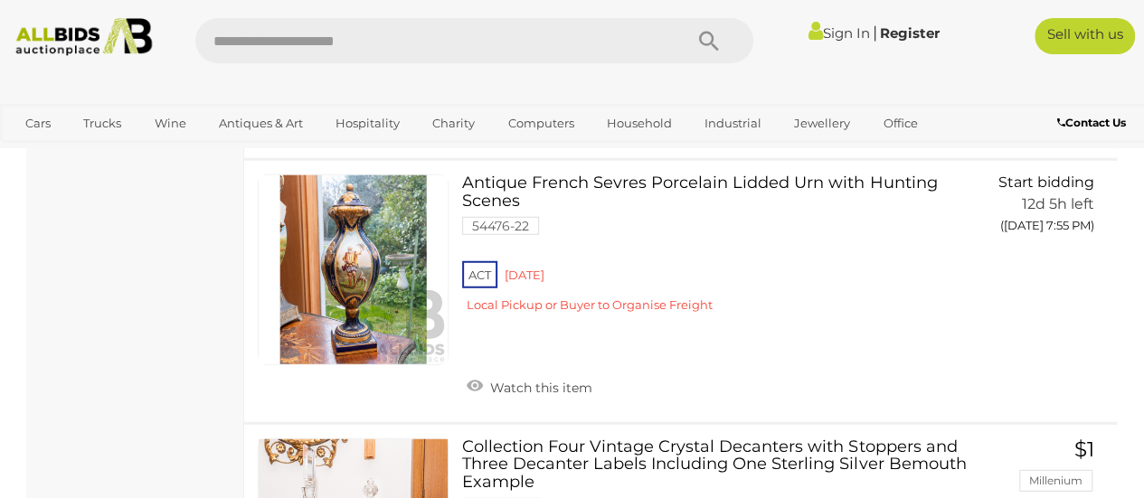
scroll to position [23088, 0]
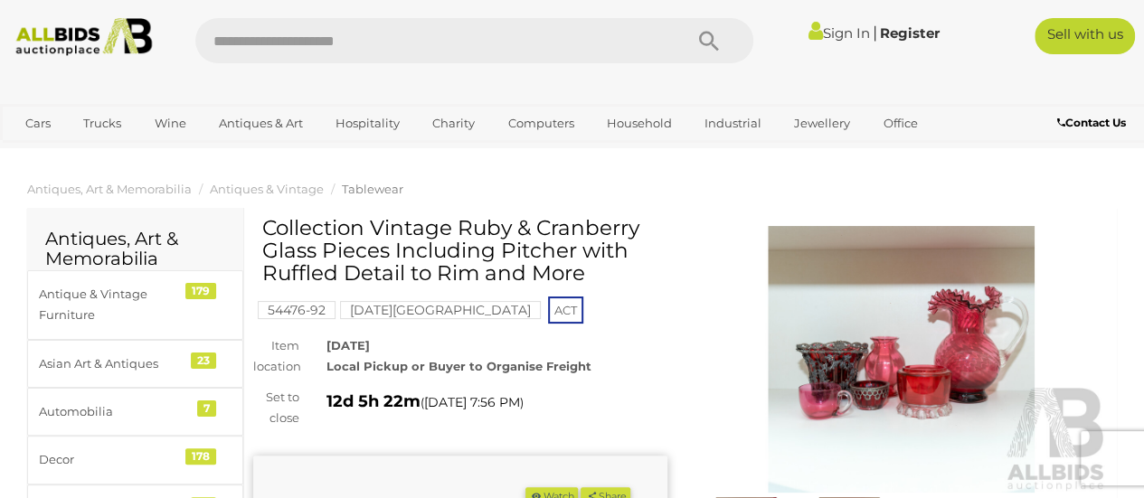
click at [859, 362] on img at bounding box center [902, 359] width 414 height 267
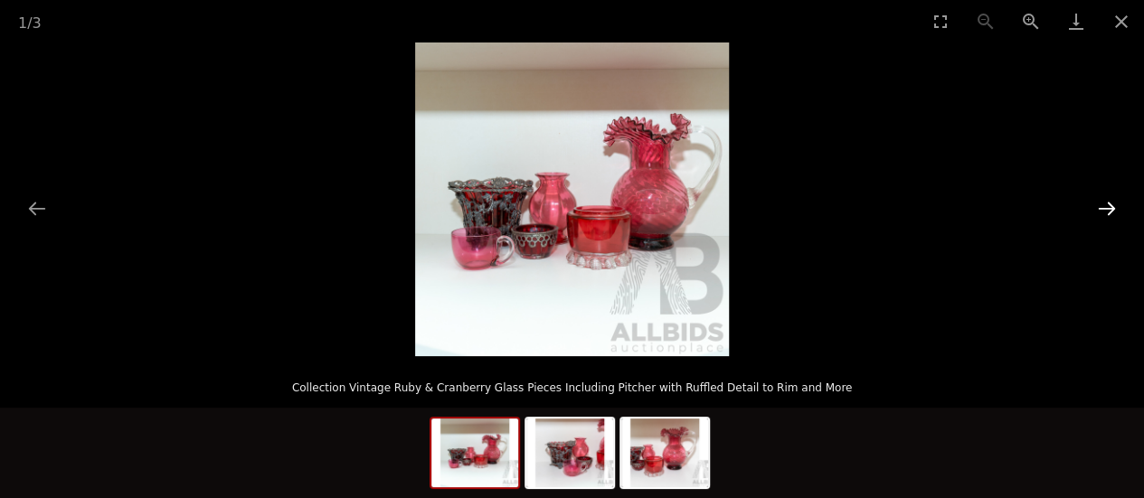
click at [1108, 205] on button "Next slide" at bounding box center [1107, 208] width 38 height 35
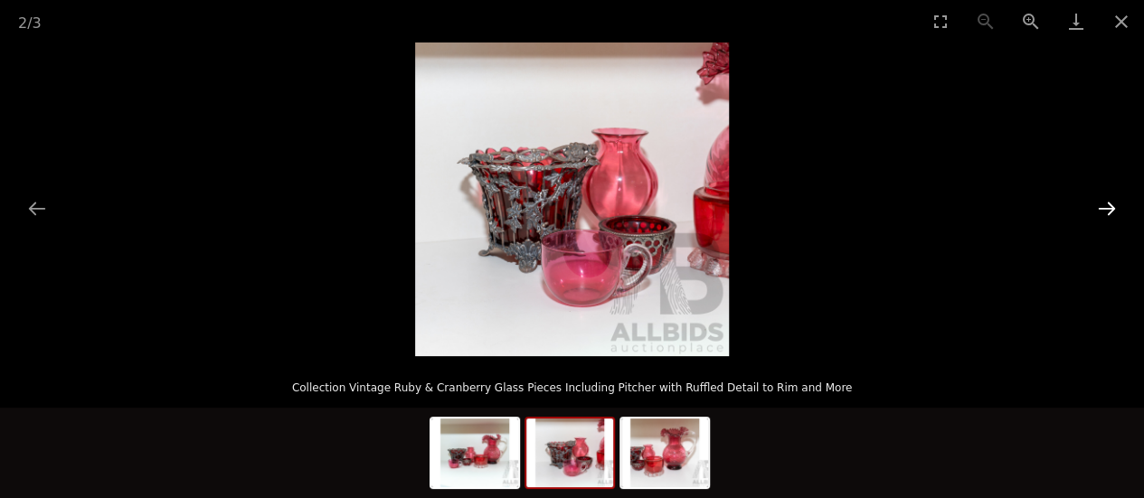
click at [1108, 205] on button "Next slide" at bounding box center [1107, 208] width 38 height 35
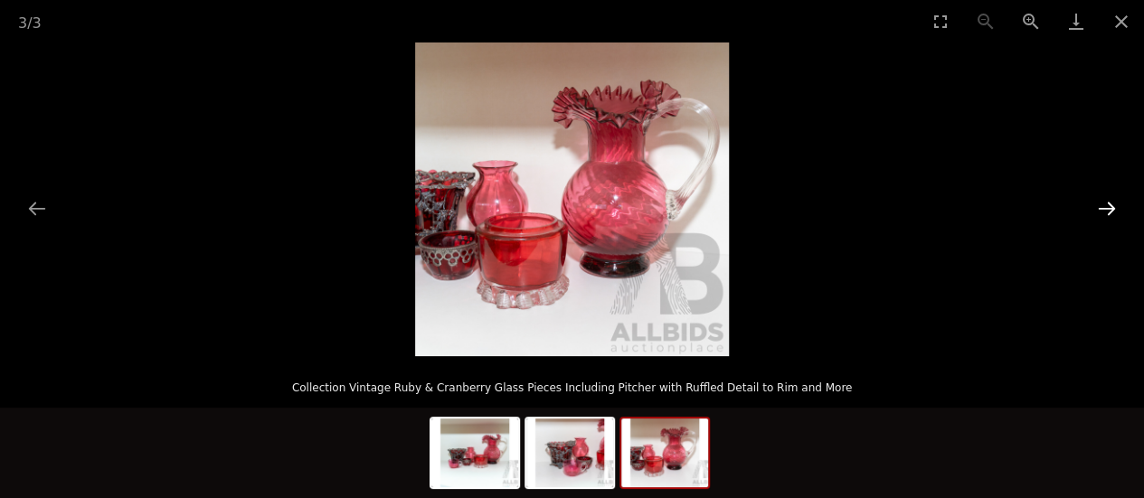
click at [1108, 204] on button "Next slide" at bounding box center [1107, 208] width 38 height 35
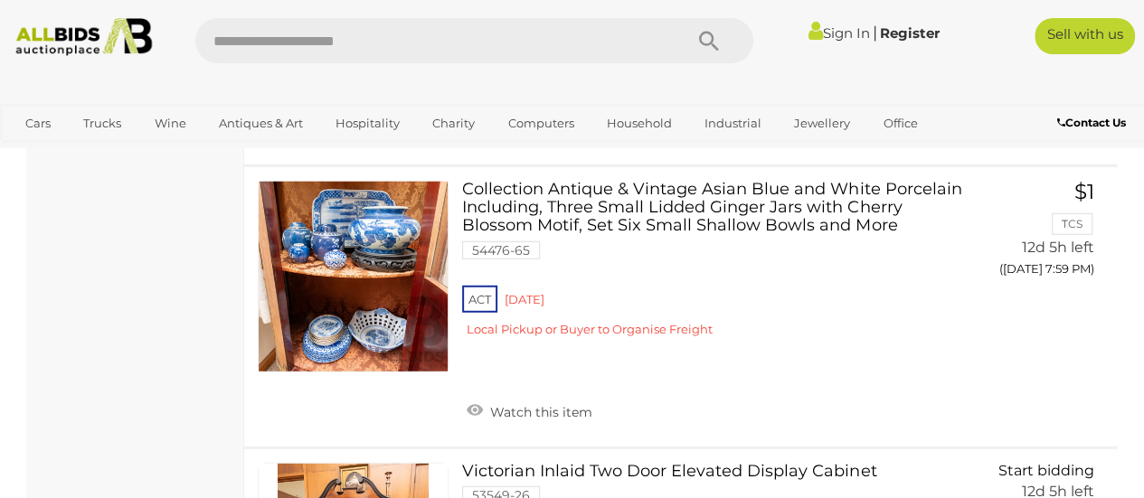
scroll to position [26489, 0]
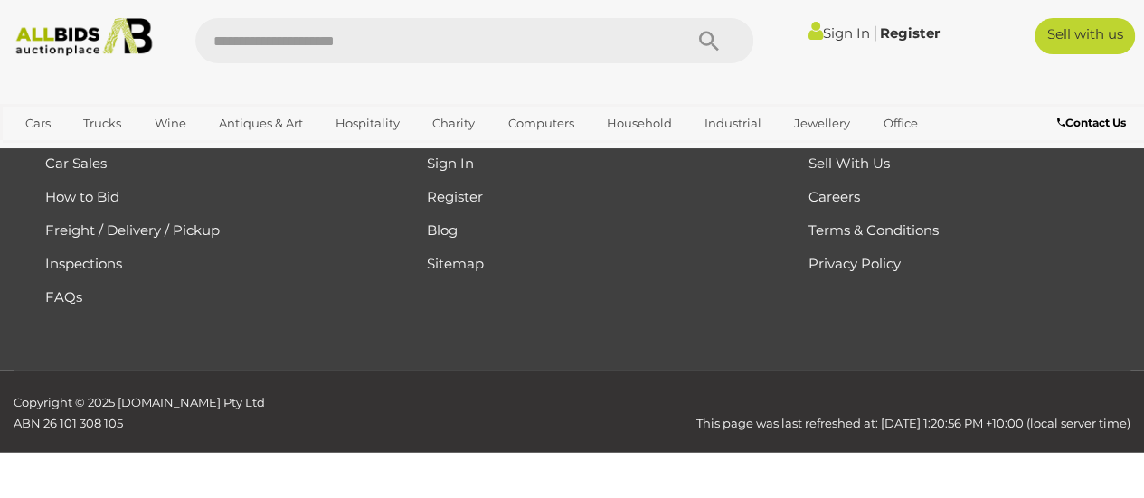
scroll to position [403, 0]
